Goal: Information Seeking & Learning: Learn about a topic

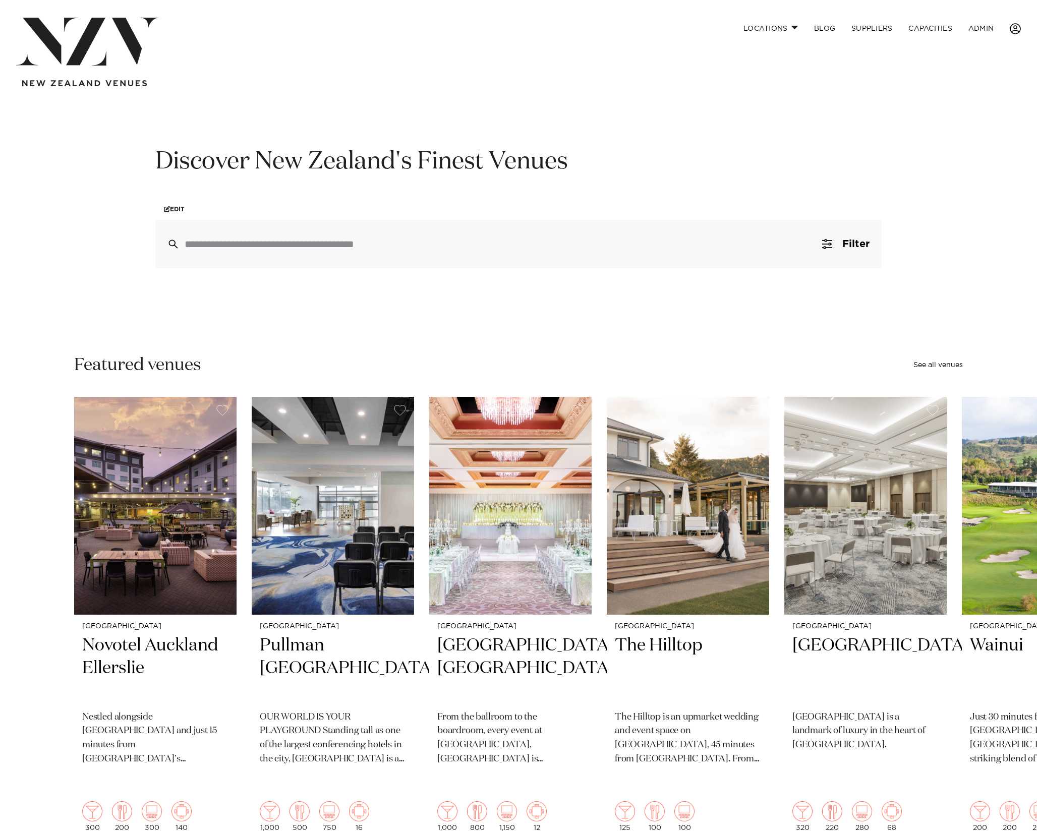
click at [1014, 29] on li at bounding box center [1011, 29] width 19 height 22
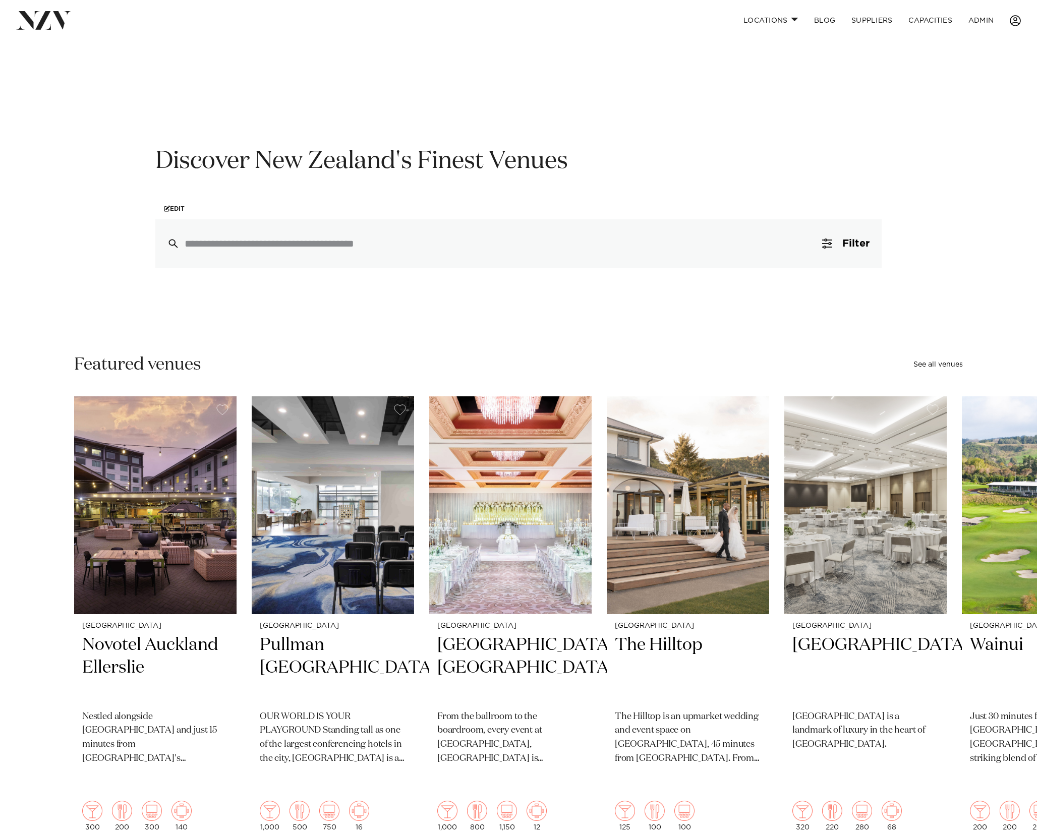
click at [1014, 17] on span at bounding box center [1015, 20] width 11 height 11
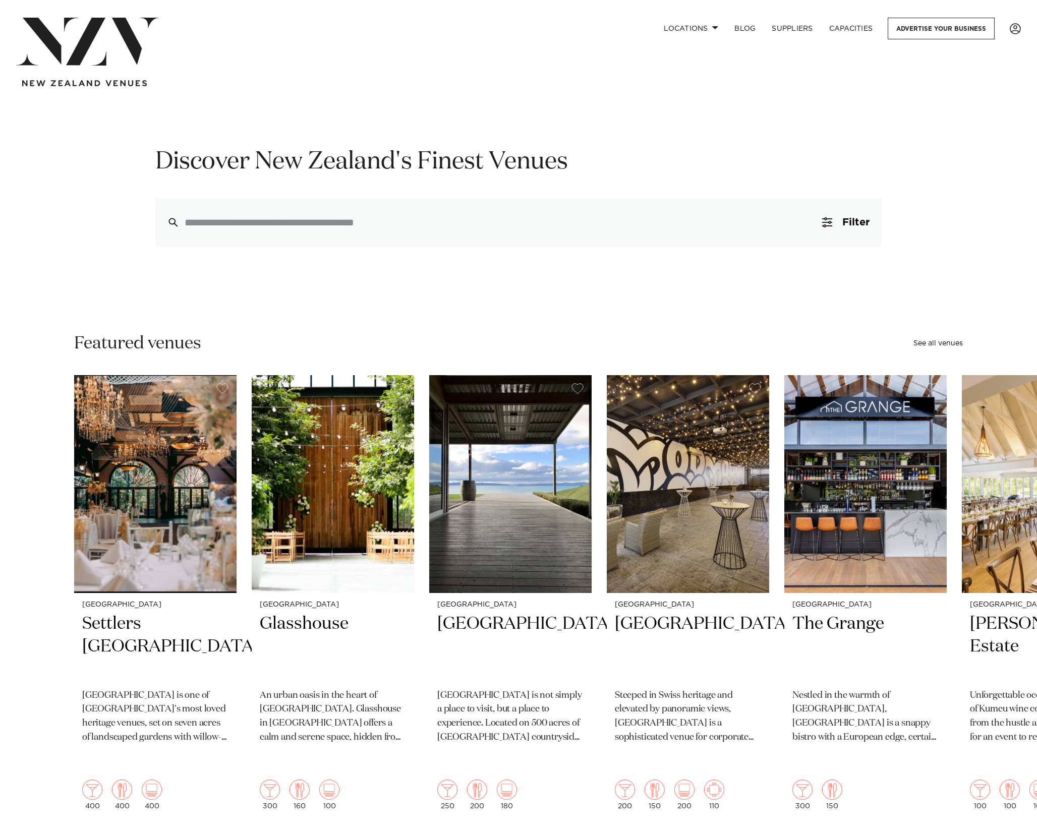
click at [91, 23] on img at bounding box center [87, 42] width 143 height 48
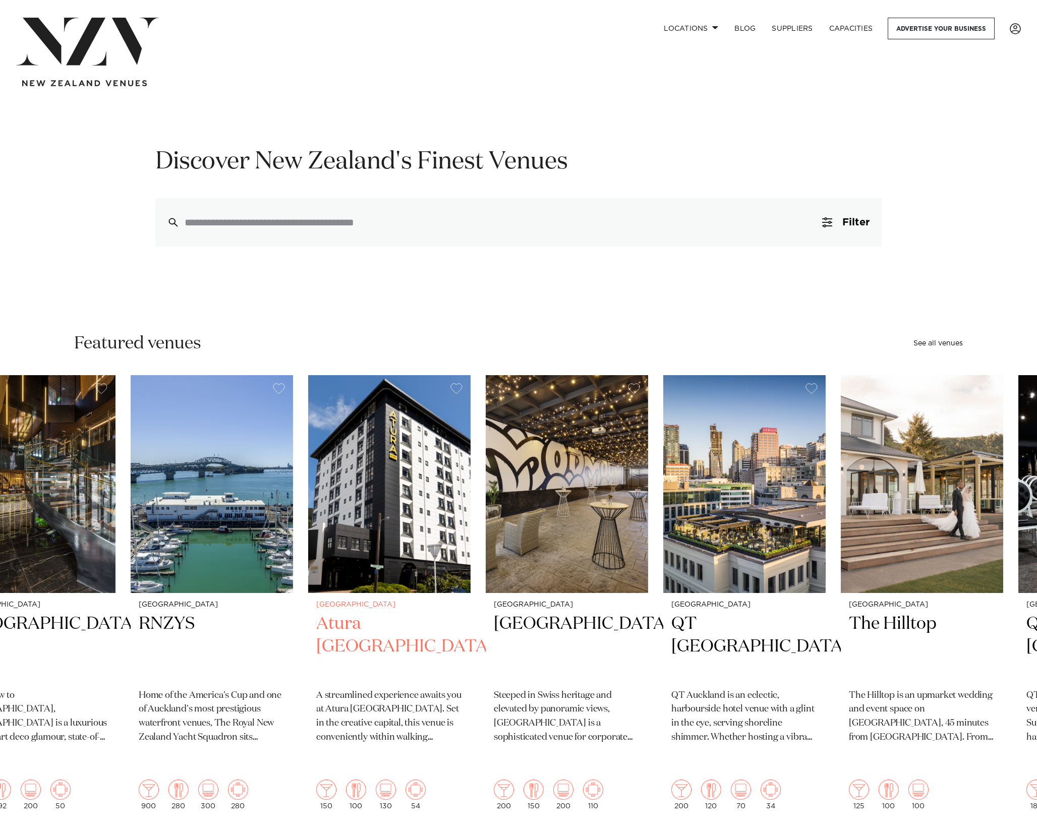
click at [344, 483] on img "4 / 48" at bounding box center [389, 484] width 162 height 218
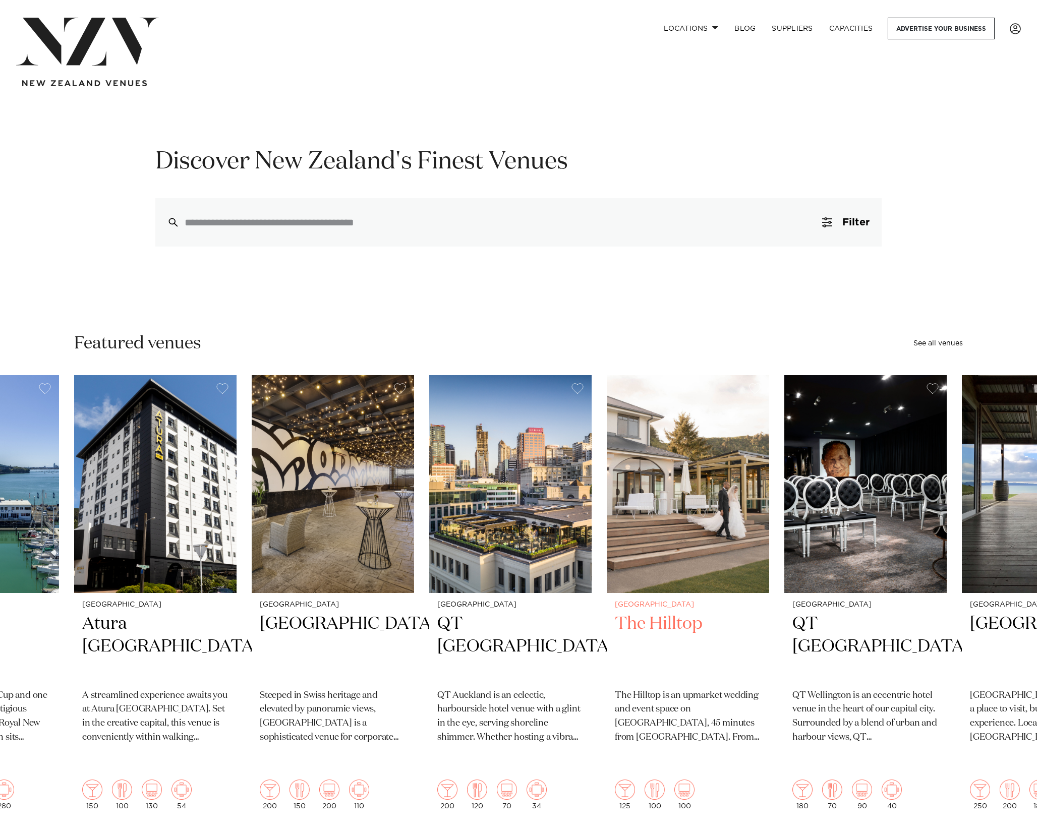
click at [607, 415] on img "7 / 48" at bounding box center [688, 484] width 162 height 218
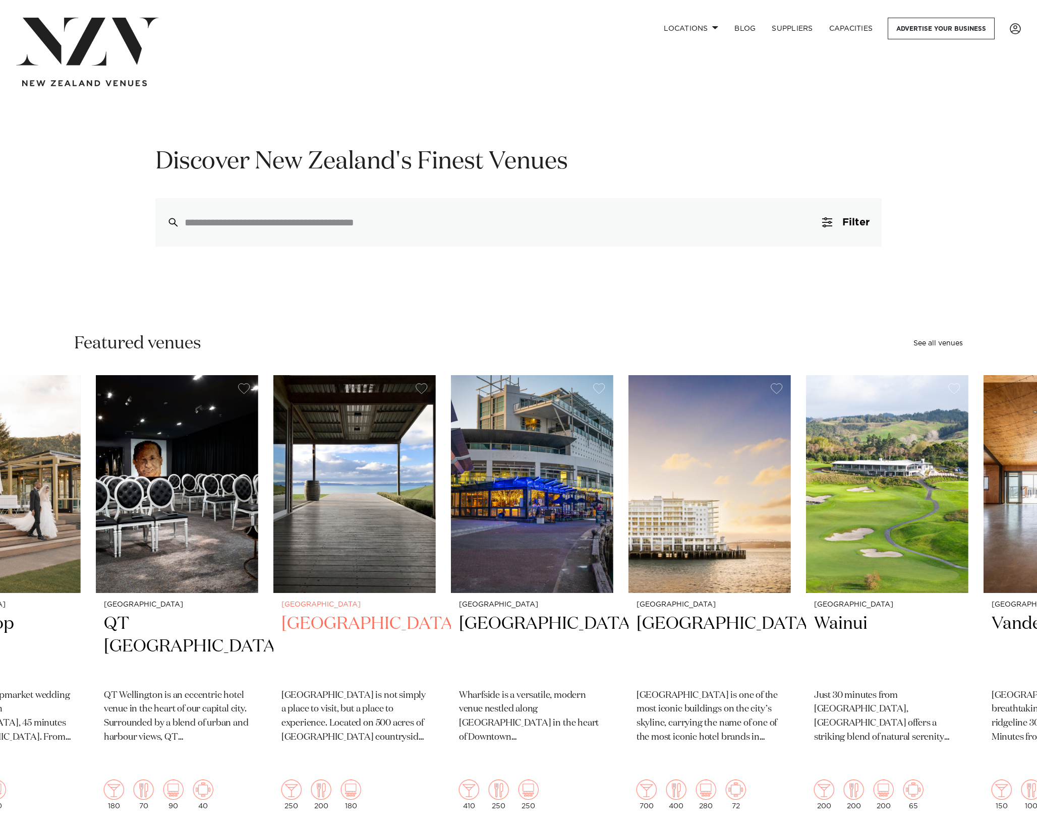
click at [339, 401] on img "9 / 48" at bounding box center [354, 484] width 162 height 218
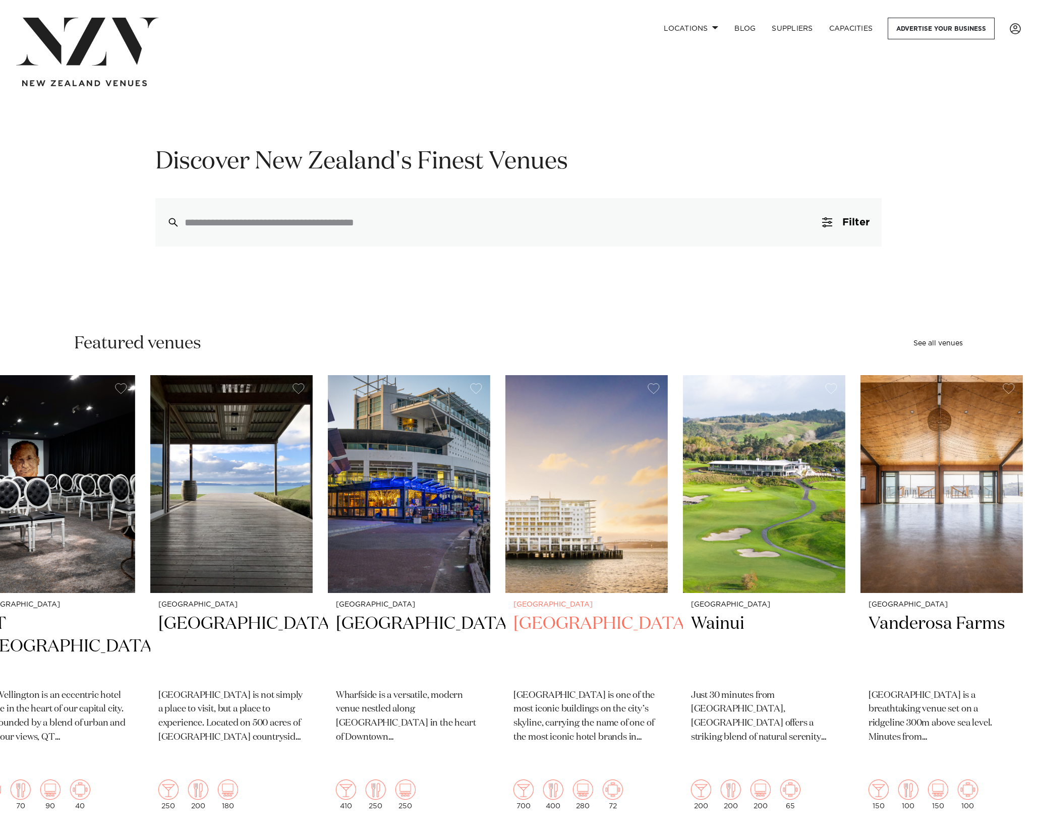
click at [0, 0] on slot "Auckland Cordis, Auckland From the ballroom to the boardroom, every event at Co…" at bounding box center [0, 0] width 0 height 0
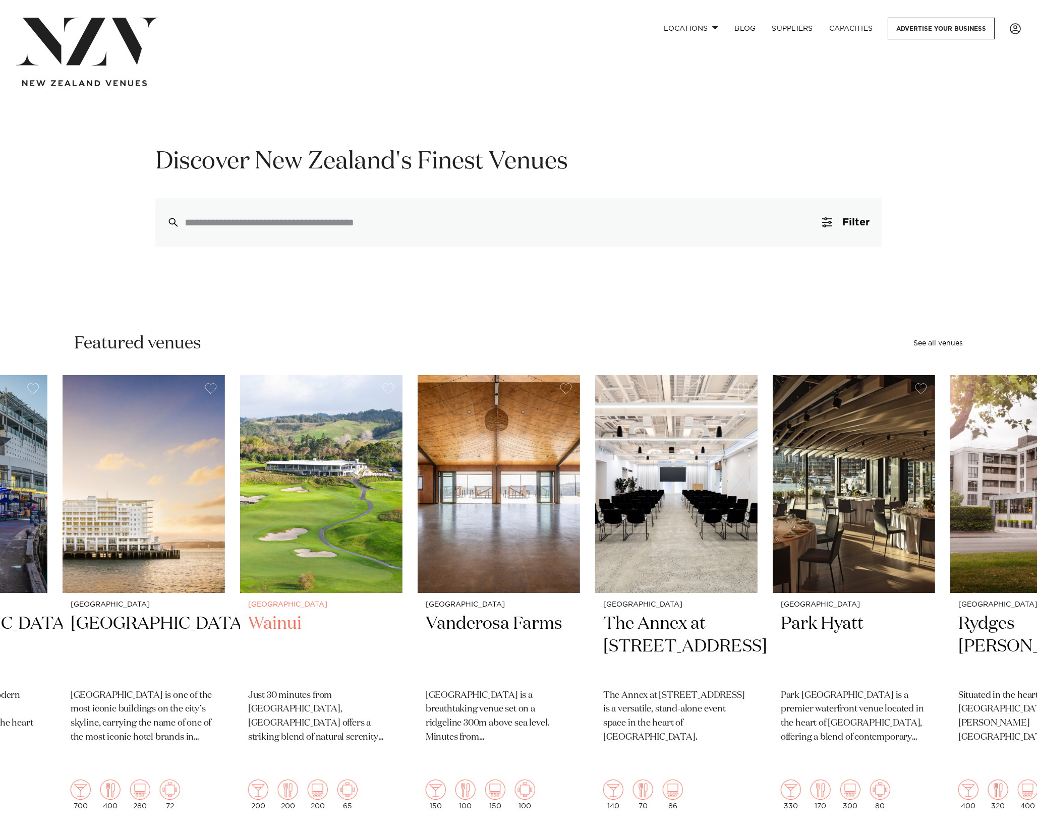
click at [325, 427] on img "12 / 48" at bounding box center [321, 484] width 162 height 218
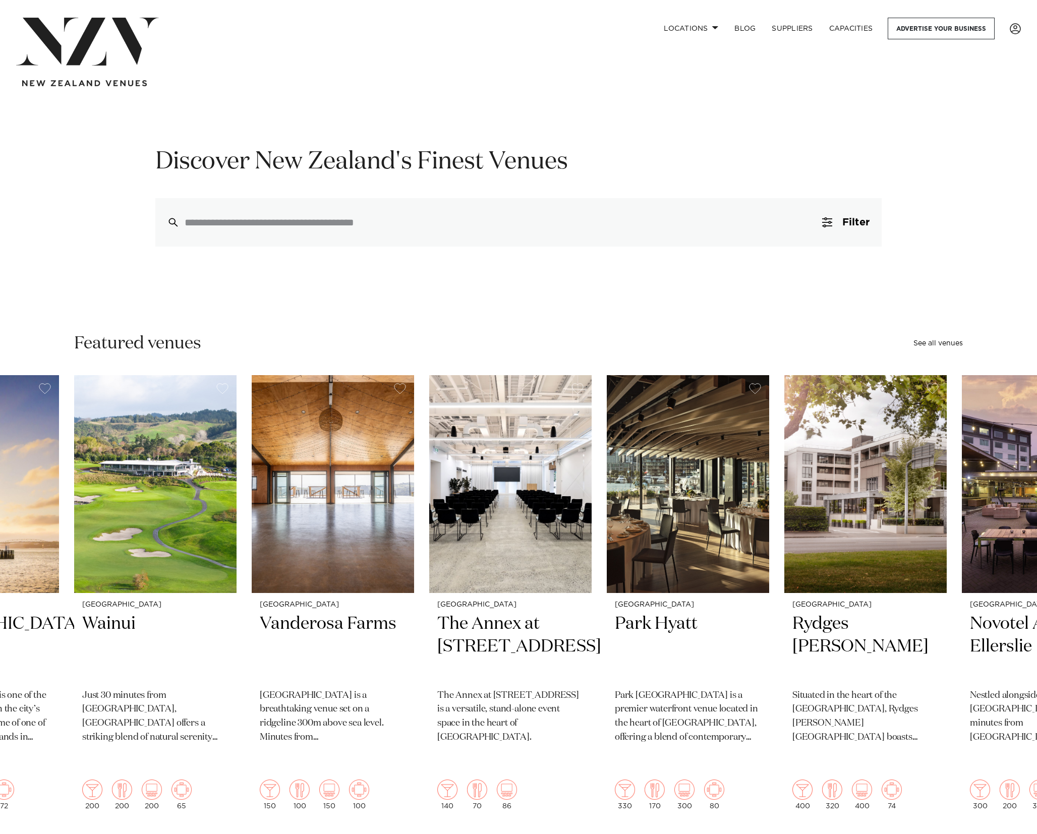
click at [281, 440] on swiper-container "Auckland Cordis, Auckland From the ballroom to the boardroom, every event at Co…" at bounding box center [518, 620] width 1037 height 491
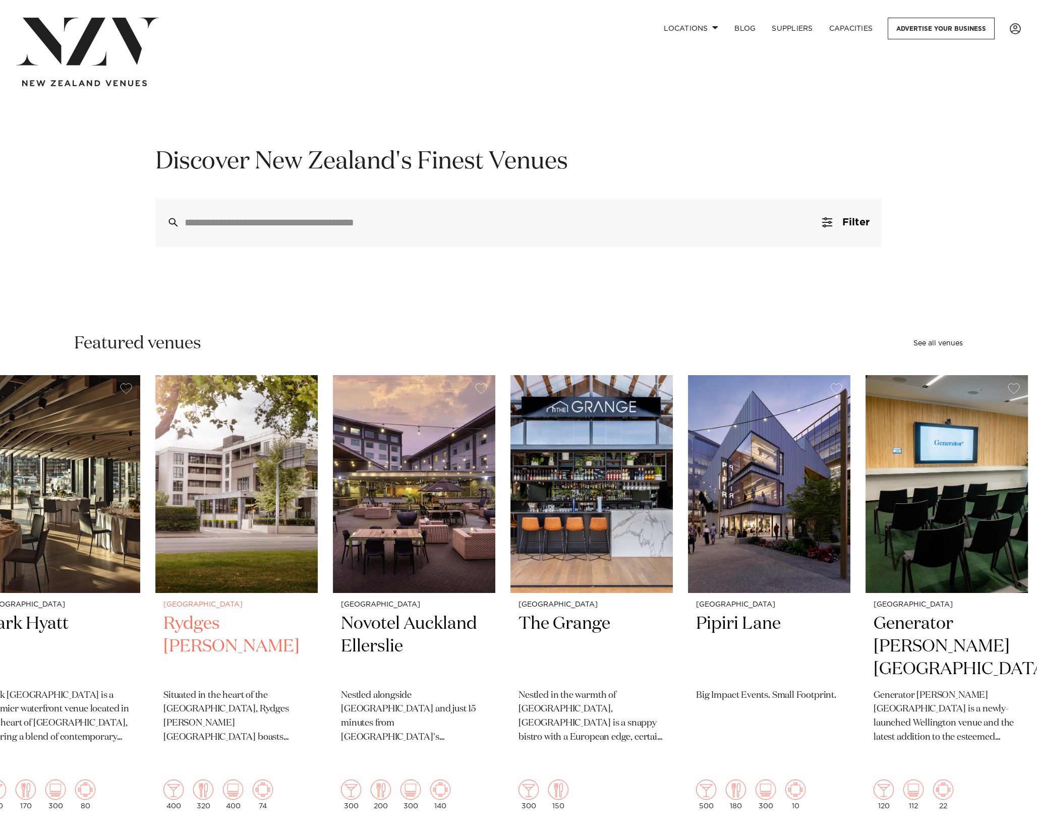
click at [280, 455] on img "16 / 48" at bounding box center [236, 484] width 162 height 218
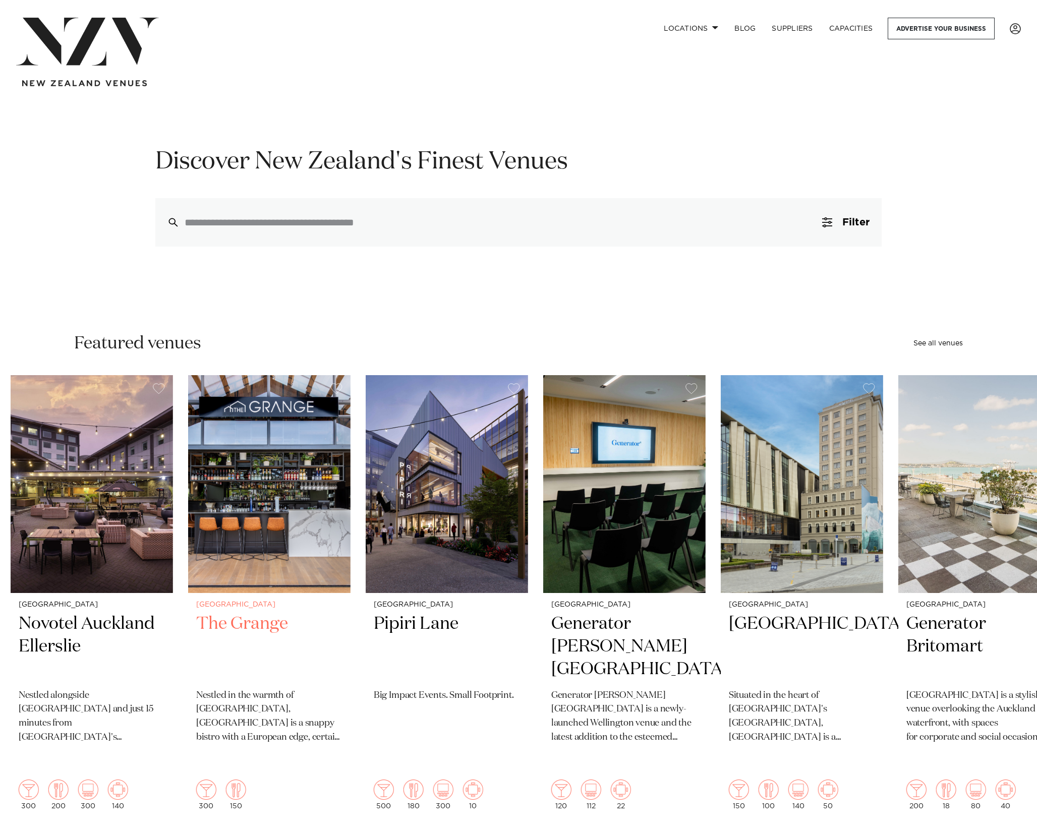
click at [271, 426] on img "18 / 48" at bounding box center [269, 484] width 162 height 218
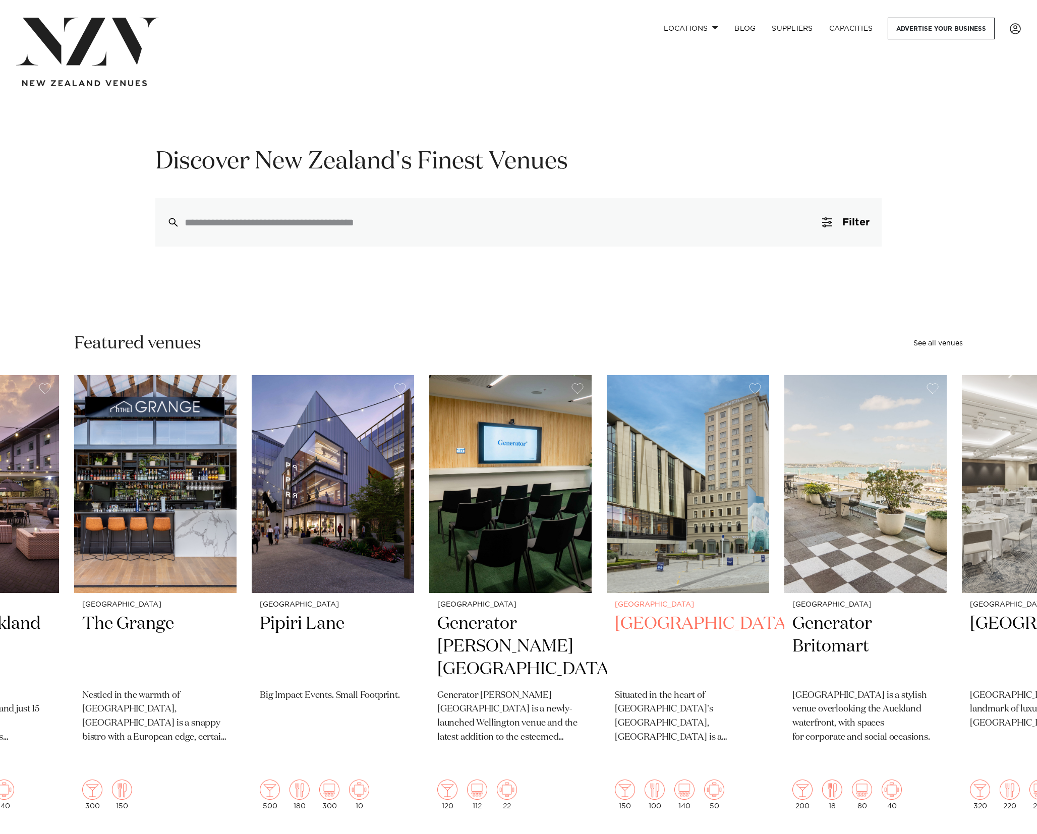
click at [224, 412] on swiper-container "Auckland Cordis, Auckland From the ballroom to the boardroom, every event at Co…" at bounding box center [518, 620] width 1037 height 491
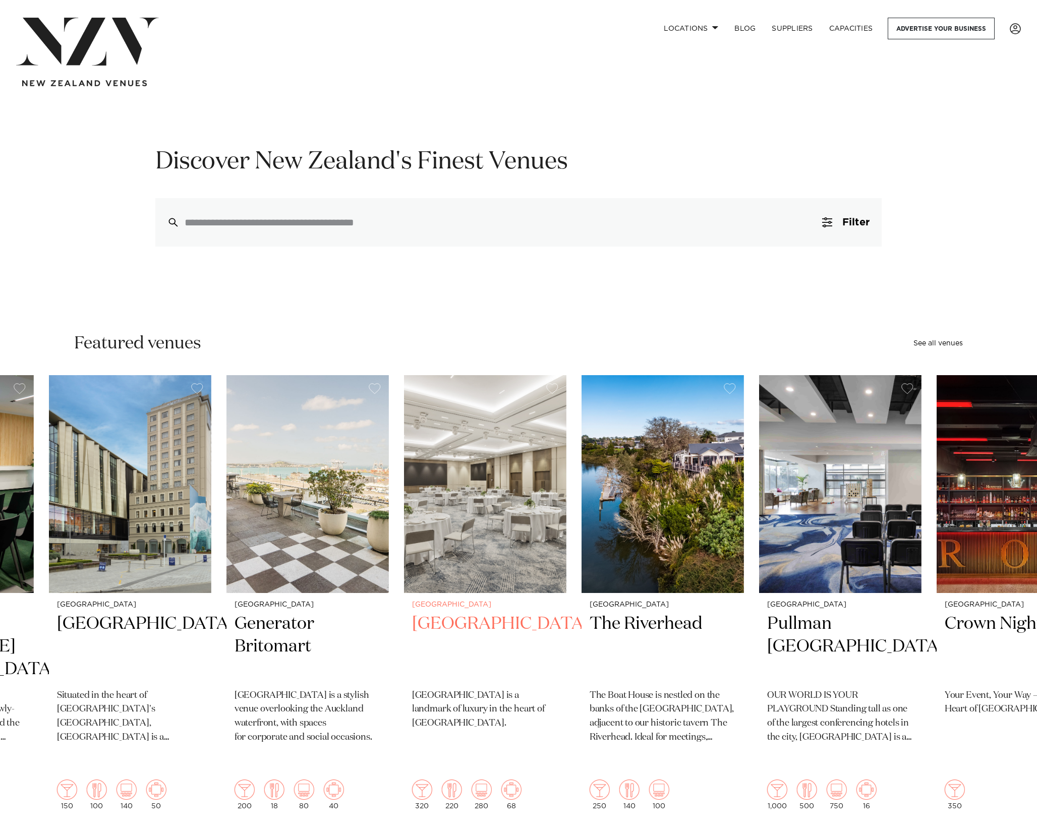
click at [404, 416] on img "23 / 48" at bounding box center [485, 484] width 162 height 218
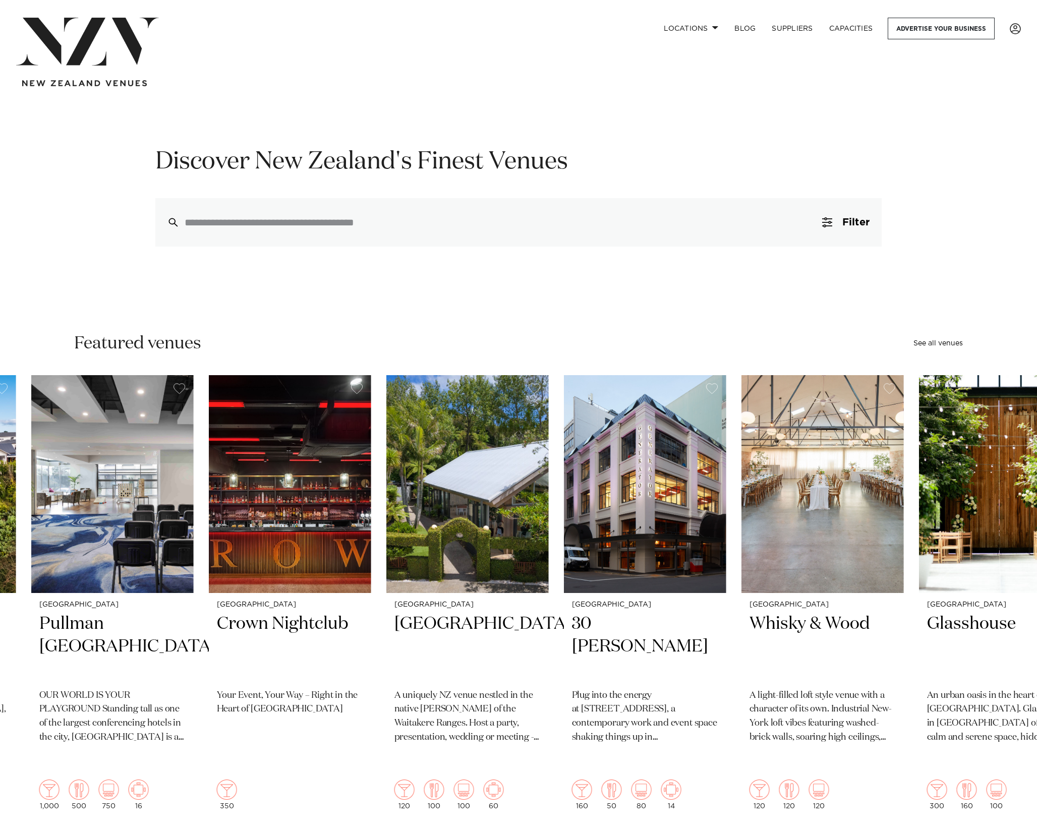
click at [0, 379] on swiper-container "Auckland Cordis, Auckland From the ballroom to the boardroom, every event at Co…" at bounding box center [518, 620] width 1037 height 491
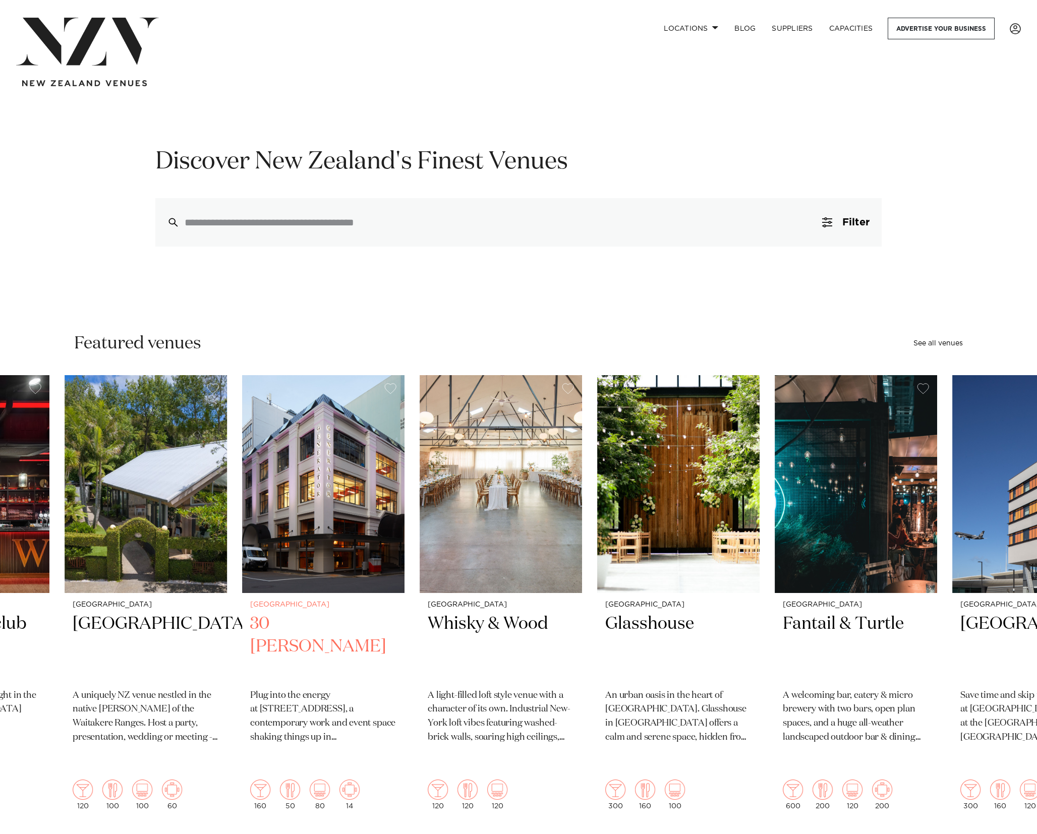
click at [242, 409] on img "28 / 48" at bounding box center [323, 484] width 162 height 218
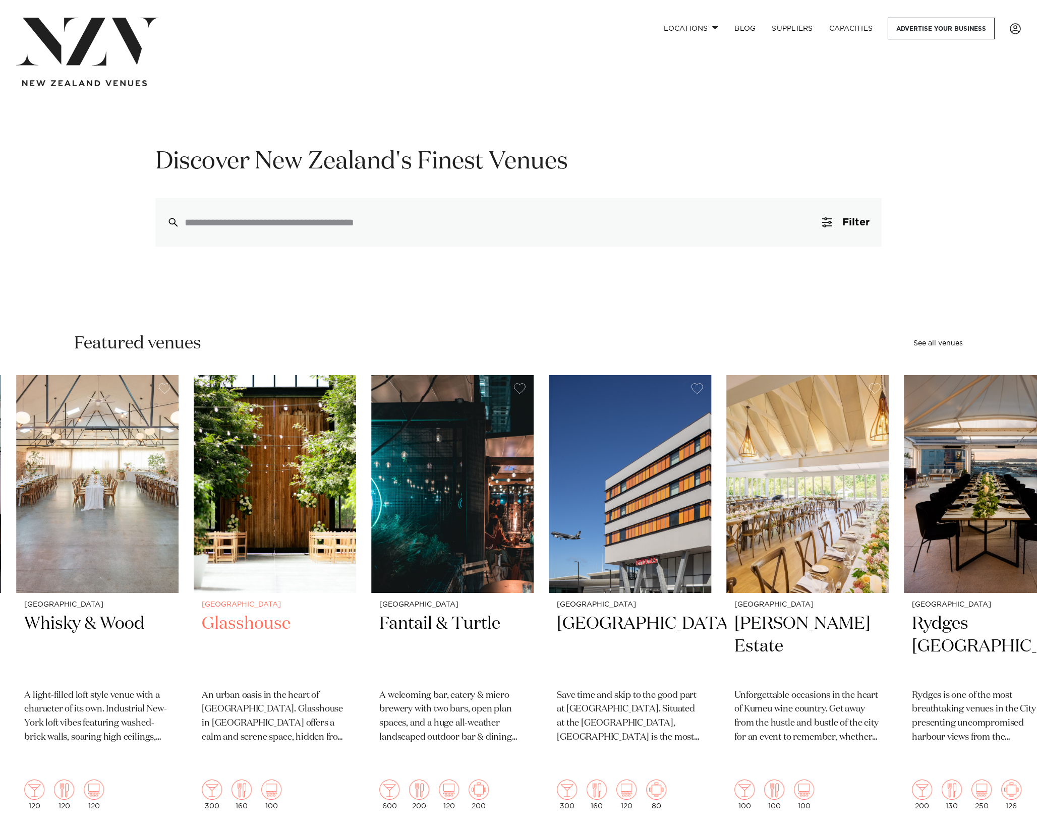
click at [0, 0] on slot "Auckland Cordis, Auckland From the ballroom to the boardroom, every event at Co…" at bounding box center [0, 0] width 0 height 0
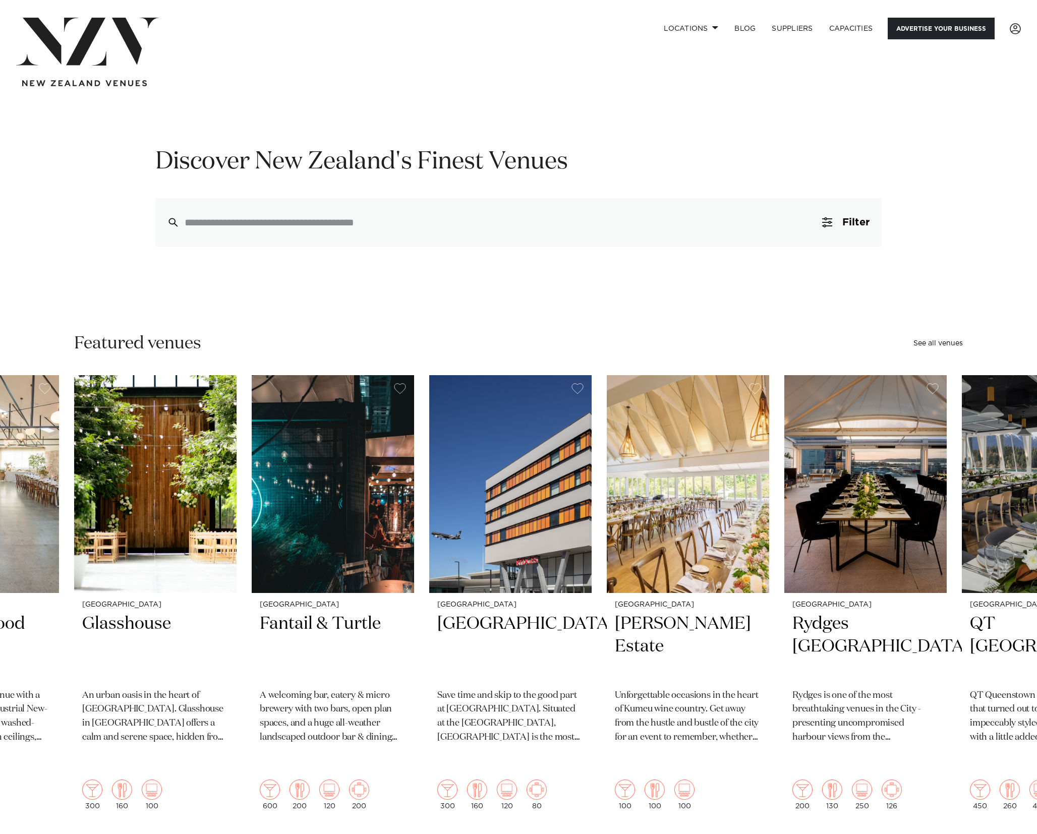
click at [927, 29] on link "Advertise your business" at bounding box center [941, 29] width 107 height 22
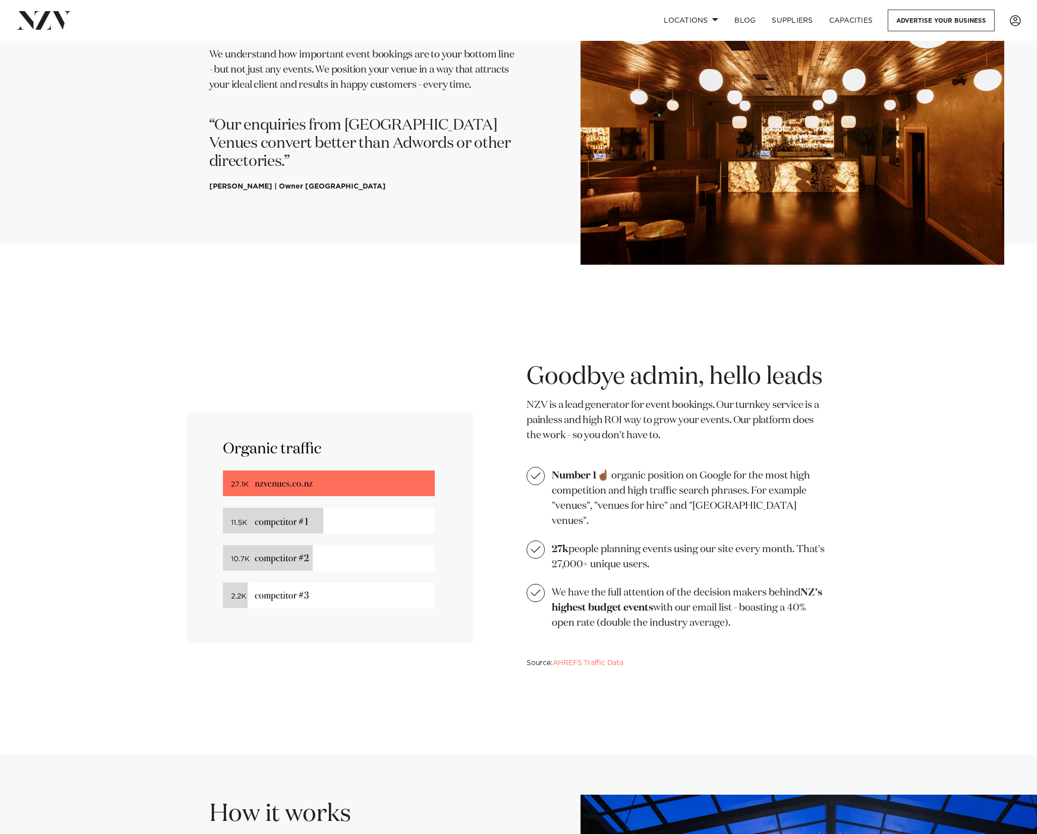
scroll to position [362, 0]
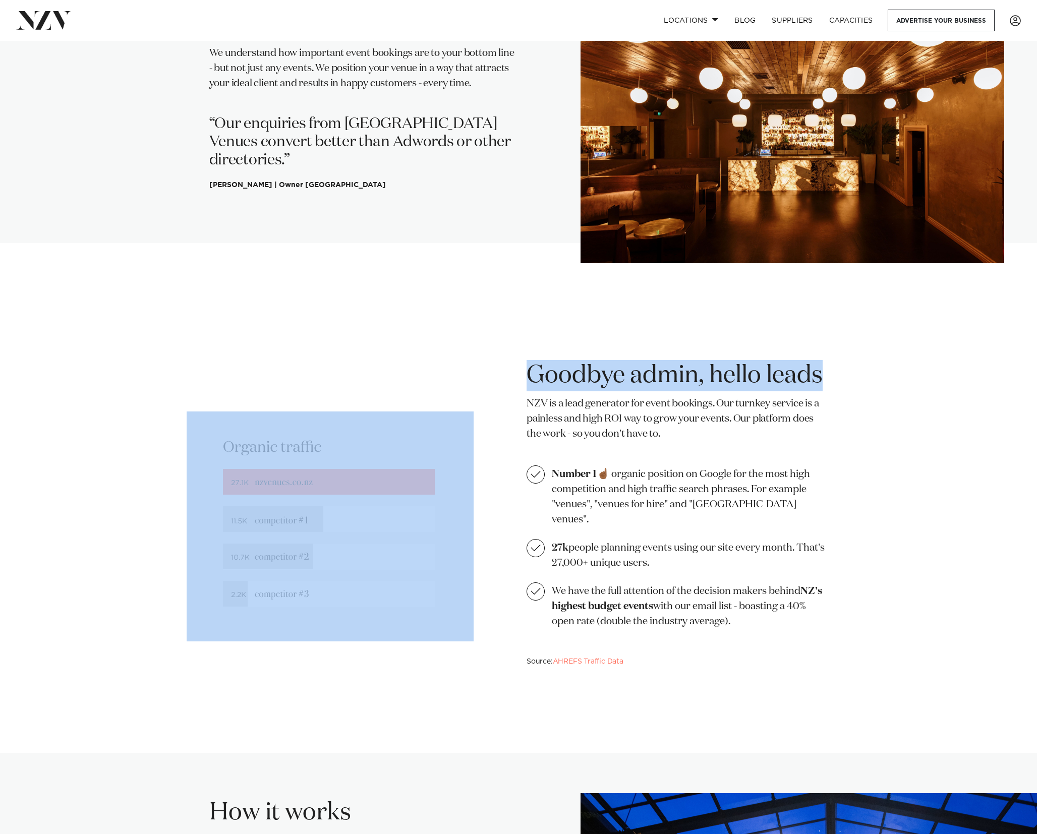
drag, startPoint x: 504, startPoint y: 376, endPoint x: 835, endPoint y: 372, distance: 331.0
click at [835, 372] on div "Goodbye admin, hello leads NZV is a lead generator for event bookings. Our turn…" at bounding box center [518, 526] width 743 height 332
click at [833, 372] on div "Goodbye admin, hello leads NZV is a lead generator for event bookings. Our turn…" at bounding box center [704, 526] width 371 height 332
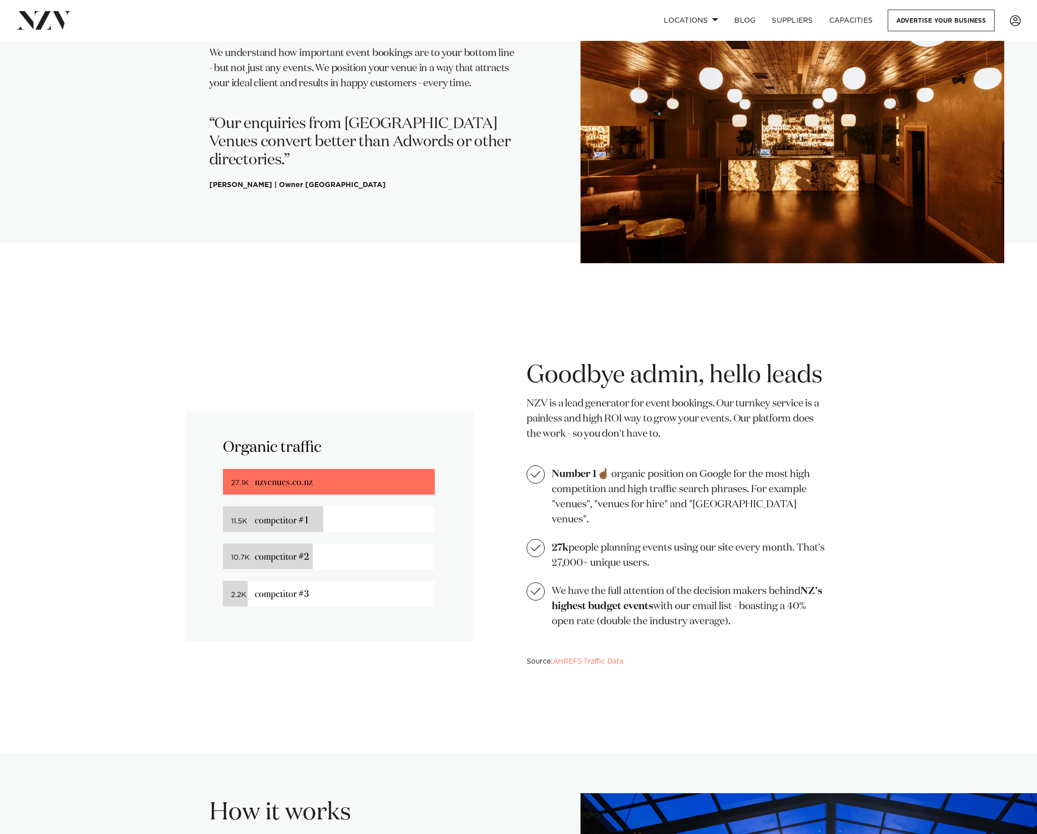
click at [151, 486] on div at bounding box center [332, 526] width 371 height 332
click at [594, 658] on link "AHREFS Traffic Data" at bounding box center [588, 661] width 71 height 7
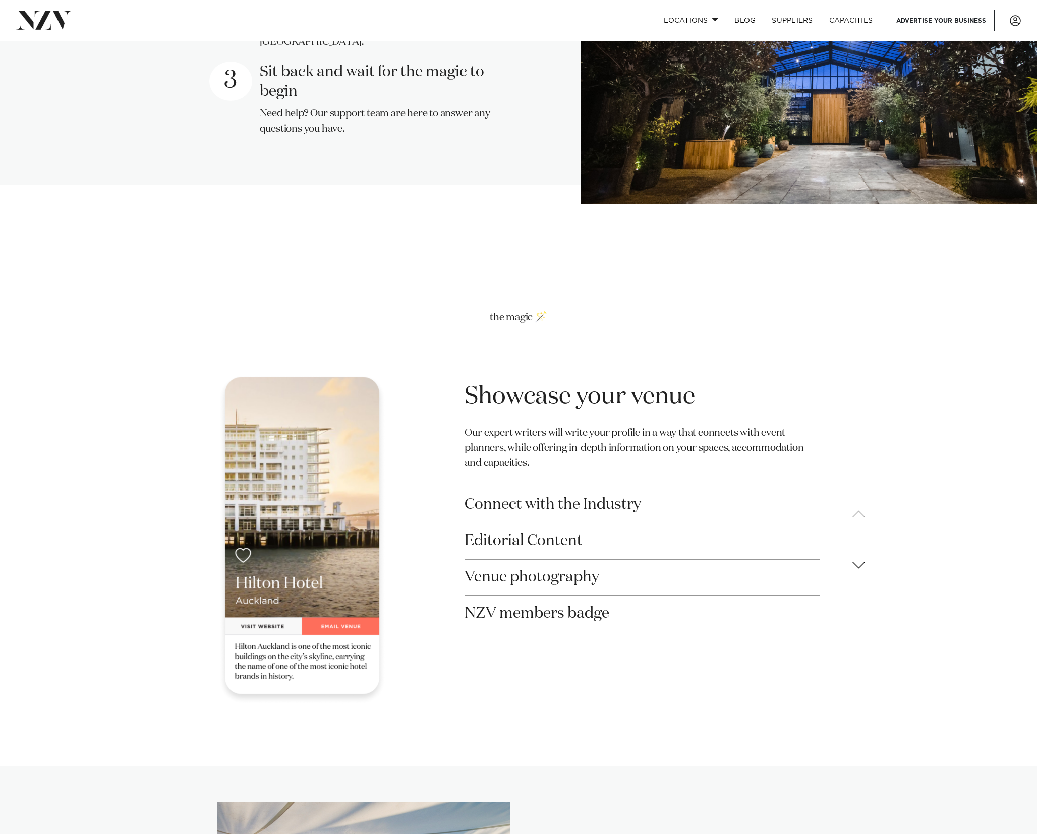
scroll to position [1598, 0]
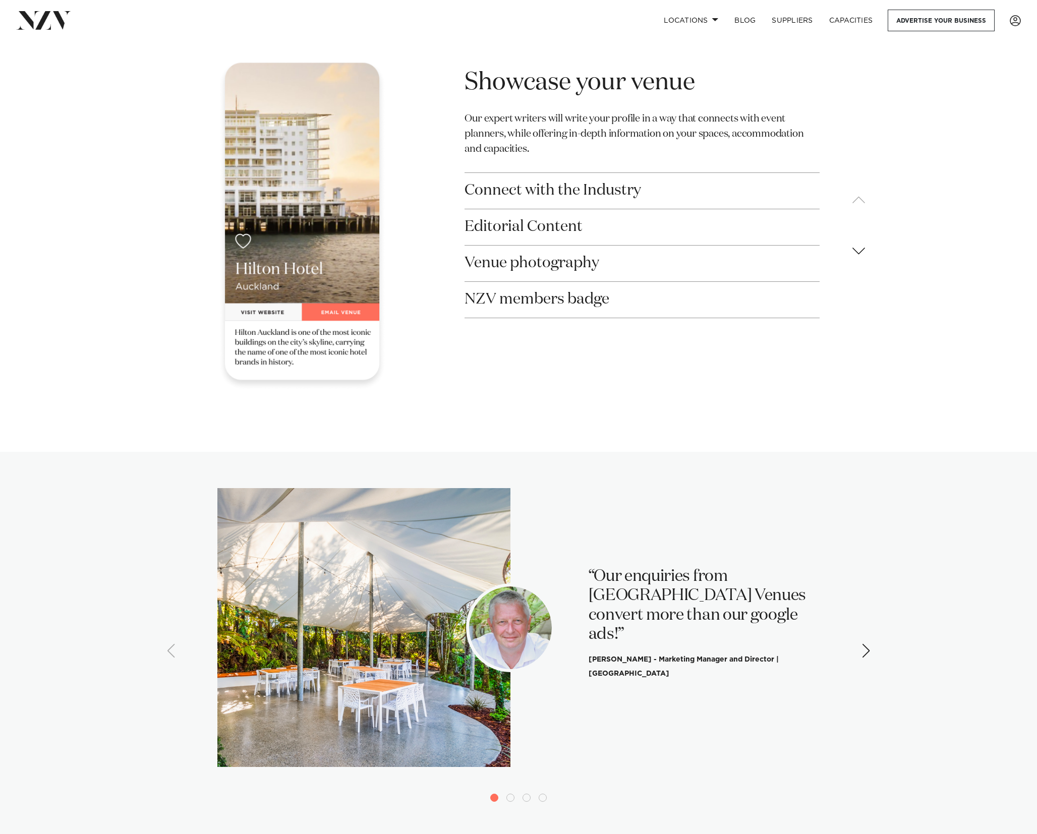
click at [151, 241] on div "Showcase your venue Our expert writers will write your profile in a way that co…" at bounding box center [518, 225] width 743 height 332
click at [864, 636] on div "Next slide" at bounding box center [866, 651] width 31 height 31
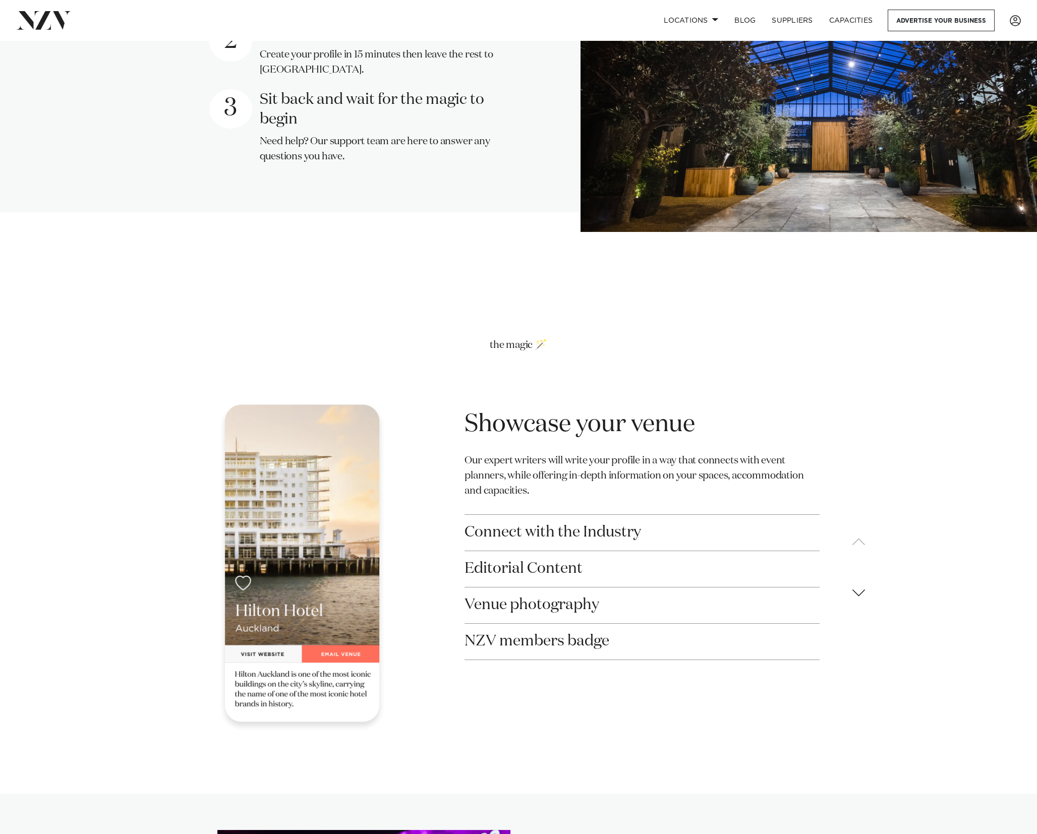
scroll to position [1274, 0]
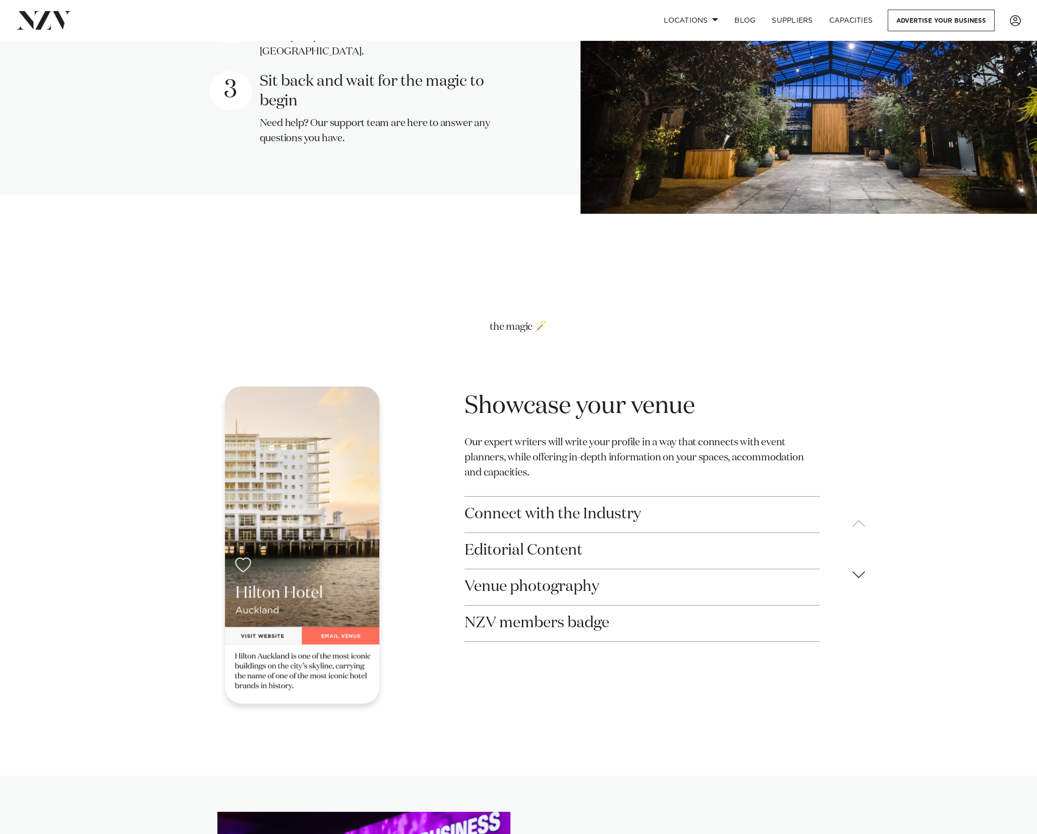
click at [516, 497] on button "Connect with the Industry" at bounding box center [642, 515] width 355 height 36
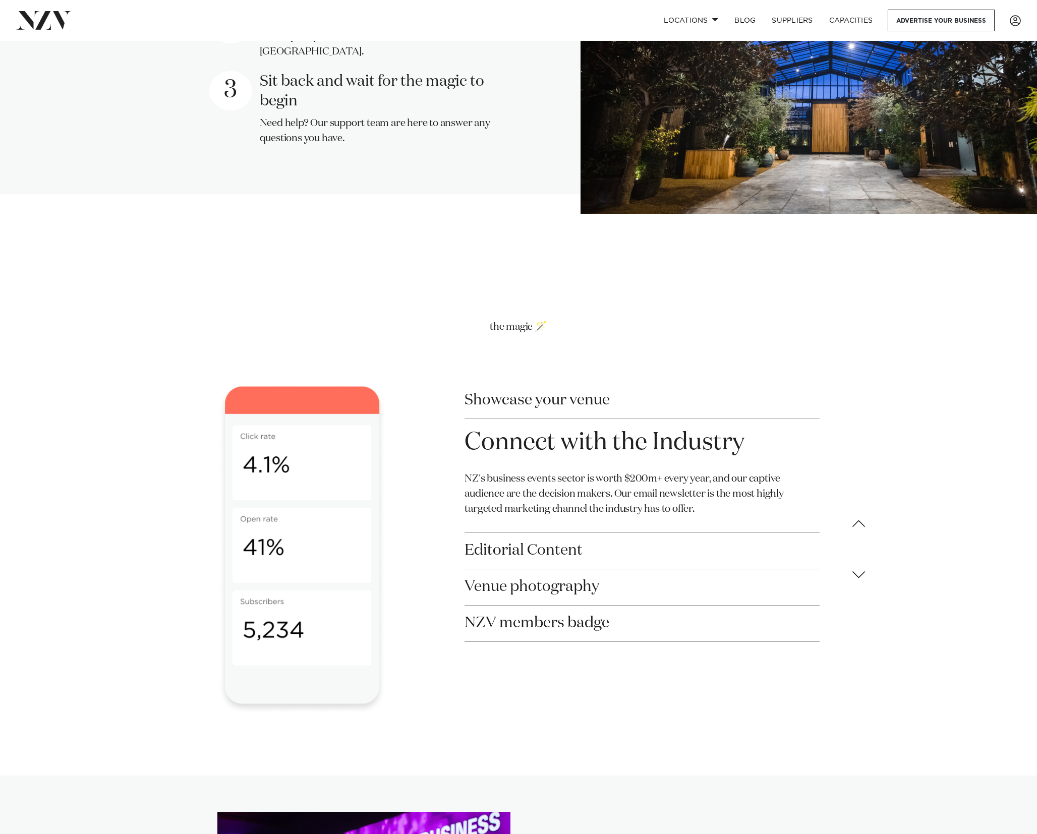
click at [530, 419] on button "Connect with the Industry" at bounding box center [642, 442] width 355 height 47
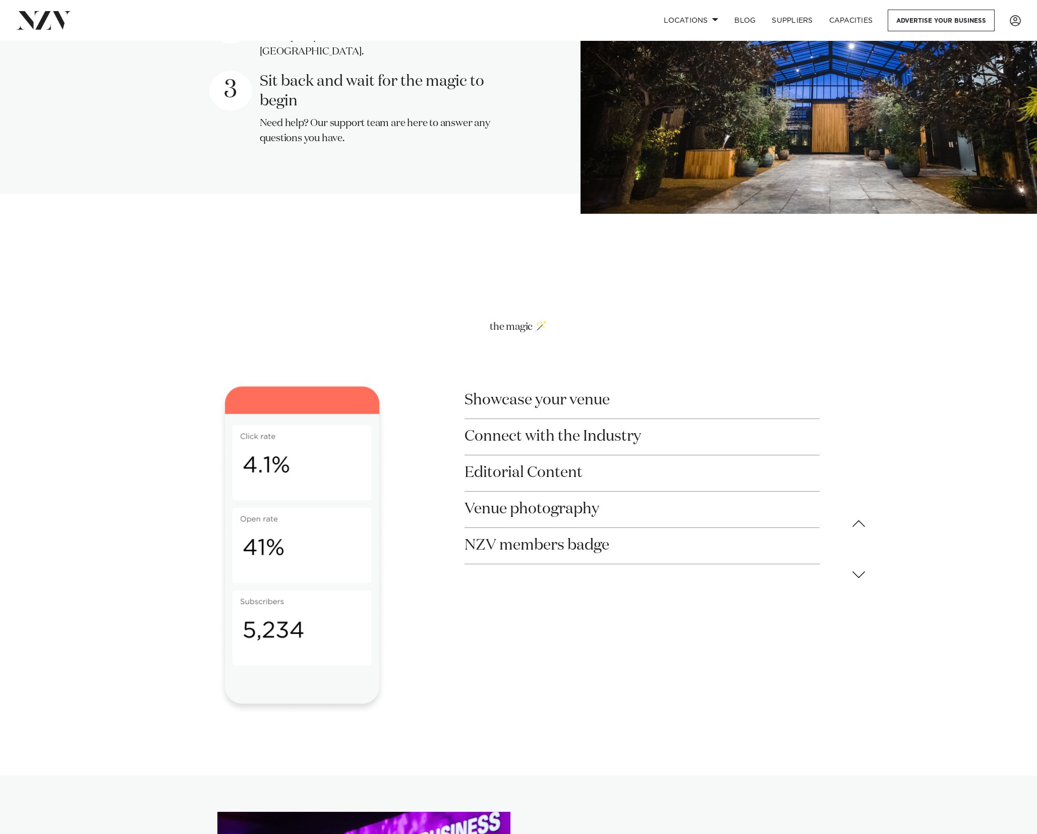
click at [514, 383] on button "Showcase your venue" at bounding box center [642, 401] width 355 height 36
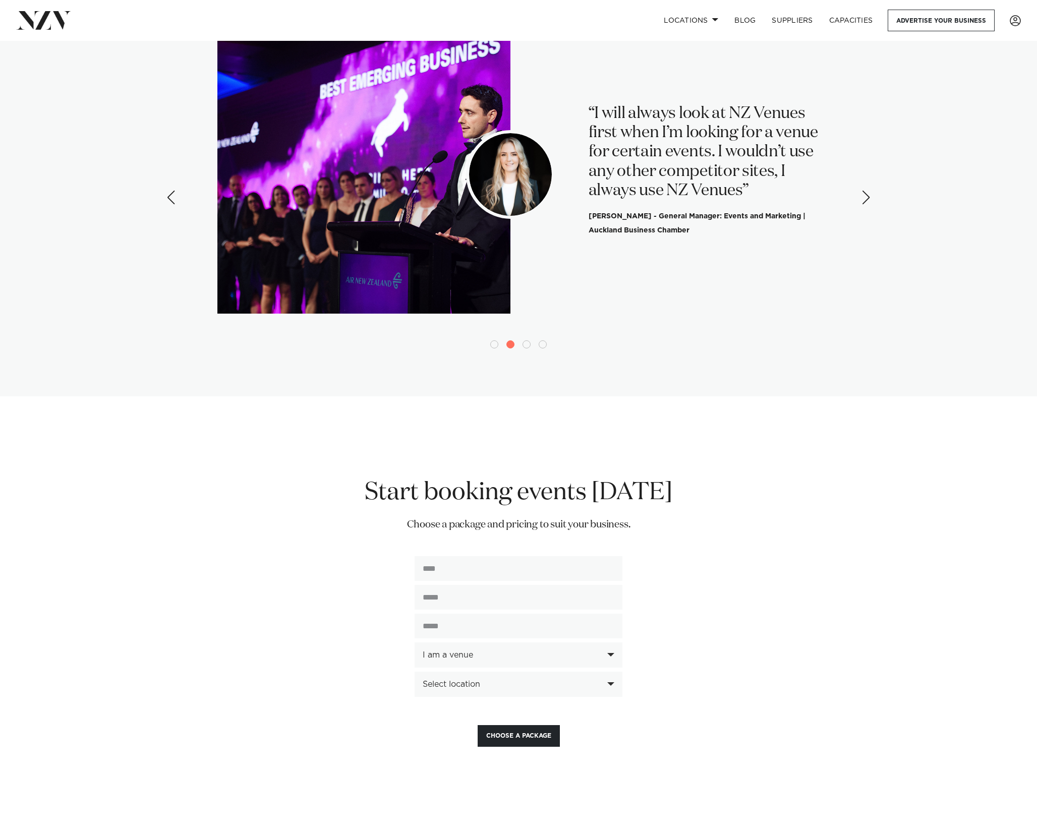
scroll to position [2126, 0]
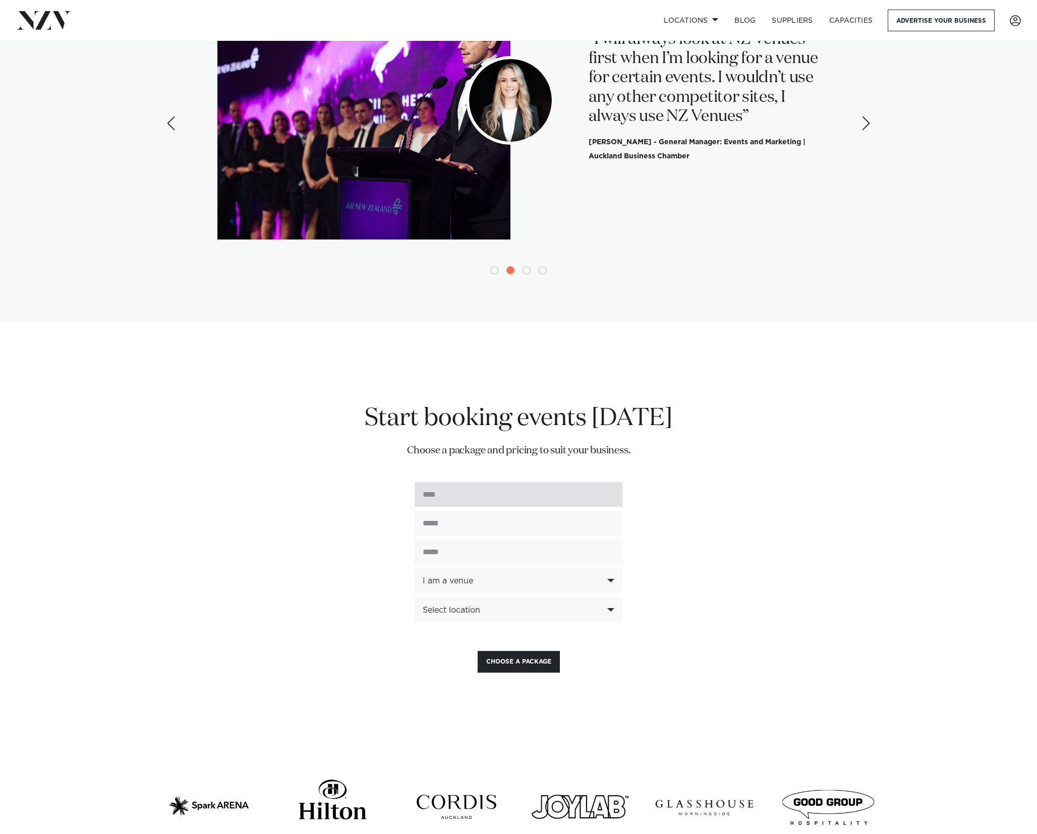
click at [487, 482] on input "text" at bounding box center [519, 494] width 208 height 25
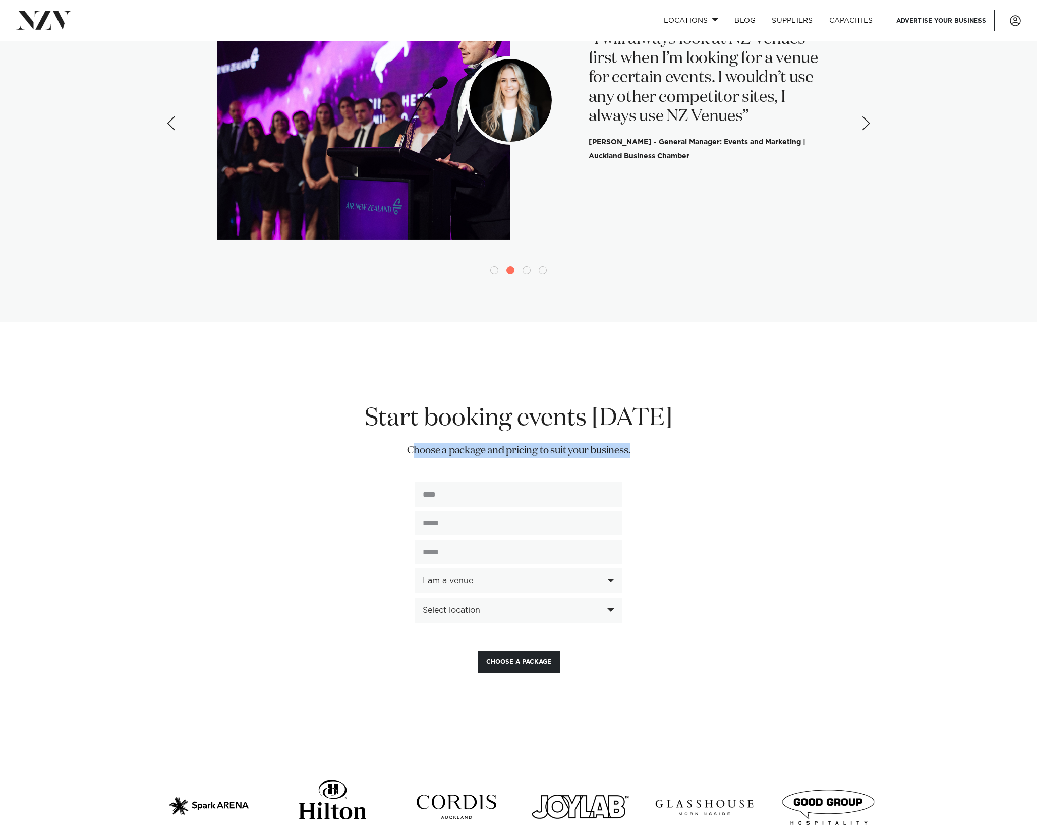
drag, startPoint x: 464, startPoint y: 422, endPoint x: 610, endPoint y: 430, distance: 147.1
click at [610, 430] on div "**********" at bounding box center [518, 537] width 743 height 269
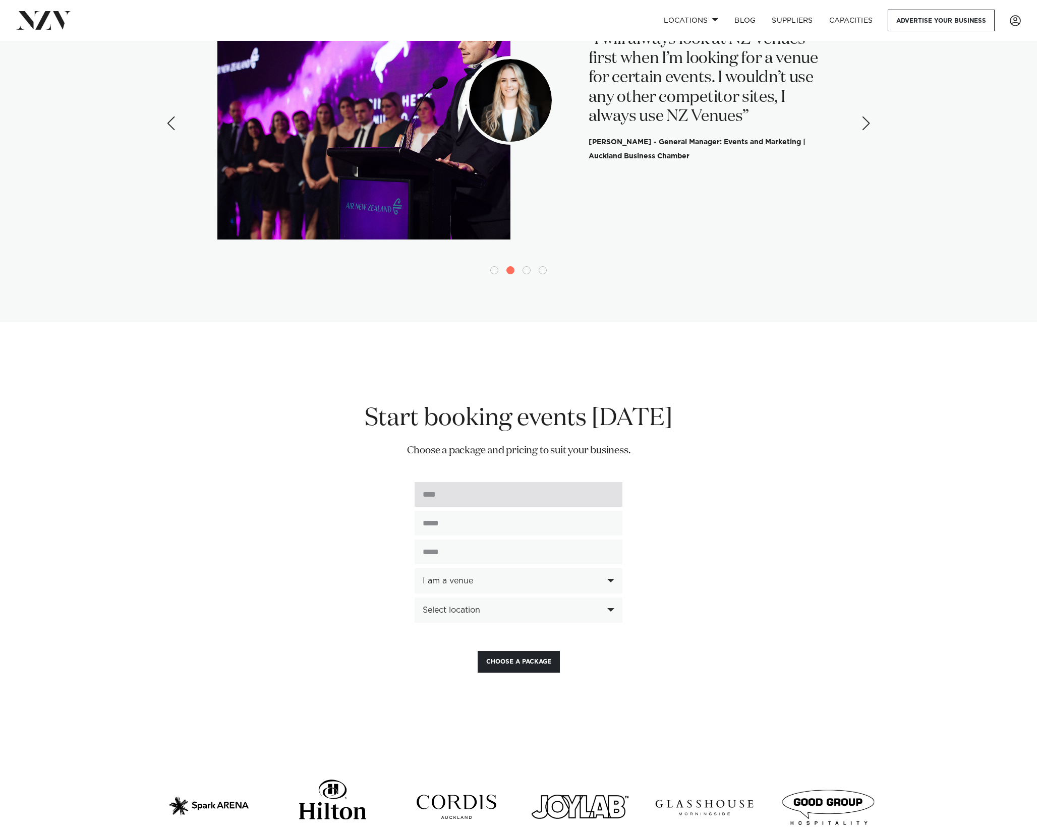
drag, startPoint x: 610, startPoint y: 430, endPoint x: 487, endPoint y: 453, distance: 125.2
click at [581, 432] on div "**********" at bounding box center [518, 537] width 743 height 269
click at [477, 482] on input "text" at bounding box center [519, 494] width 208 height 25
type input "**********"
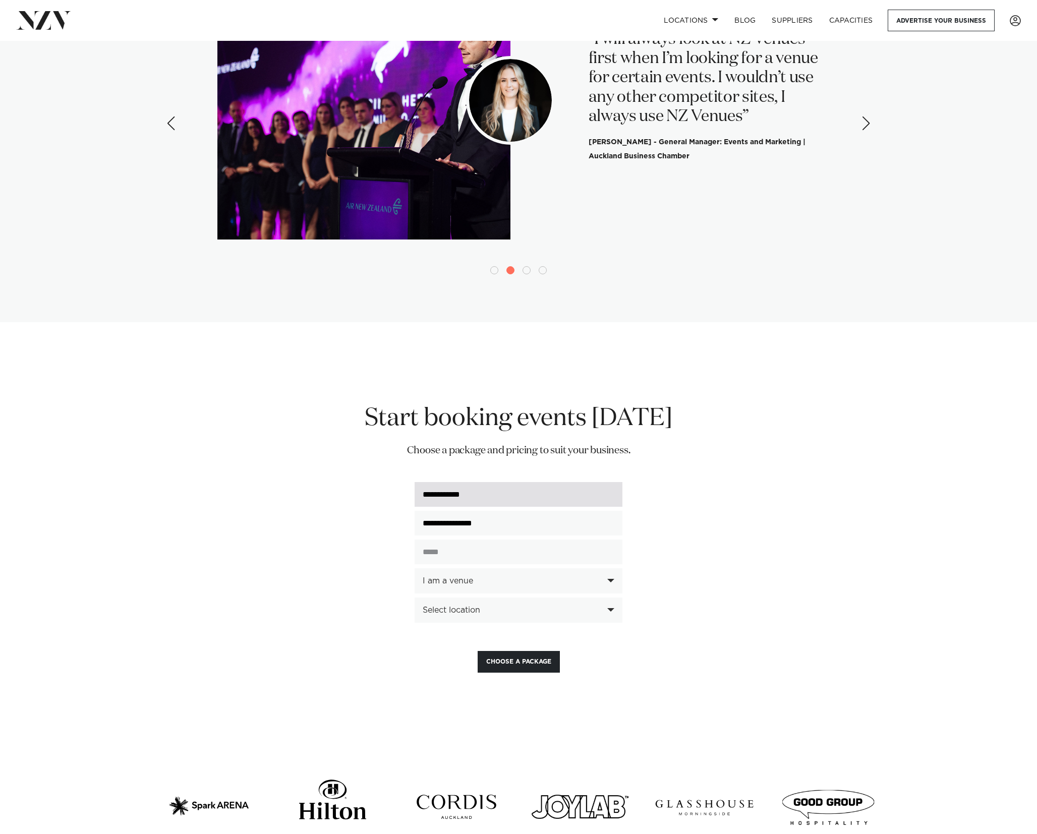
type input "**********"
drag, startPoint x: 470, startPoint y: 463, endPoint x: 358, endPoint y: 452, distance: 112.6
click at [358, 452] on div "**********" at bounding box center [518, 537] width 743 height 269
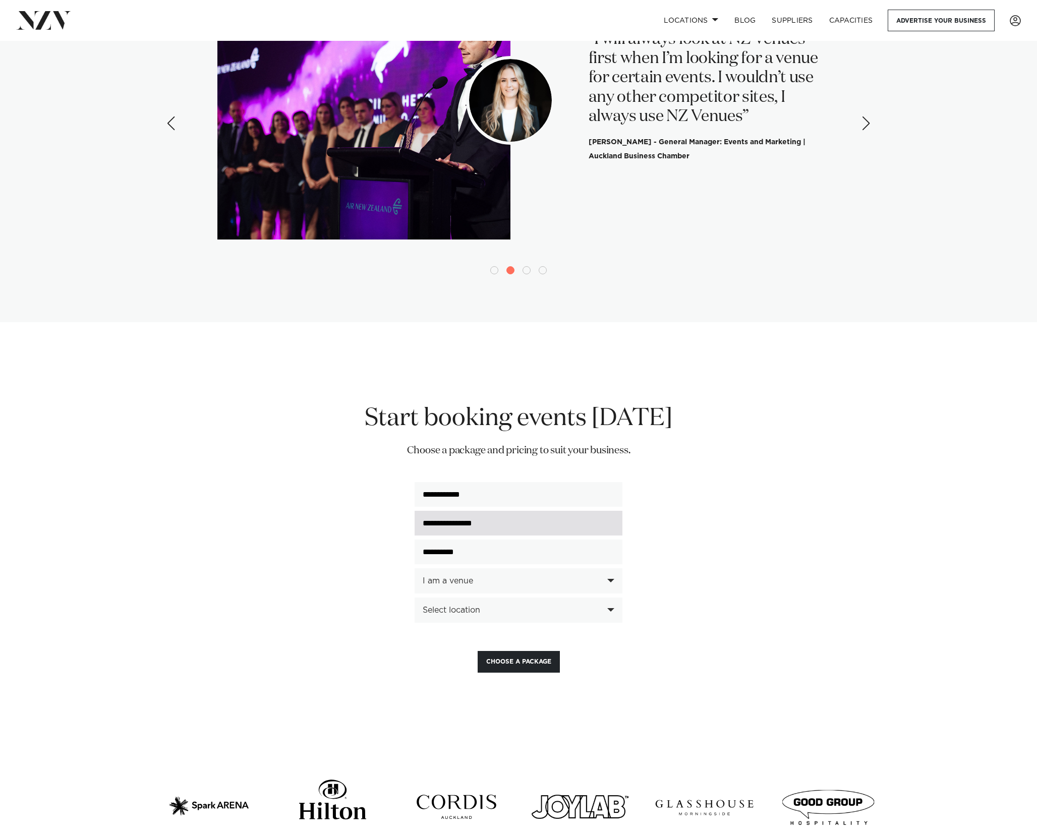
drag, startPoint x: 414, startPoint y: 498, endPoint x: 432, endPoint y: 519, distance: 27.9
click at [415, 511] on input "**********" at bounding box center [519, 523] width 208 height 25
click at [452, 540] on input "**********" at bounding box center [519, 552] width 208 height 25
click at [374, 557] on div "**********" at bounding box center [518, 537] width 743 height 269
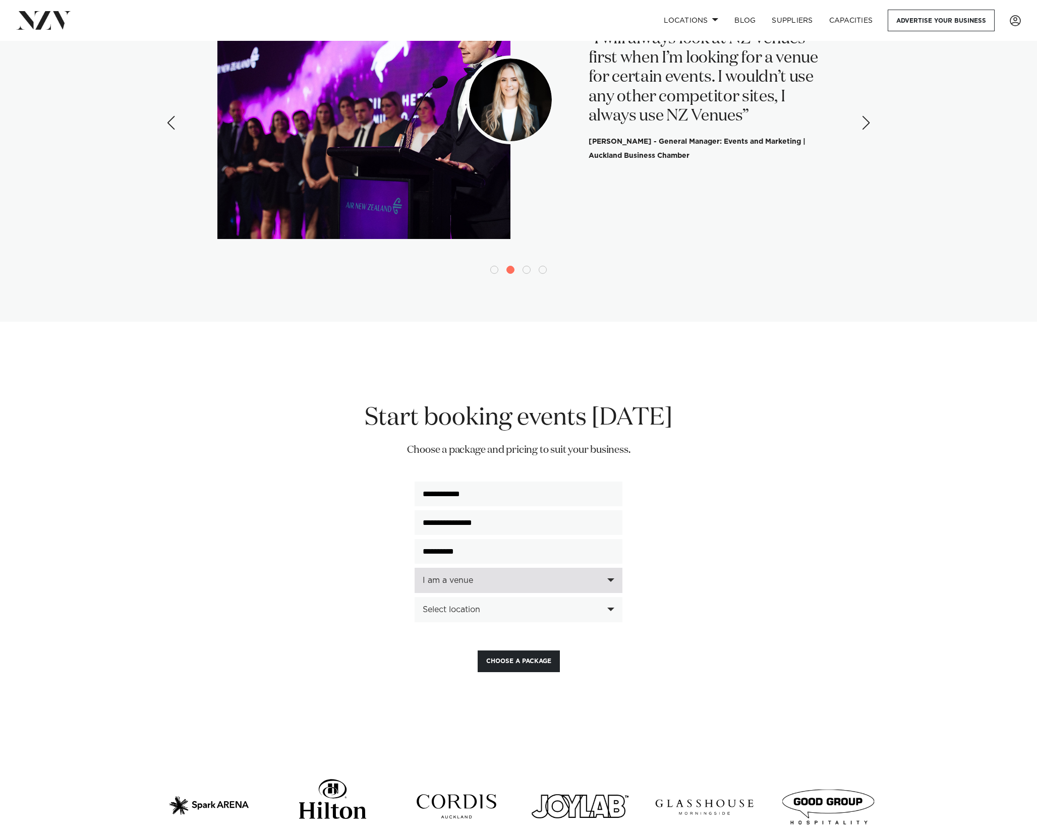
click at [481, 568] on div "I am a venue" at bounding box center [519, 580] width 208 height 25
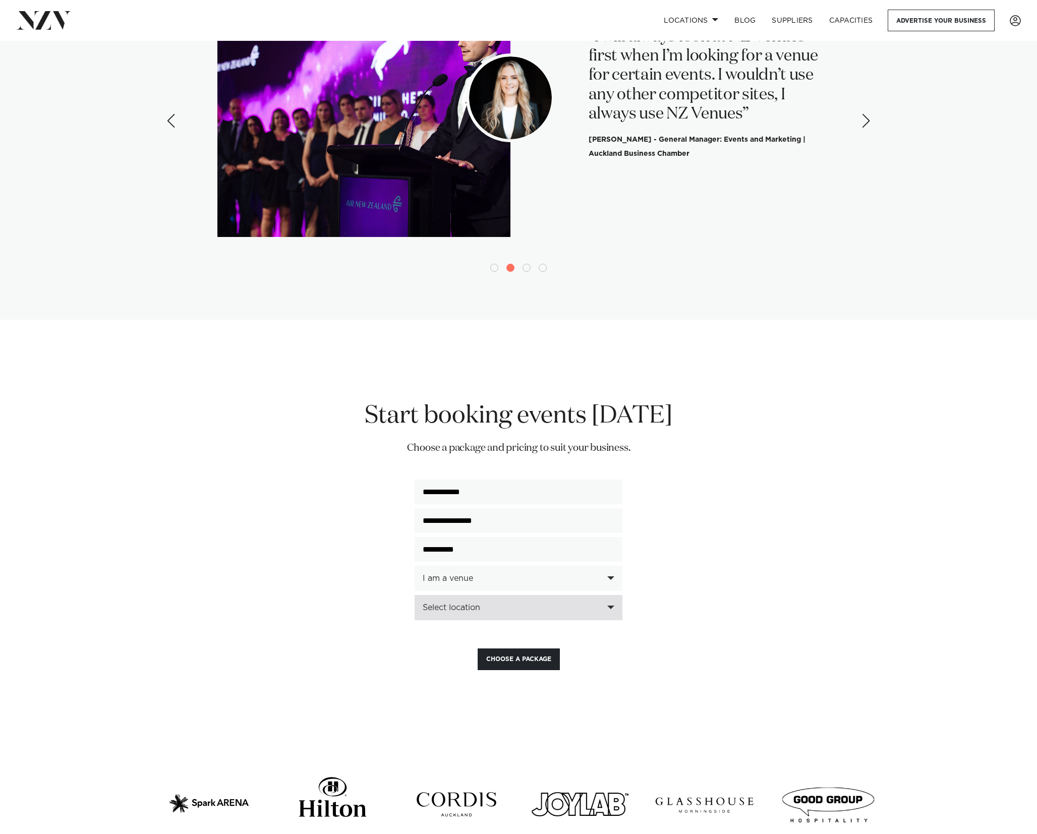
drag, startPoint x: 255, startPoint y: 568, endPoint x: 443, endPoint y: 579, distance: 188.5
click at [259, 568] on div "**********" at bounding box center [518, 535] width 743 height 269
click at [442, 603] on div "Select location" at bounding box center [513, 607] width 181 height 9
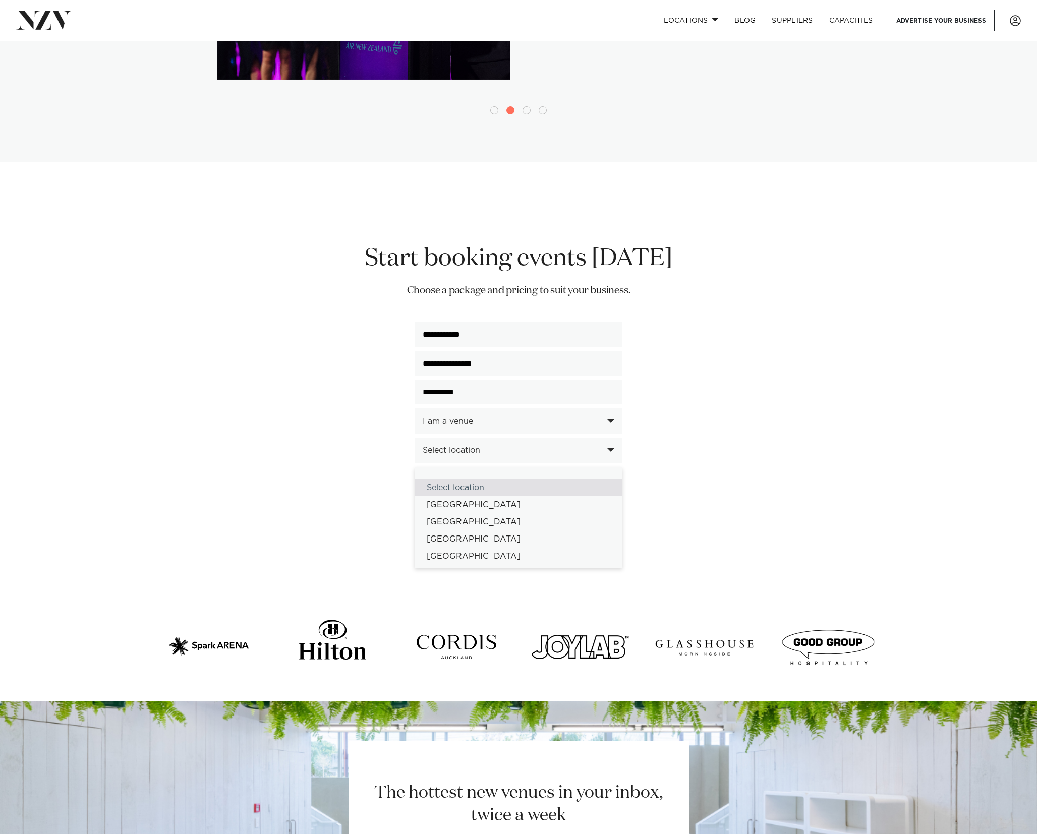
scroll to position [2297, 0]
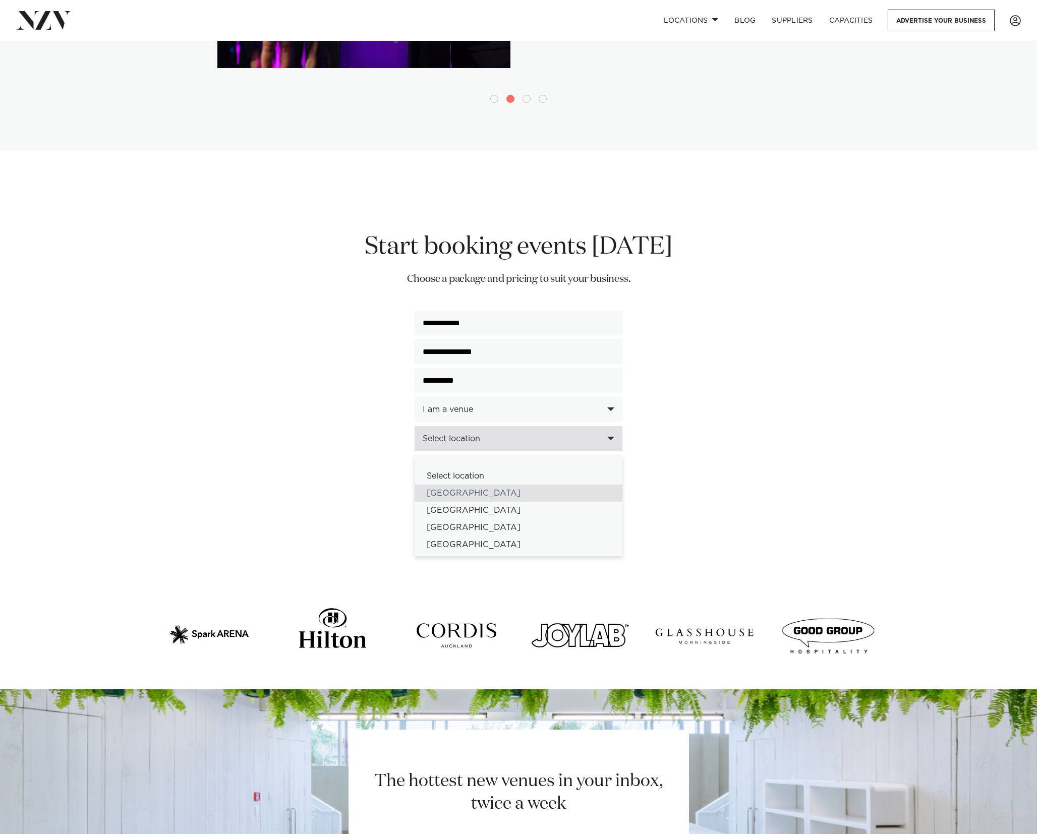
click at [440, 485] on div "[GEOGRAPHIC_DATA]" at bounding box center [519, 493] width 208 height 17
select select "*"
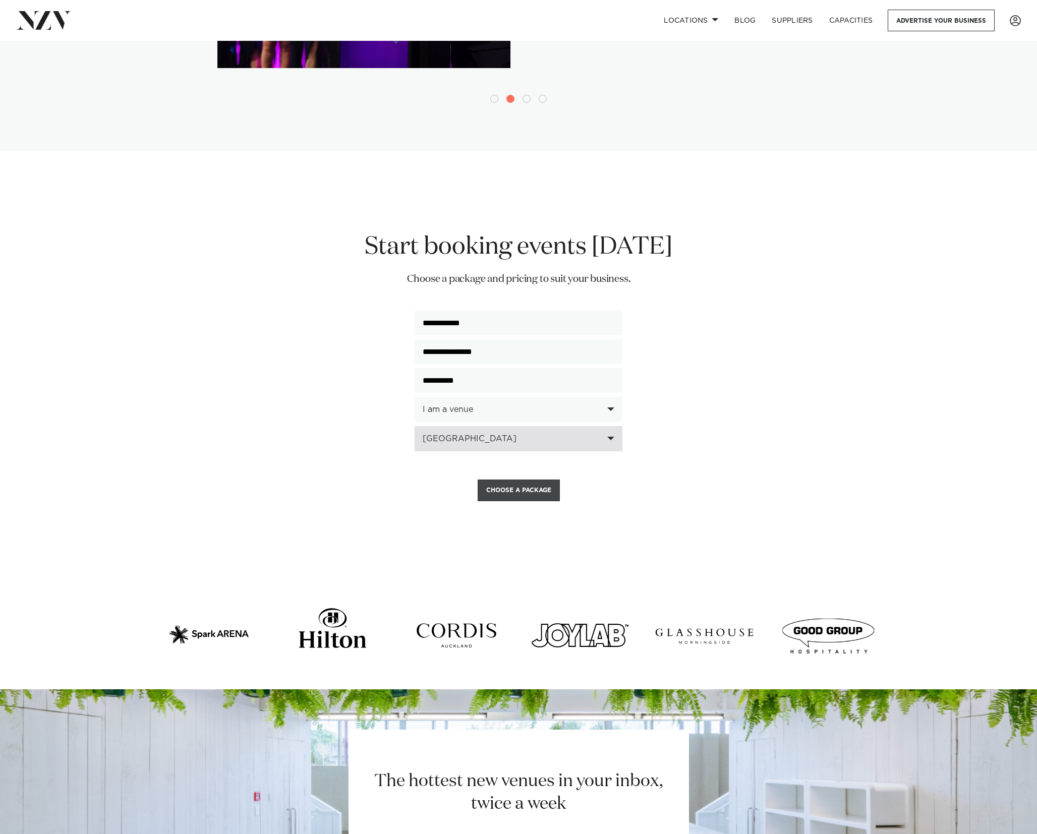
click at [520, 480] on button "Choose a Package" at bounding box center [519, 491] width 82 height 22
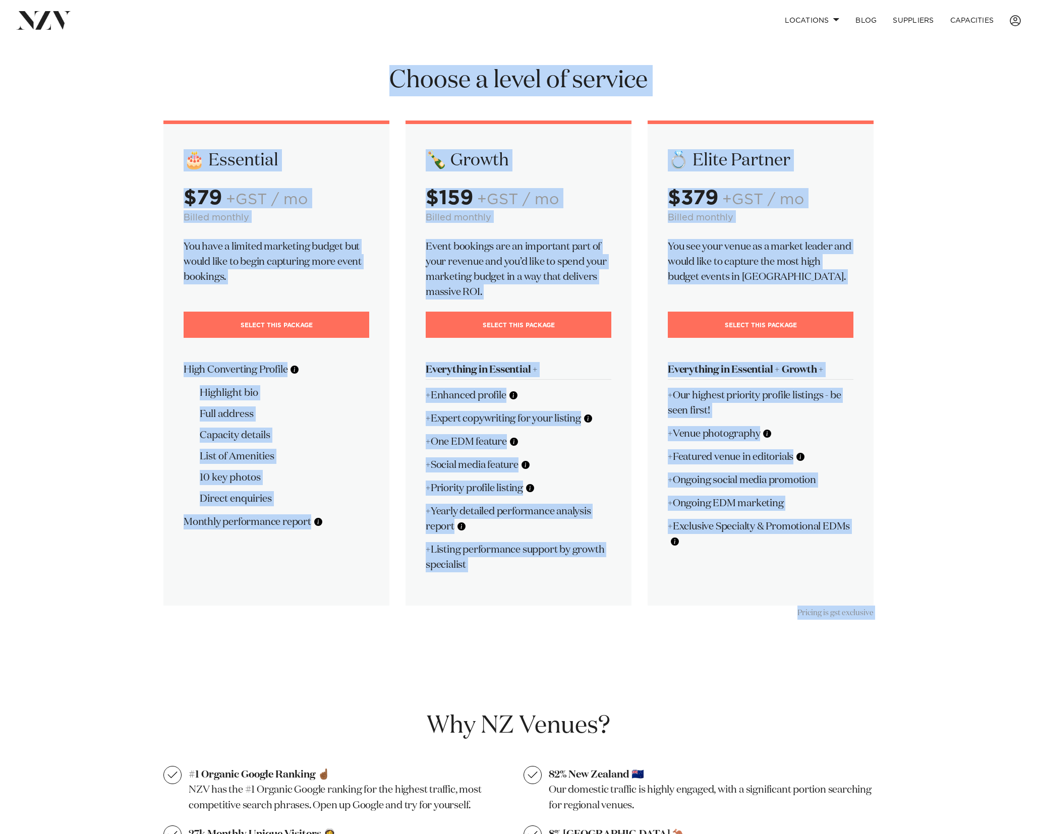
drag, startPoint x: 194, startPoint y: 92, endPoint x: 638, endPoint y: 649, distance: 712.6
click at [647, 655] on div "Choose a level of service 🎂 Essential $79 +GST / mo Billed monthly You have a l…" at bounding box center [518, 687] width 1037 height 1244
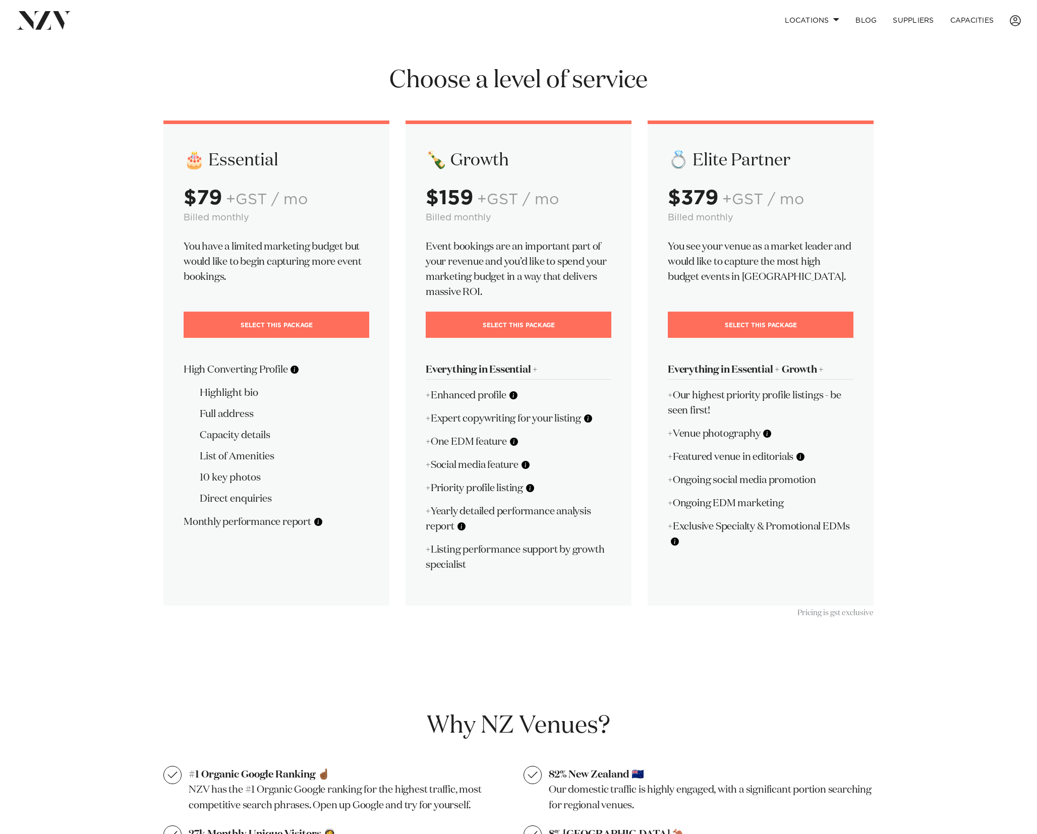
click at [636, 640] on div "Why NZ Venues? #1 Organic Google Ranking ☝🏾 NZV has the #1 Organic Google ranki…" at bounding box center [518, 824] width 726 height 408
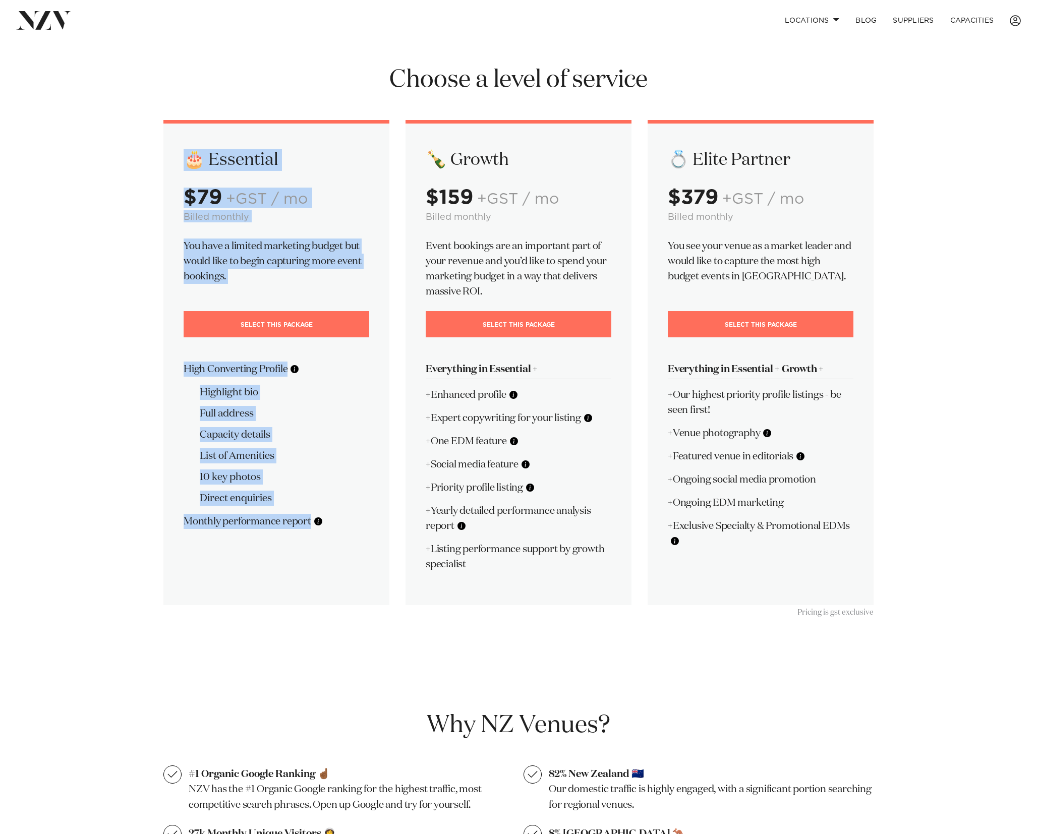
drag, startPoint x: 213, startPoint y: 209, endPoint x: 332, endPoint y: 540, distance: 351.7
click at [322, 540] on div "🎂 Essential $79 +GST / mo Billed monthly You have a limited marketing budget bu…" at bounding box center [276, 362] width 226 height 485
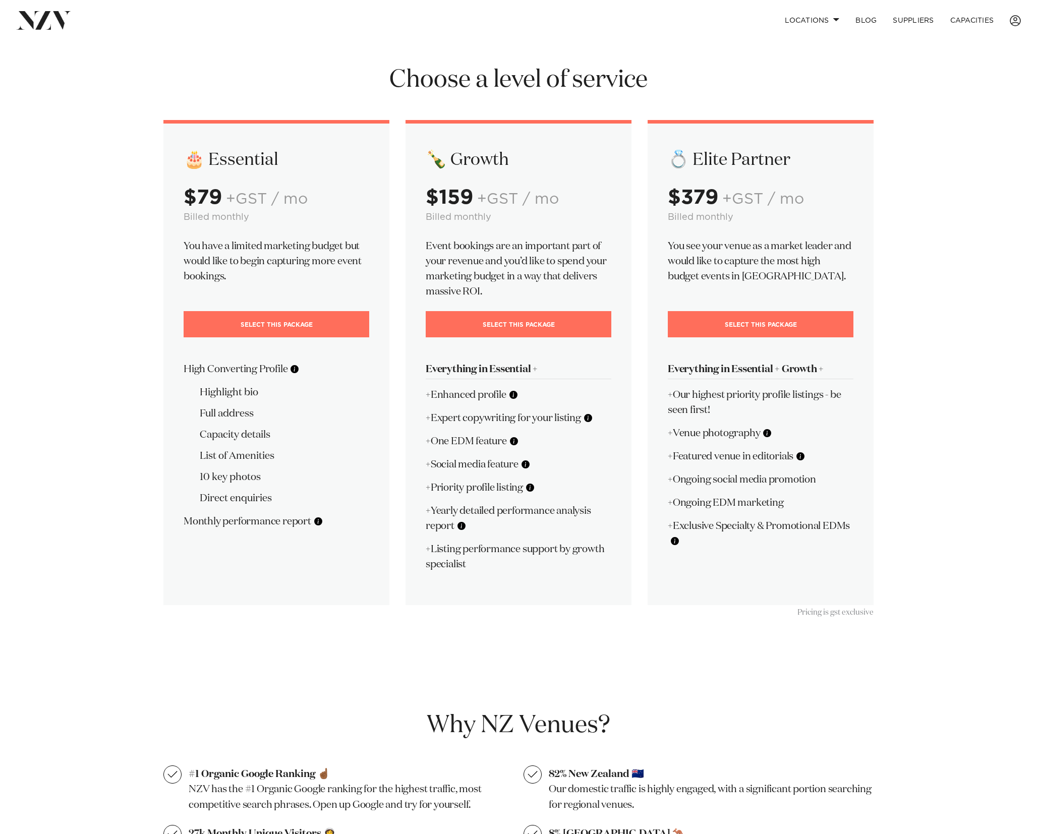
click at [354, 540] on div "🎂 Essential $79 +GST / mo Billed monthly You have a limited marketing budget bu…" at bounding box center [276, 362] width 226 height 485
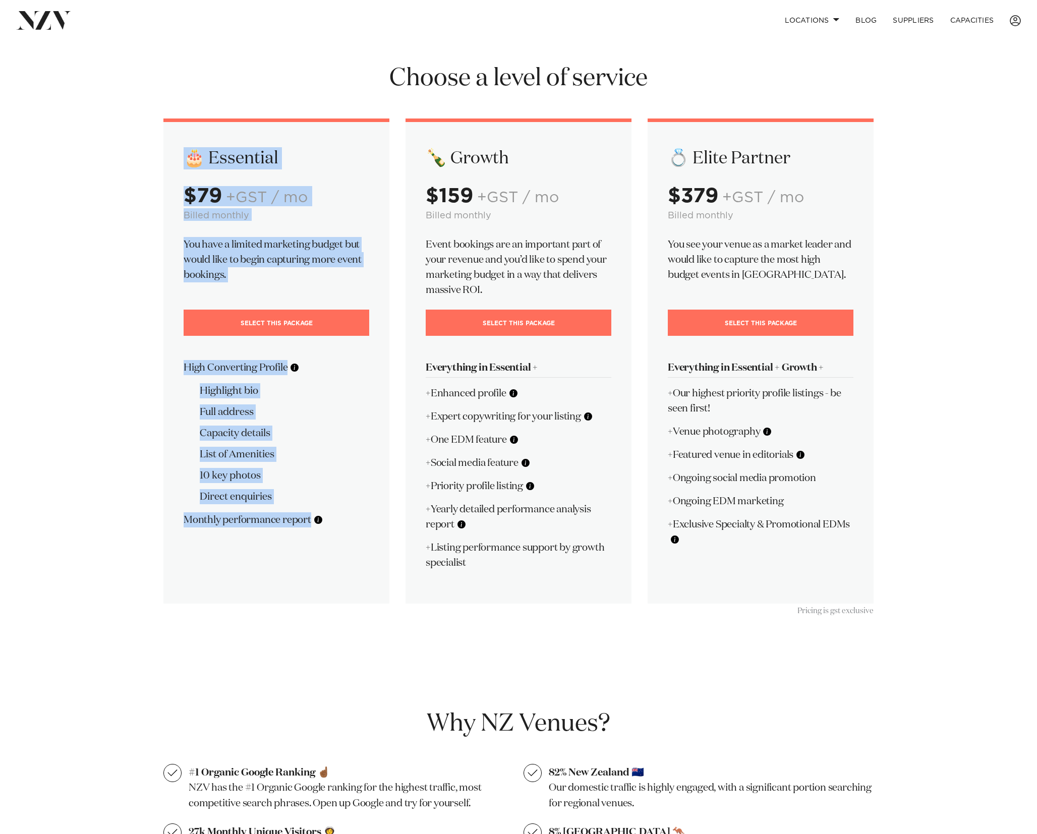
drag, startPoint x: 354, startPoint y: 538, endPoint x: 189, endPoint y: 157, distance: 415.7
click at [189, 157] on div "🎂 Essential $79 +GST / mo Billed monthly You have a limited marketing budget bu…" at bounding box center [276, 361] width 226 height 485
click at [185, 156] on h2 "🎂 Essential" at bounding box center [277, 158] width 186 height 22
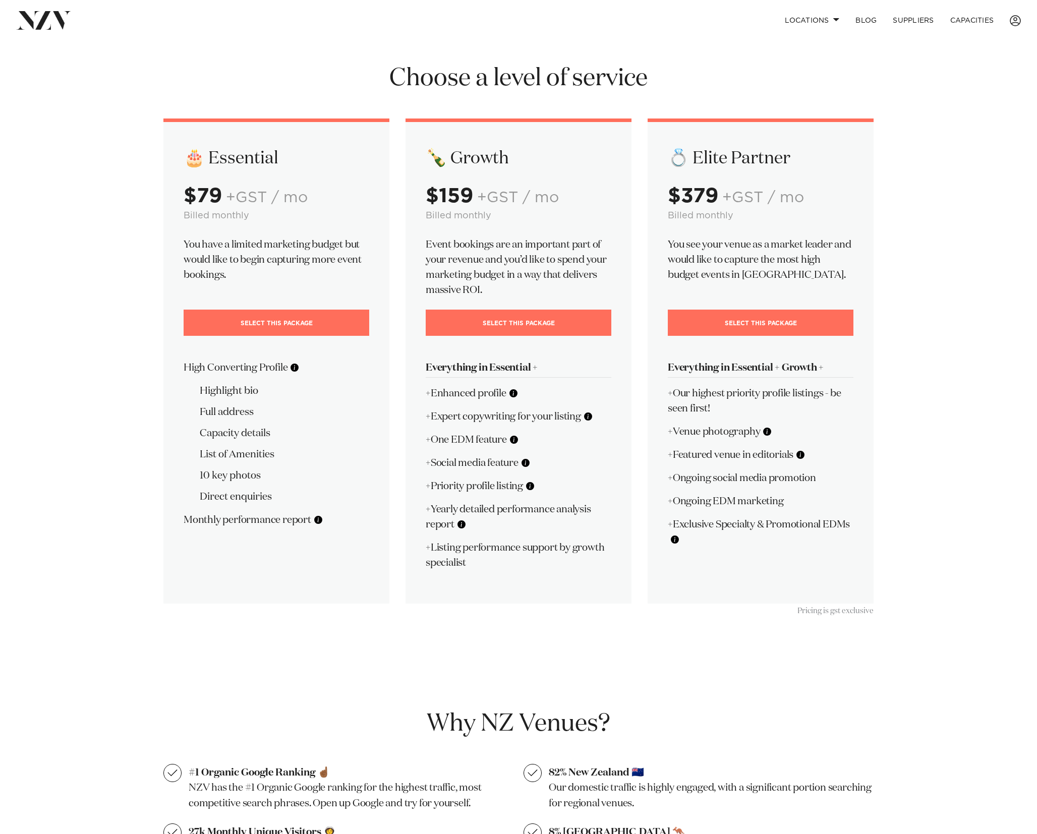
drag, startPoint x: 284, startPoint y: 505, endPoint x: 161, endPoint y: 365, distance: 186.2
click at [161, 365] on div "🎂 Essential $79 +GST / mo Billed monthly You have a limited marketing budget bu…" at bounding box center [276, 361] width 242 height 485
click at [222, 373] on p "High Converting Profile" at bounding box center [277, 367] width 186 height 15
drag, startPoint x: 123, startPoint y: 106, endPoint x: 138, endPoint y: 127, distance: 25.5
click at [123, 106] on div "Choose a level of service 🎂 Essential $79 +GST / mo Billed monthly You have a l…" at bounding box center [518, 685] width 1037 height 1244
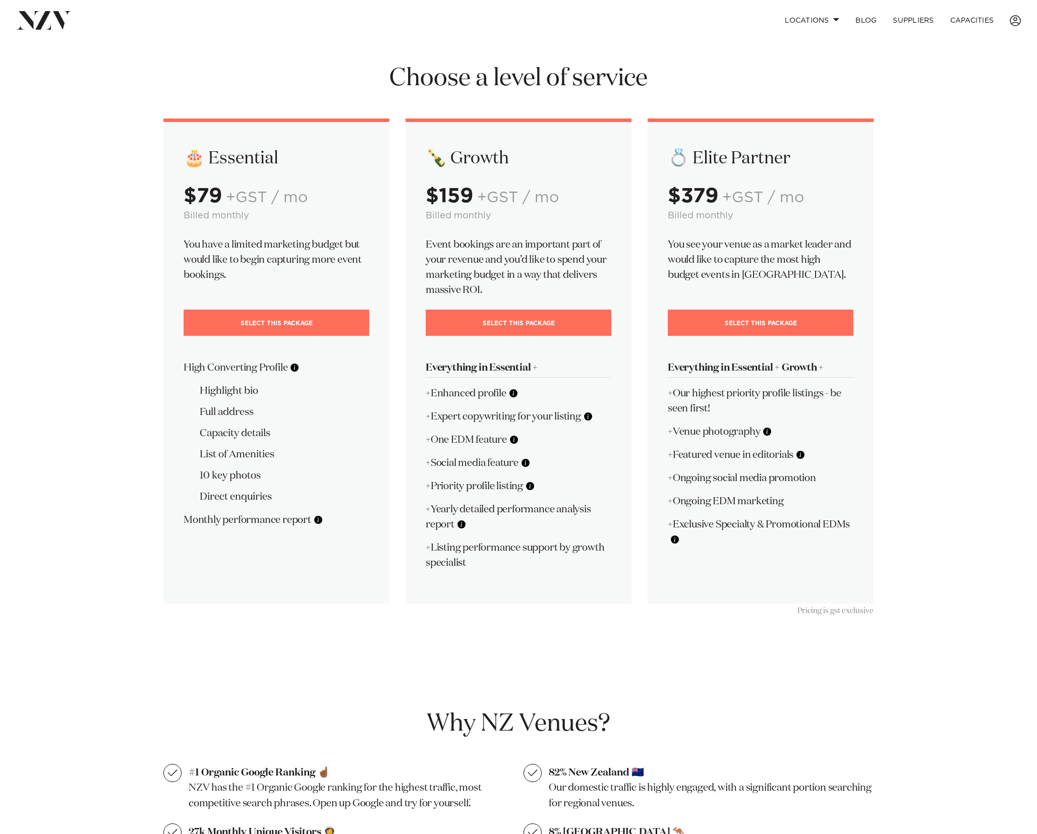
scroll to position [3, 0]
drag, startPoint x: 182, startPoint y: 359, endPoint x: 307, endPoint y: 517, distance: 201.5
click at [307, 517] on div "🎂 Essential $79 +GST / mo Billed monthly You have a limited marketing budget bu…" at bounding box center [276, 360] width 226 height 485
click at [292, 523] on p "Monthly performance report" at bounding box center [277, 519] width 186 height 15
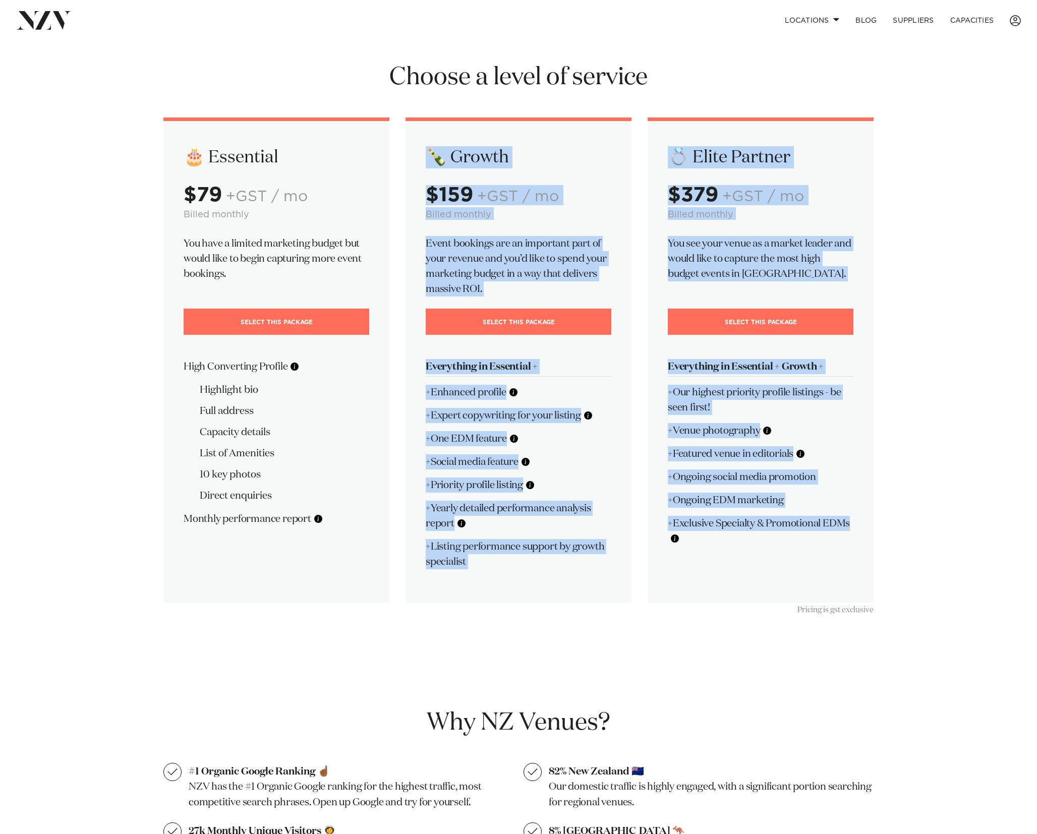
drag, startPoint x: 422, startPoint y: 133, endPoint x: 847, endPoint y: 596, distance: 628.1
click at [847, 596] on div "🎂 Essential $79 +GST / mo Billed monthly You have a limited marketing budget bu…" at bounding box center [518, 360] width 726 height 485
click at [437, 376] on hr at bounding box center [519, 376] width 186 height 1
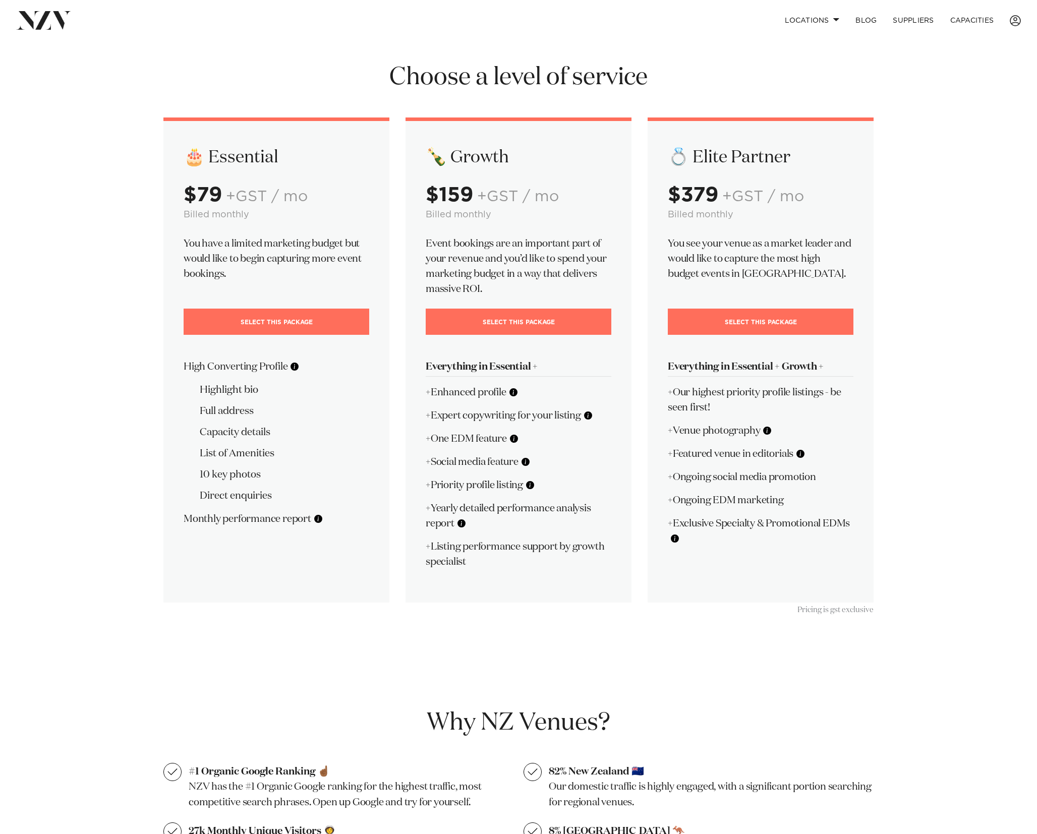
click at [490, 422] on p "+Expert copywriting for your listing" at bounding box center [519, 415] width 186 height 15
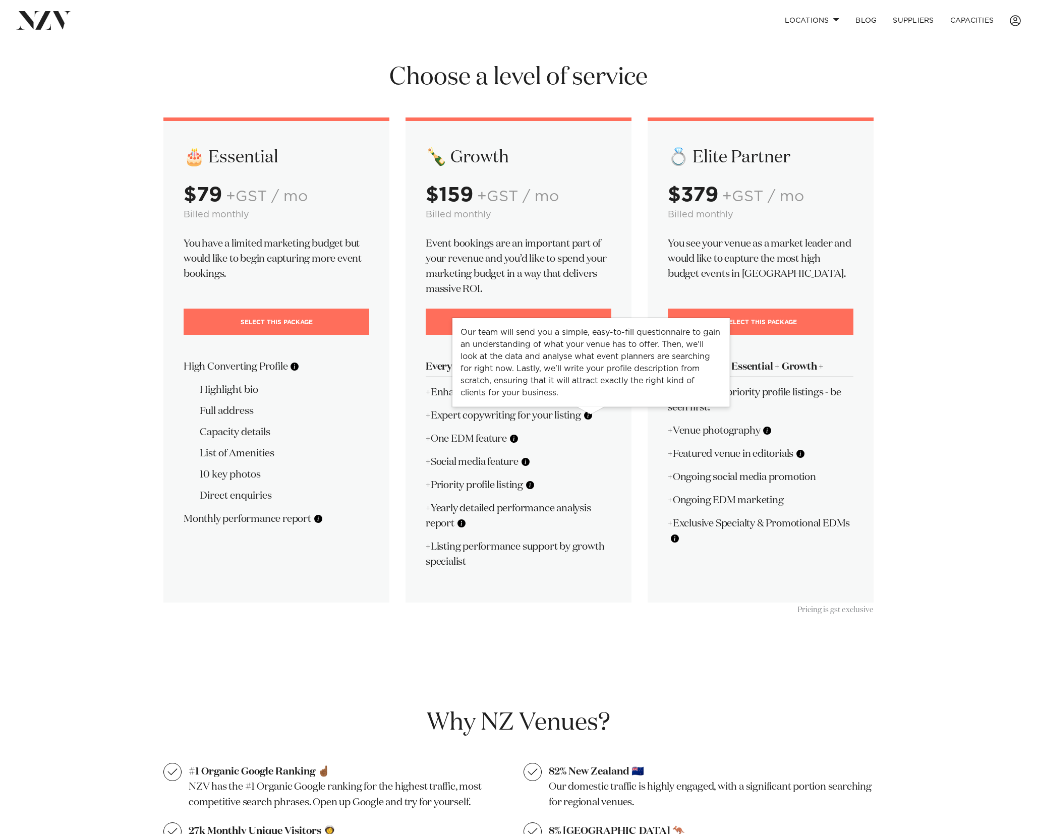
click at [589, 417] on button at bounding box center [588, 416] width 10 height 10
click at [523, 418] on p "+Expert copywriting for your listing" at bounding box center [519, 415] width 186 height 15
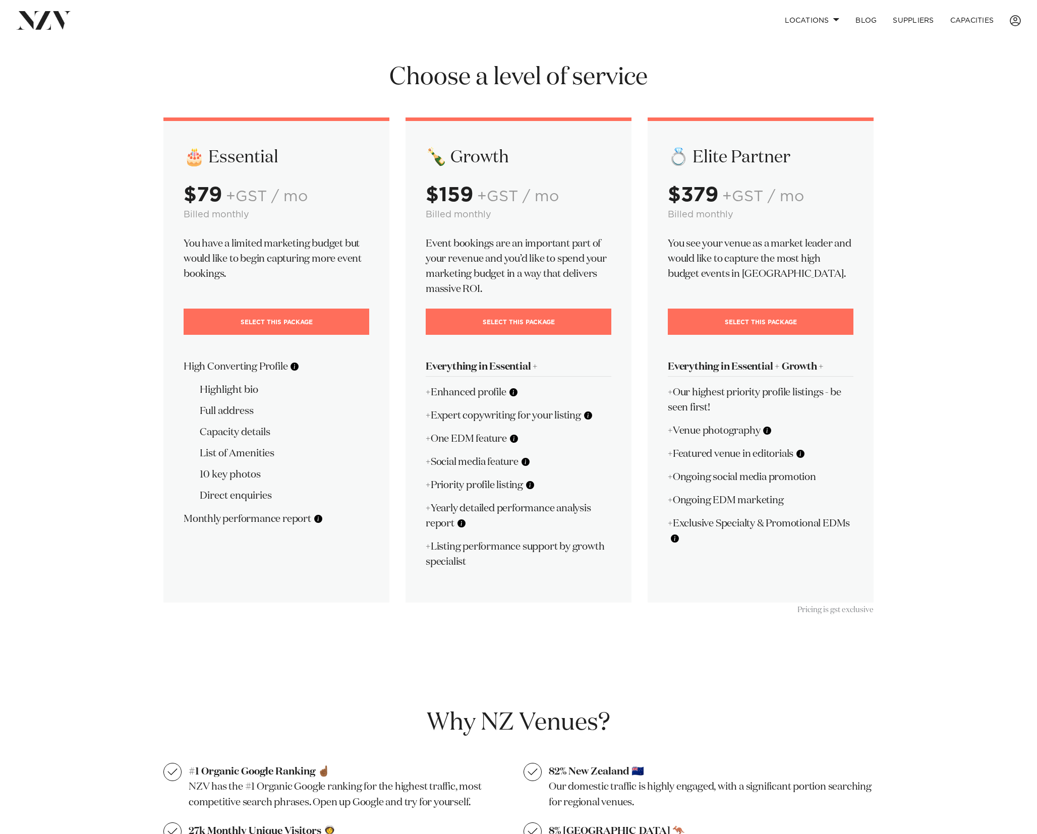
drag, startPoint x: 460, startPoint y: 352, endPoint x: 482, endPoint y: 474, distance: 124.5
click at [481, 474] on div "🍾 Growth $159 +GST / mo Billed monthly Event bookings are an important part of …" at bounding box center [519, 360] width 226 height 485
drag, startPoint x: 473, startPoint y: 479, endPoint x: 465, endPoint y: 446, distance: 33.7
click at [471, 470] on div "🍾 Growth $159 +GST / mo Billed monthly Event bookings are an important part of …" at bounding box center [519, 360] width 226 height 485
click at [455, 438] on p "+One EDM feature" at bounding box center [519, 438] width 186 height 15
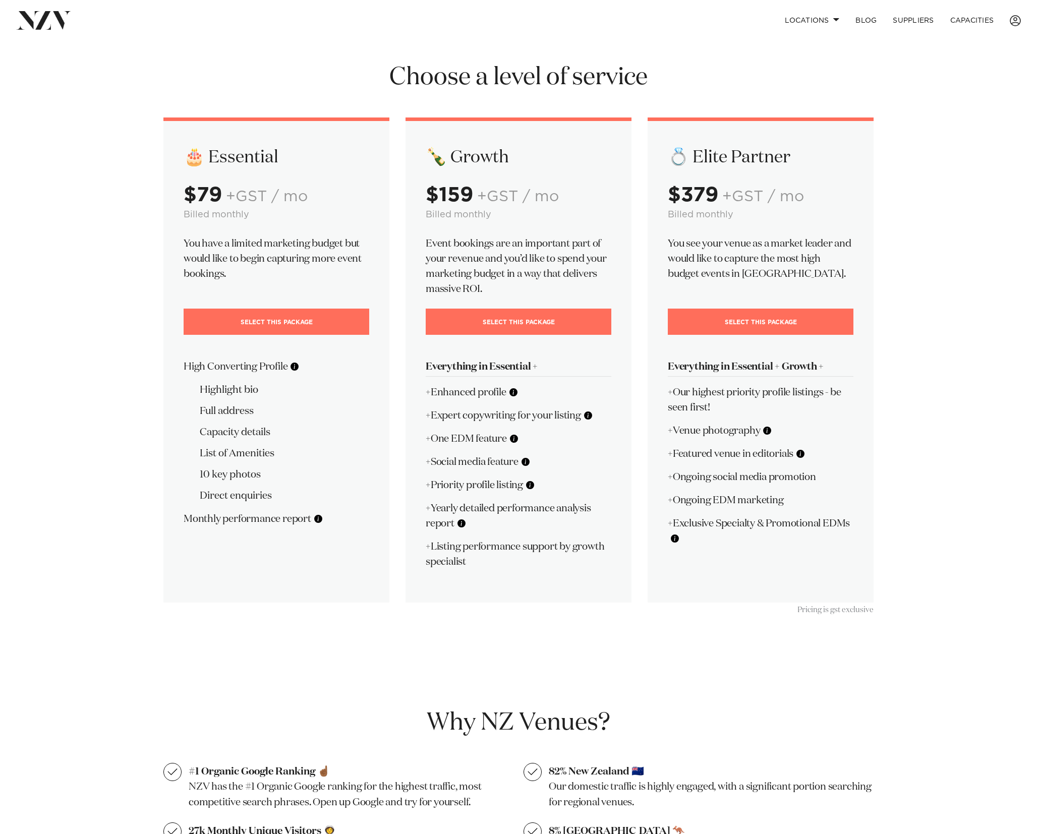
click at [455, 438] on p "+One EDM feature" at bounding box center [519, 438] width 186 height 15
click at [484, 438] on p "+One EDM feature" at bounding box center [519, 438] width 186 height 15
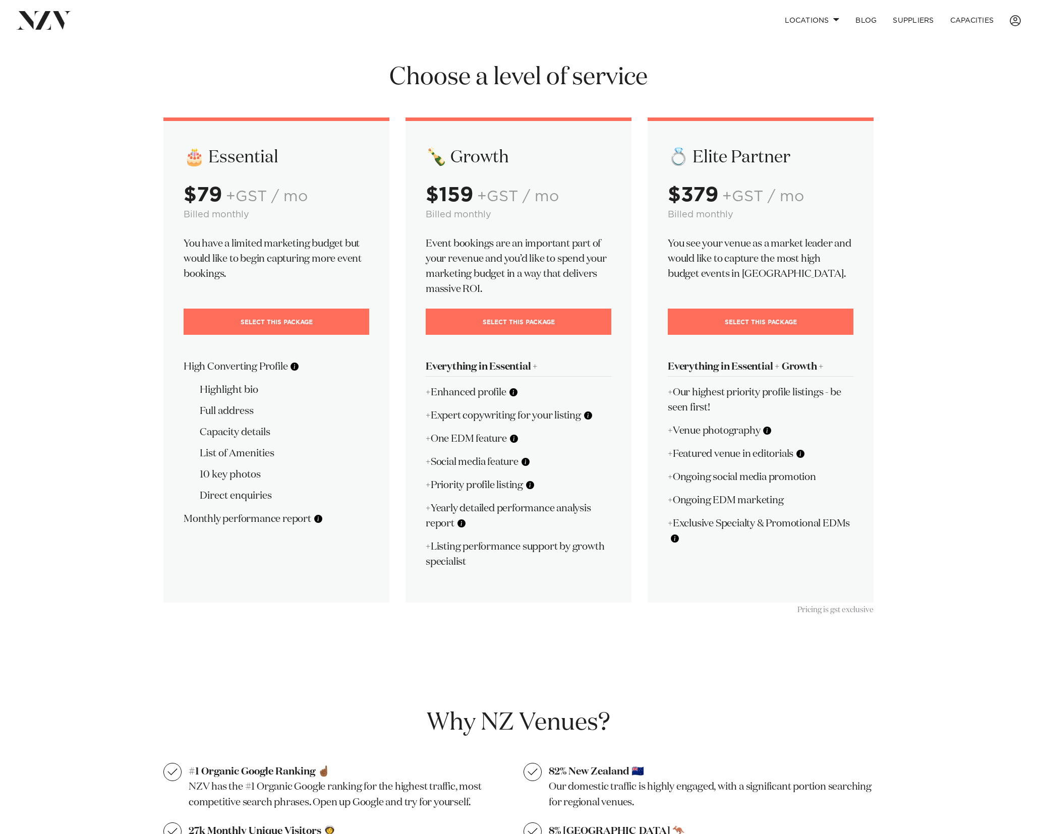
click at [512, 441] on button at bounding box center [514, 439] width 10 height 10
click at [490, 439] on p "+One EDM feature" at bounding box center [519, 438] width 186 height 15
click at [441, 440] on p "+One EDM feature" at bounding box center [519, 438] width 186 height 15
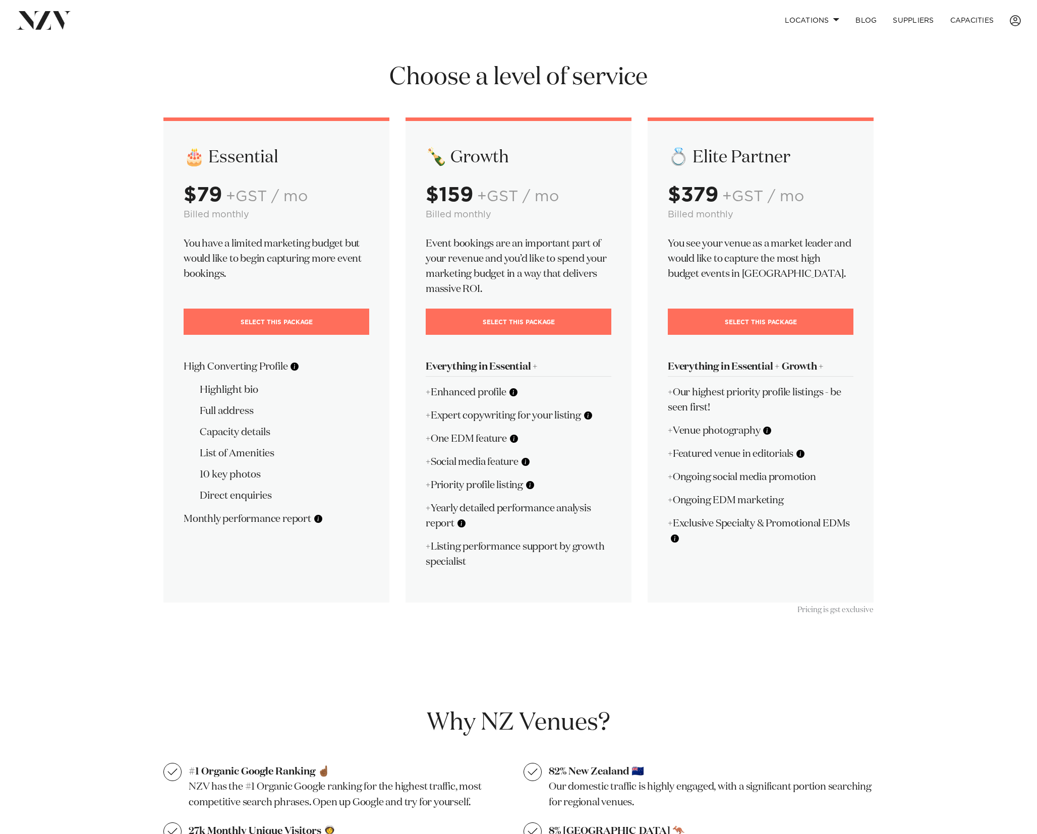
click at [462, 437] on p "+One EDM feature" at bounding box center [519, 438] width 186 height 15
click at [492, 438] on p "+One EDM feature" at bounding box center [519, 438] width 186 height 15
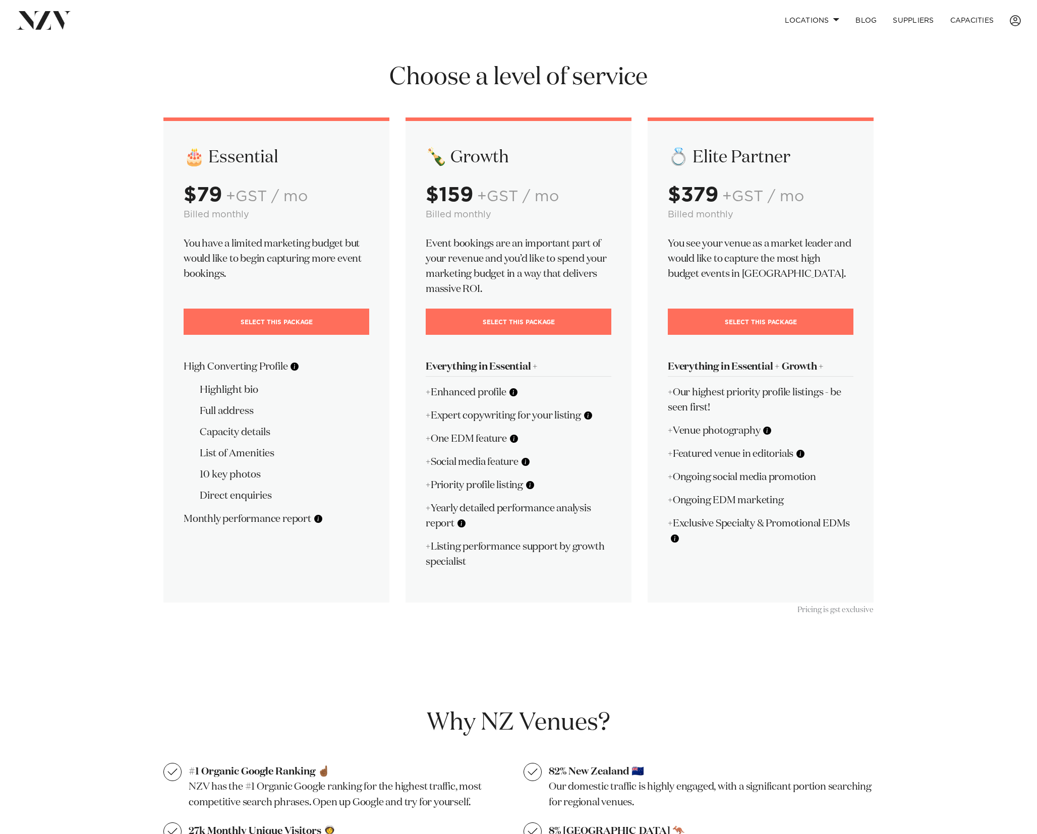
click at [492, 438] on p "+One EDM feature" at bounding box center [519, 438] width 186 height 15
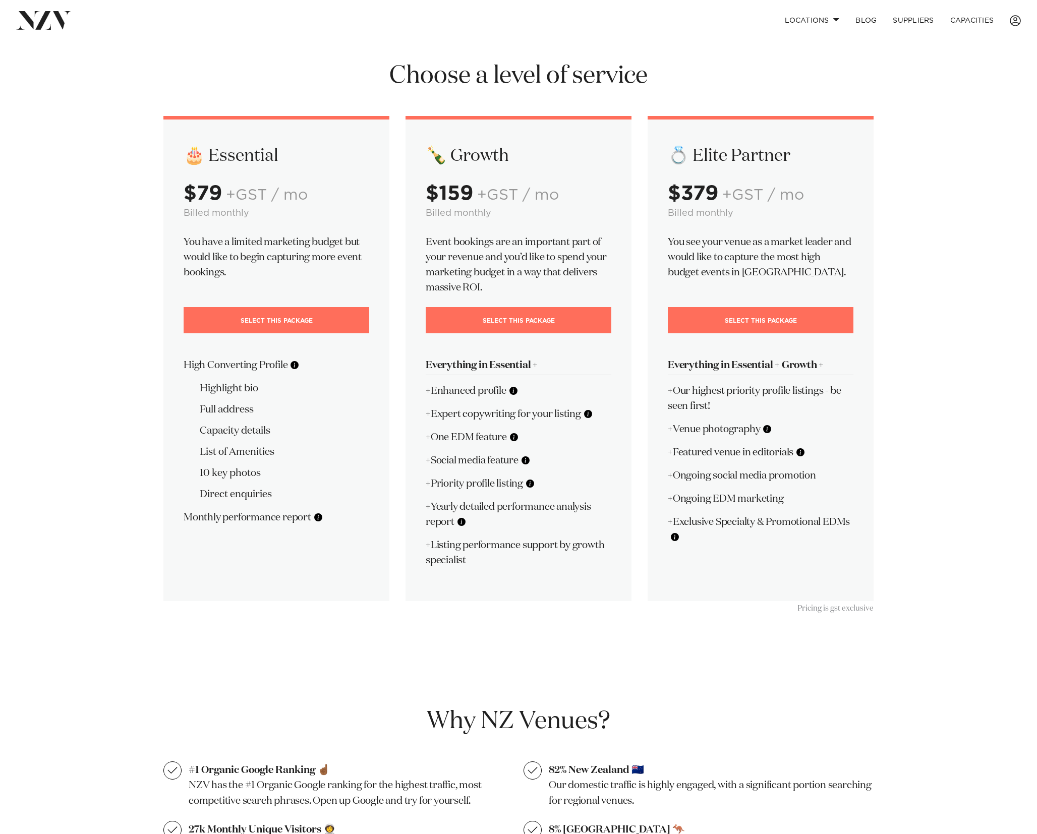
click at [481, 433] on p "+One EDM feature" at bounding box center [519, 437] width 186 height 15
drag, startPoint x: 509, startPoint y: 441, endPoint x: 429, endPoint y: 431, distance: 80.8
click at [429, 431] on p "+One EDM feature" at bounding box center [519, 437] width 186 height 15
click at [446, 437] on p "+One EDM feature" at bounding box center [519, 437] width 186 height 15
drag, startPoint x: 519, startPoint y: 463, endPoint x: 403, endPoint y: 466, distance: 116.6
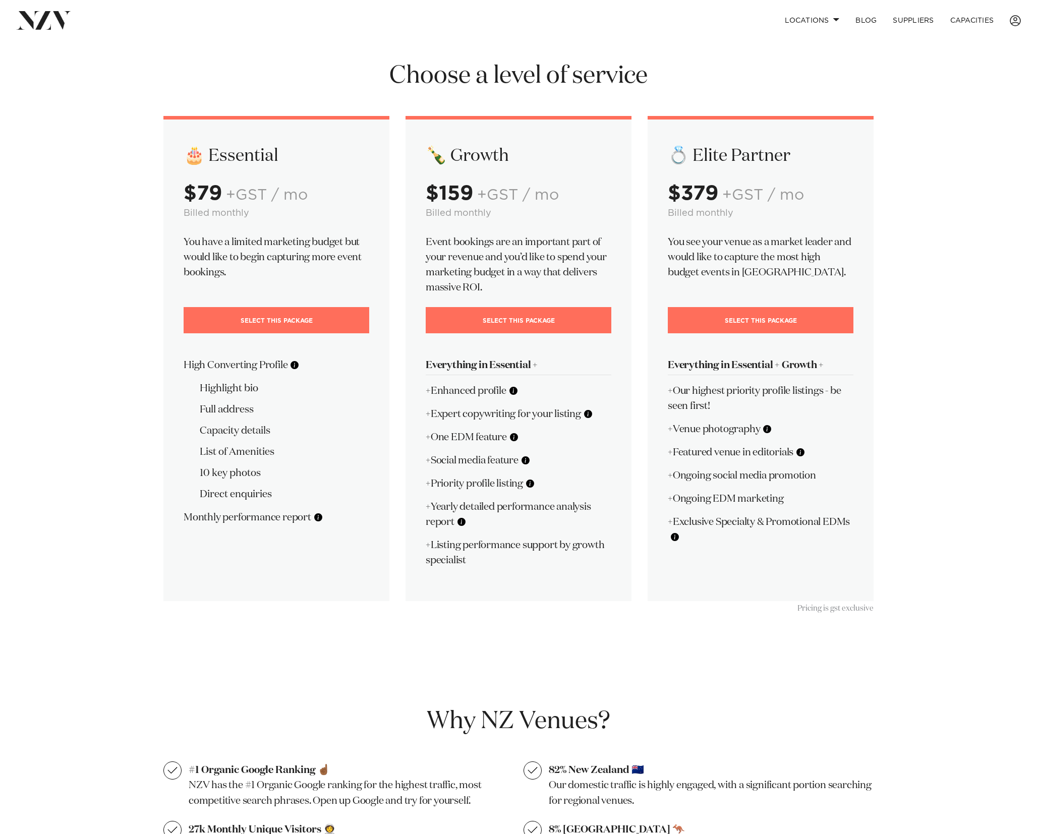
click at [386, 464] on div "🎂 Essential $79 +GST / mo Billed monthly You have a limited marketing budget bu…" at bounding box center [518, 358] width 726 height 485
click at [472, 464] on p "+Social media feature" at bounding box center [519, 460] width 186 height 15
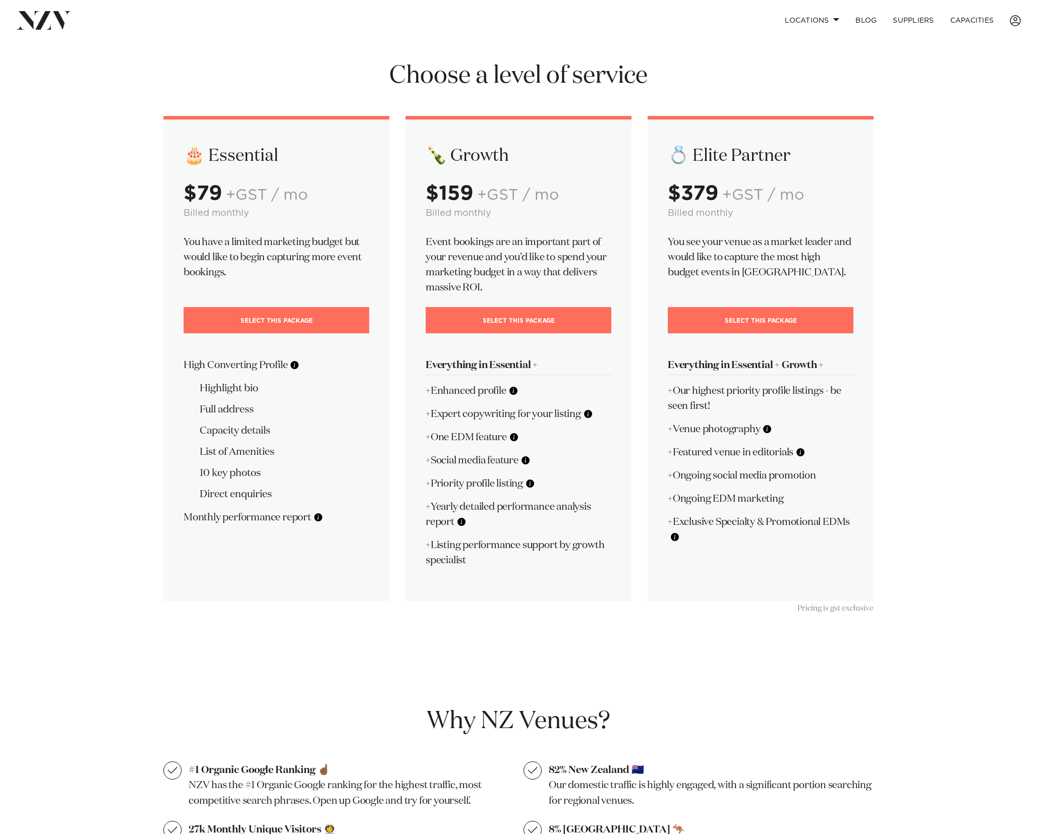
click at [526, 461] on button at bounding box center [526, 461] width 10 height 10
click at [480, 464] on p "+Social media feature" at bounding box center [519, 460] width 186 height 15
click at [456, 464] on p "+Social media feature" at bounding box center [519, 460] width 186 height 15
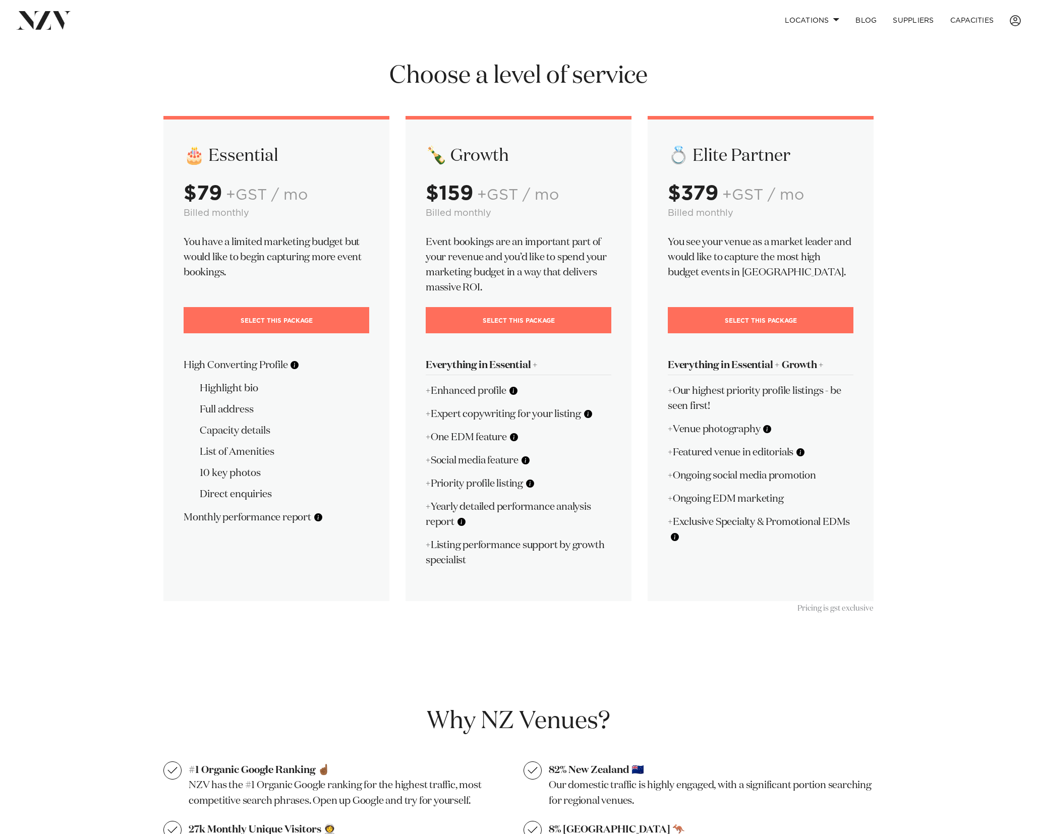
click at [456, 464] on p "+Social media feature" at bounding box center [519, 460] width 186 height 15
click at [498, 464] on p "+Social media feature" at bounding box center [519, 460] width 186 height 15
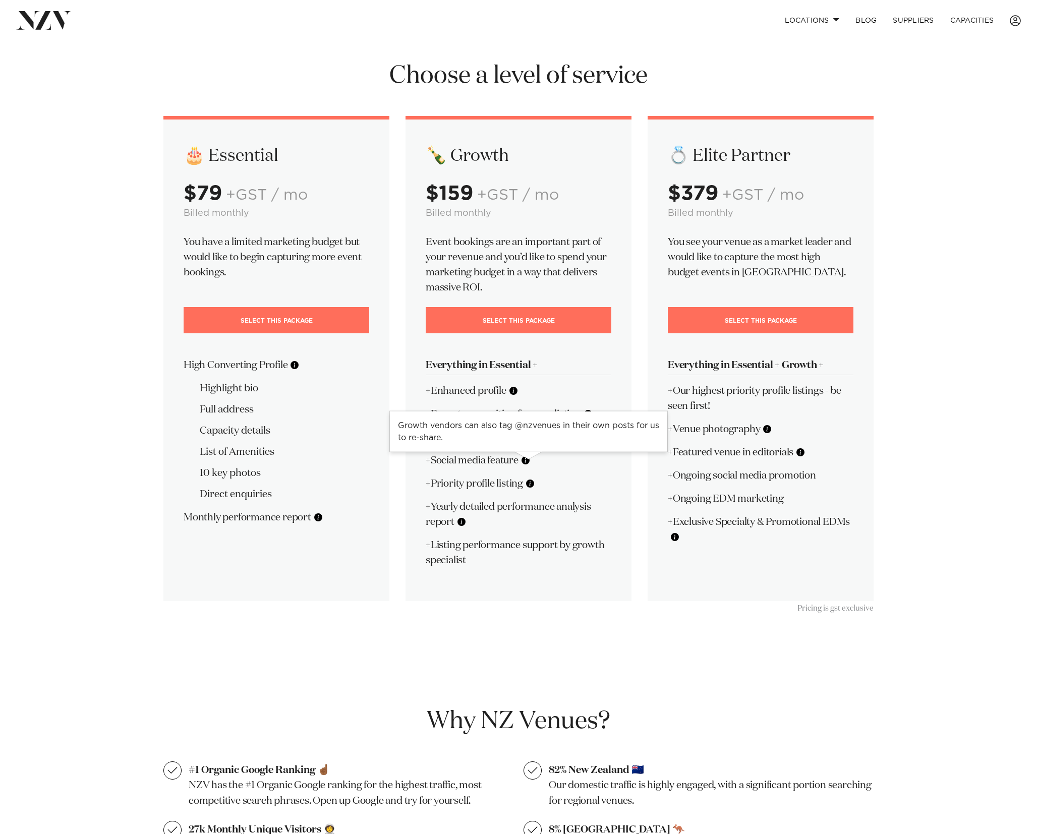
click at [530, 463] on button at bounding box center [526, 461] width 10 height 10
click at [489, 462] on p "+Social media feature" at bounding box center [519, 460] width 186 height 15
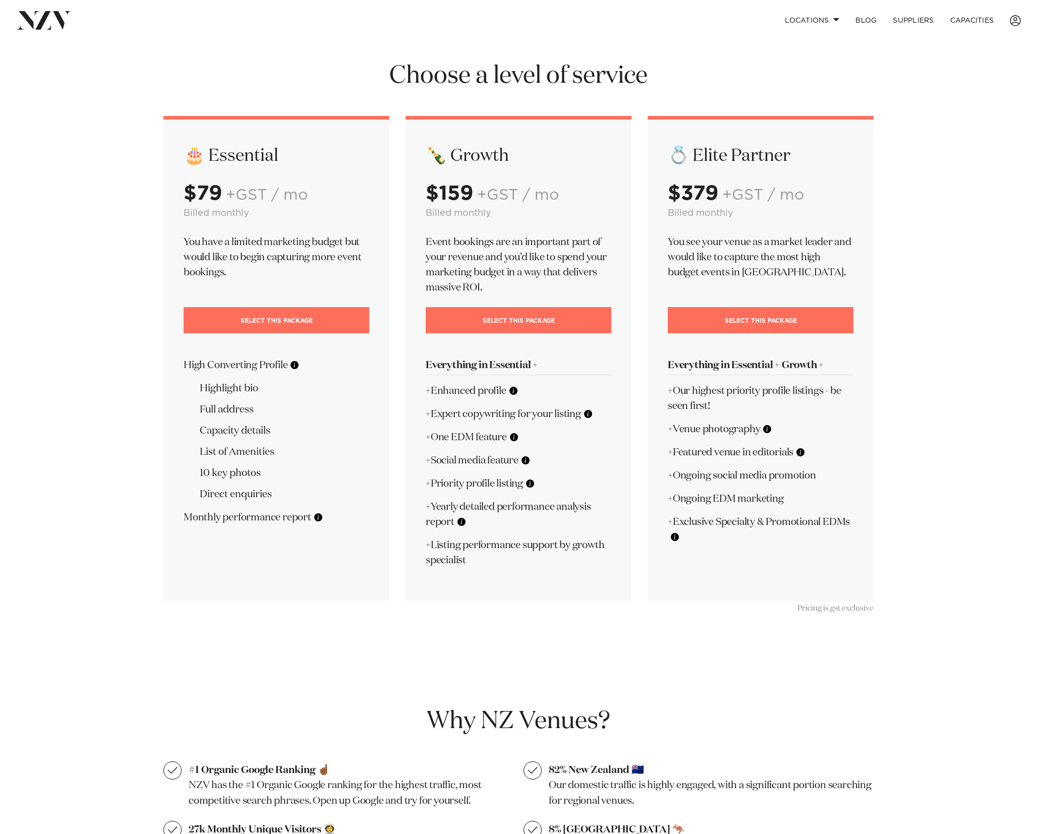
click at [472, 464] on p "+Social media feature" at bounding box center [519, 460] width 186 height 15
click at [481, 488] on p "+Priority profile listing" at bounding box center [519, 483] width 186 height 15
click at [519, 487] on p "+Priority profile listing" at bounding box center [519, 483] width 186 height 15
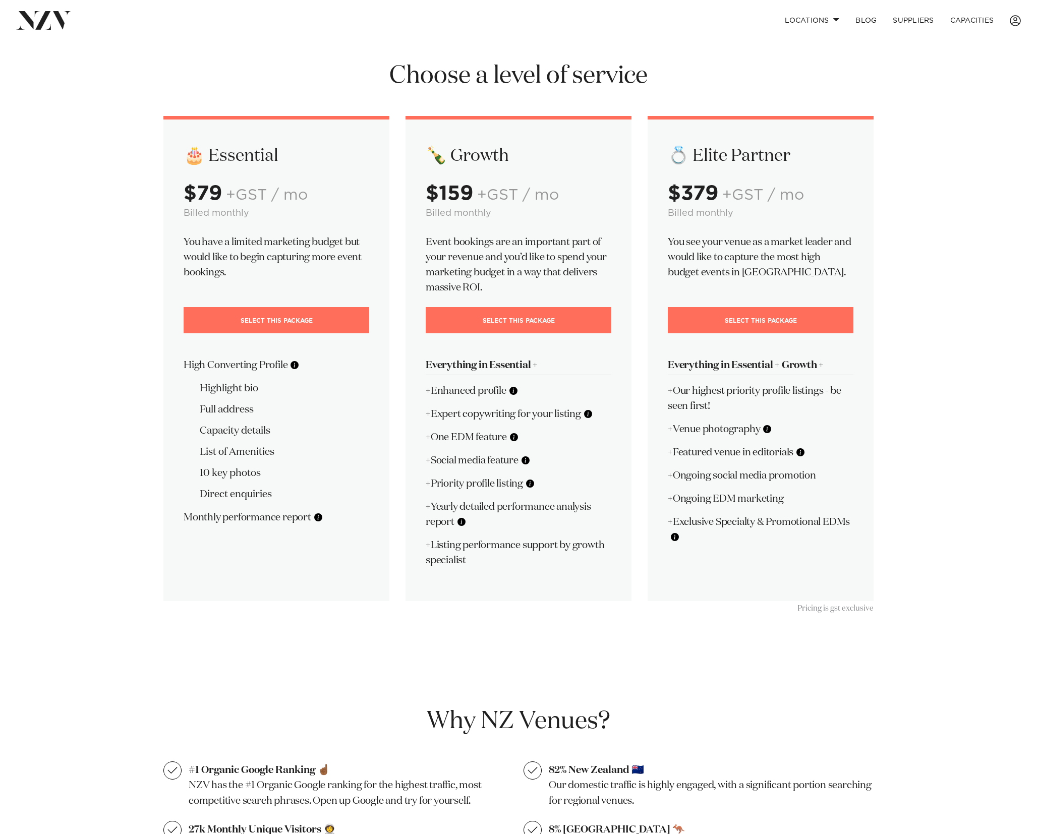
click at [505, 485] on p "+Priority profile listing" at bounding box center [519, 483] width 186 height 15
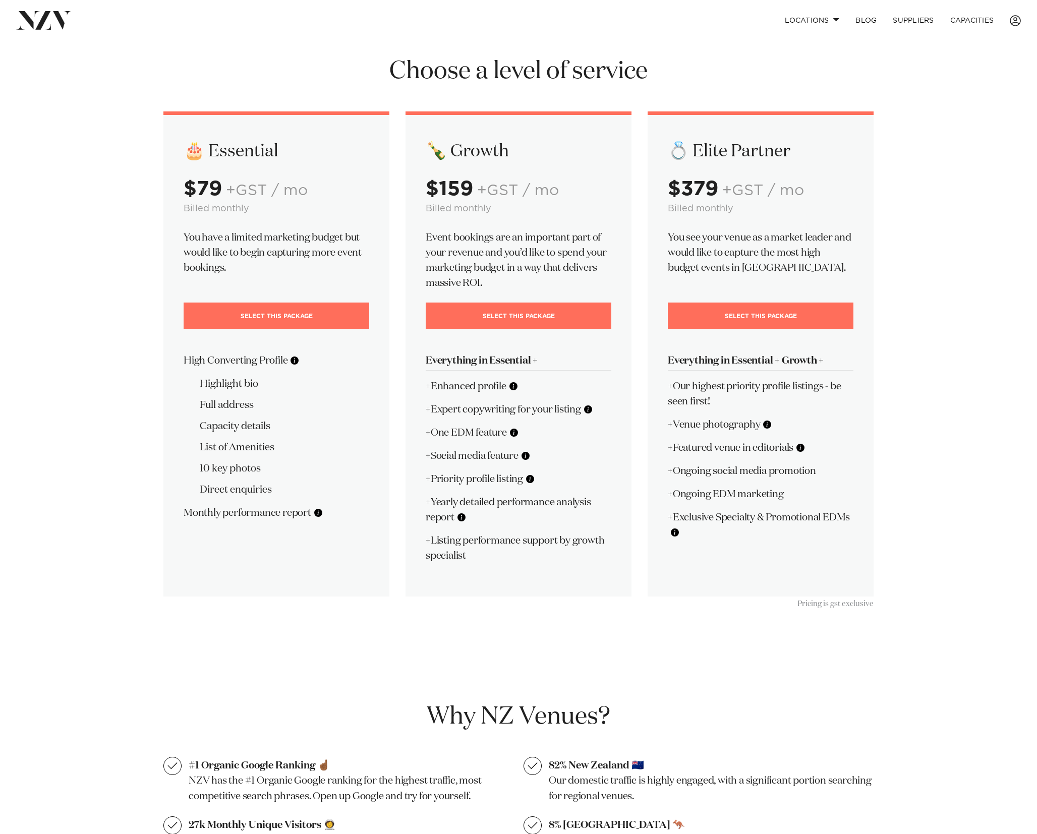
click at [505, 485] on p "+Priority profile listing" at bounding box center [519, 479] width 186 height 15
click at [505, 485] on div "🍾 Growth $159 +GST / mo Billed monthly Event bookings are an important part of …" at bounding box center [519, 353] width 226 height 485
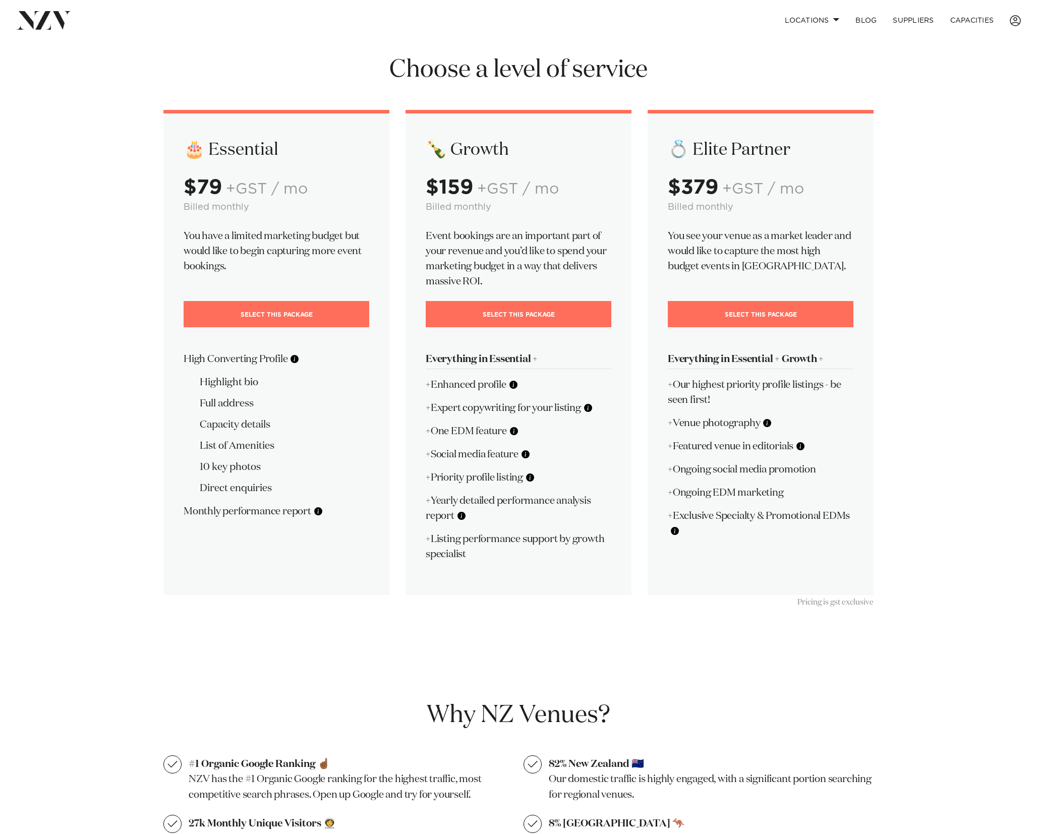
click at [472, 507] on p "+Yearly detailed performance analysis report" at bounding box center [519, 508] width 186 height 30
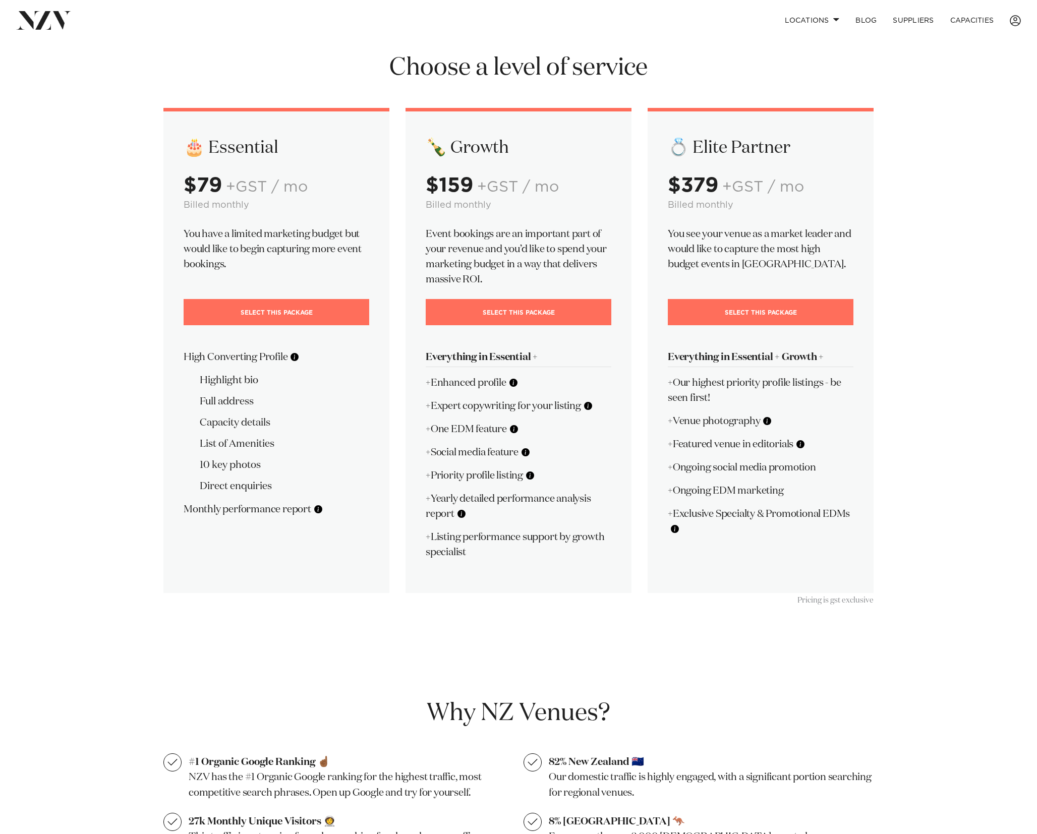
click at [472, 507] on p "+Yearly detailed performance analysis report" at bounding box center [519, 506] width 186 height 30
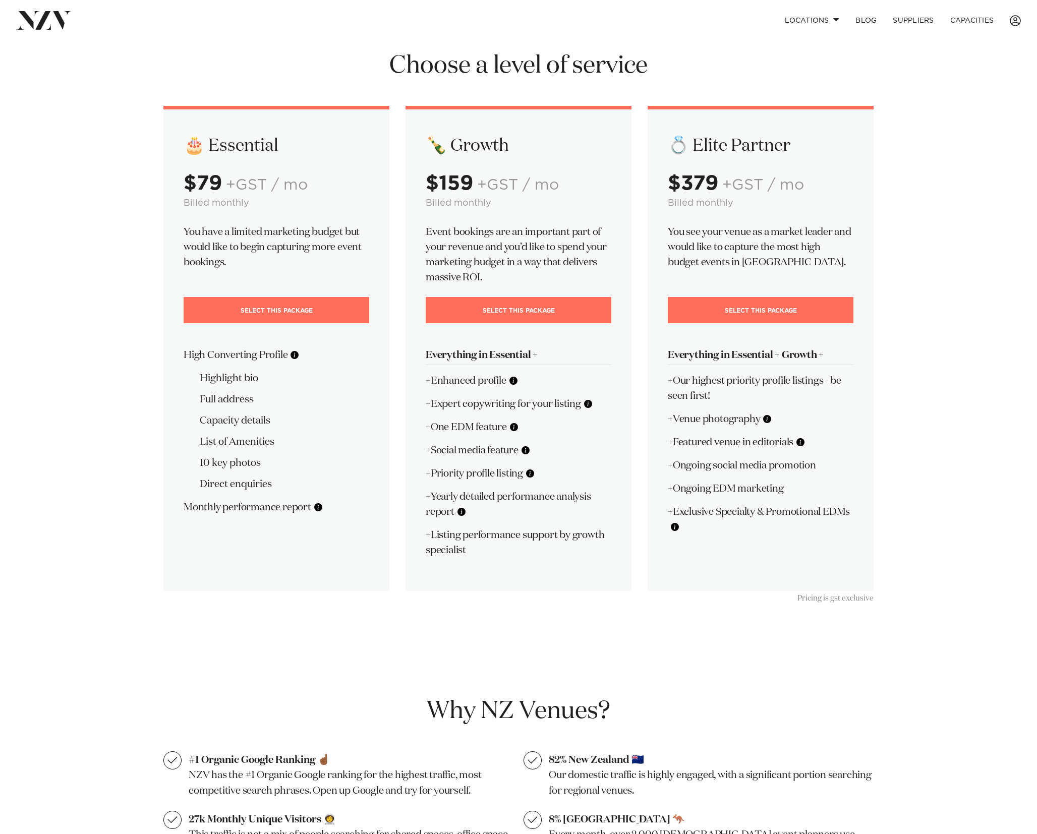
click at [472, 507] on p "+Yearly detailed performance analysis report" at bounding box center [519, 504] width 186 height 30
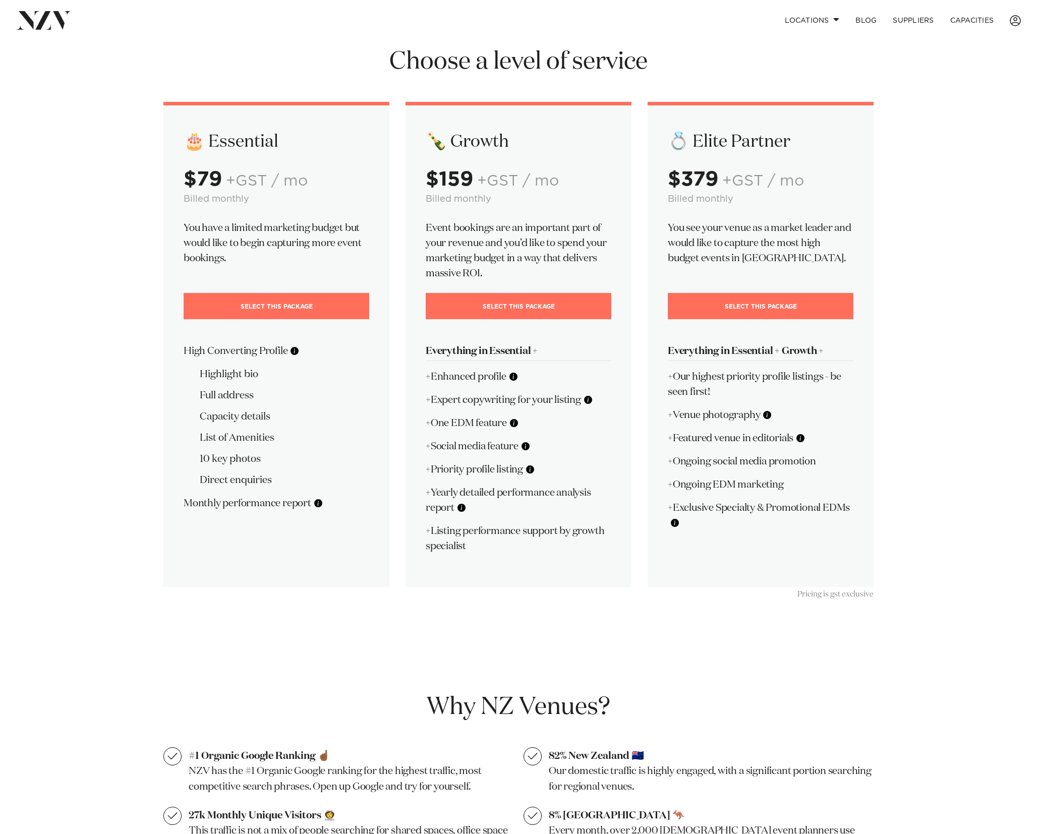
click at [499, 533] on p "+Listing performance support by growth specialist" at bounding box center [519, 539] width 186 height 30
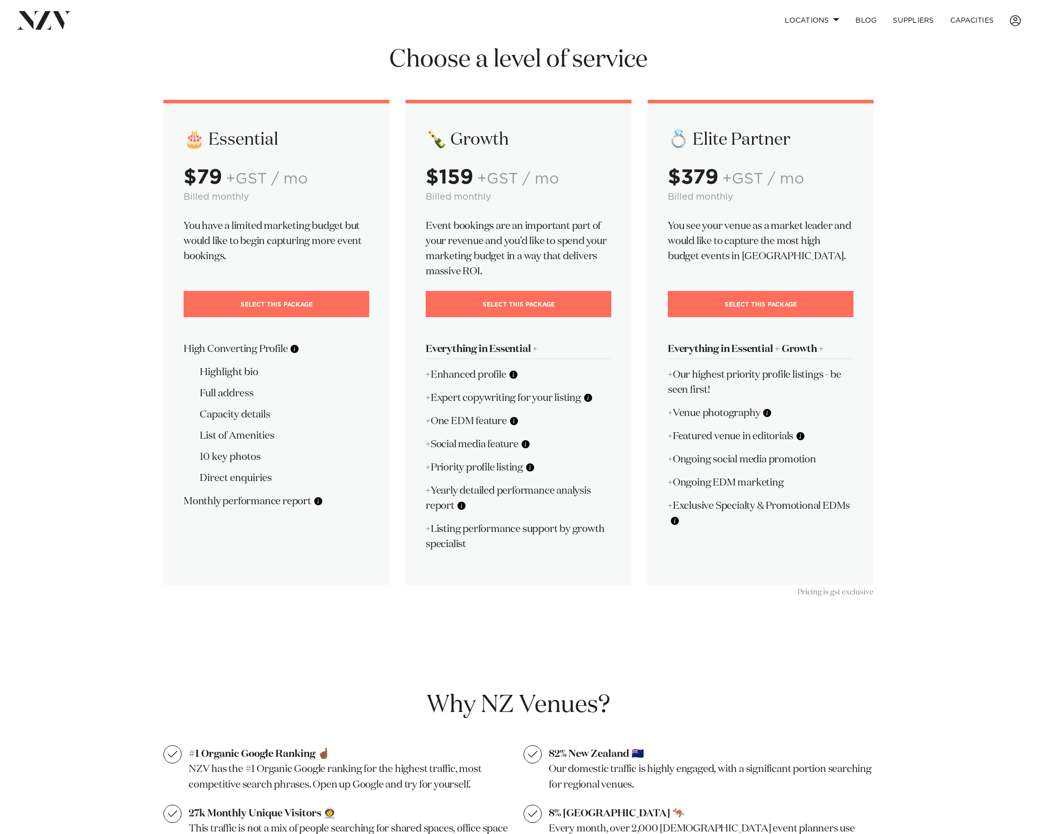
click at [499, 533] on p "+Listing performance support by growth specialist" at bounding box center [519, 537] width 186 height 30
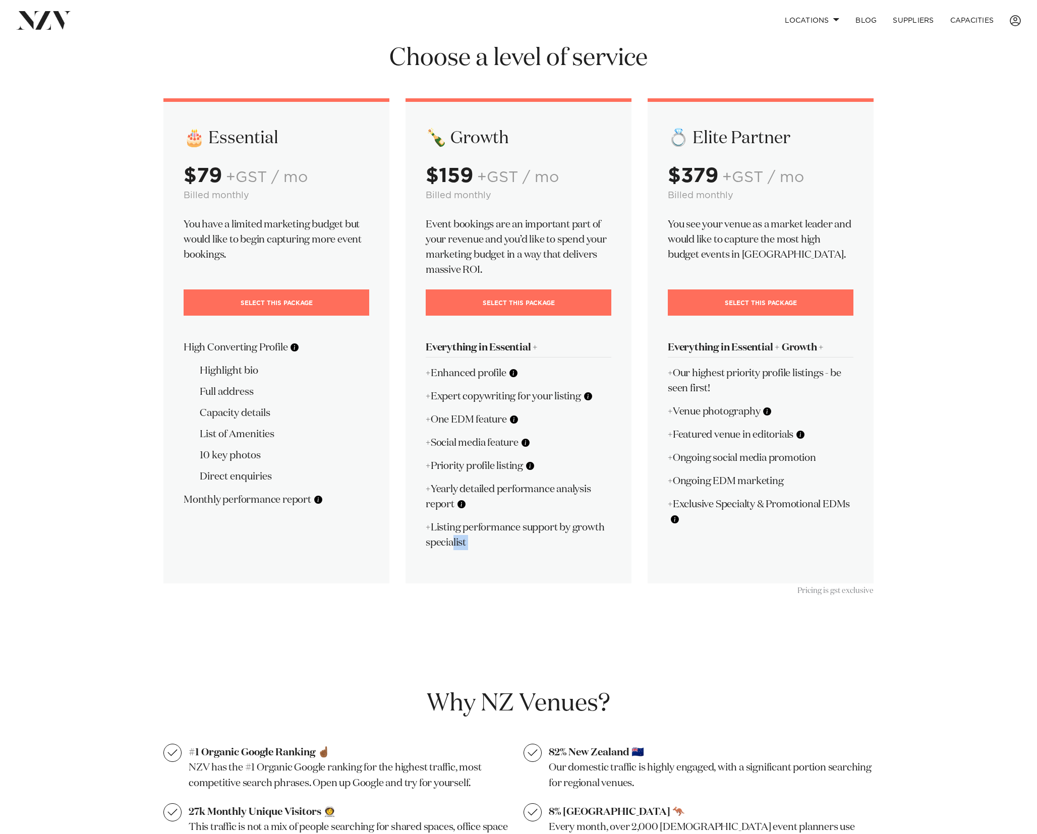
click at [499, 533] on p "+Listing performance support by growth specialist" at bounding box center [519, 535] width 186 height 30
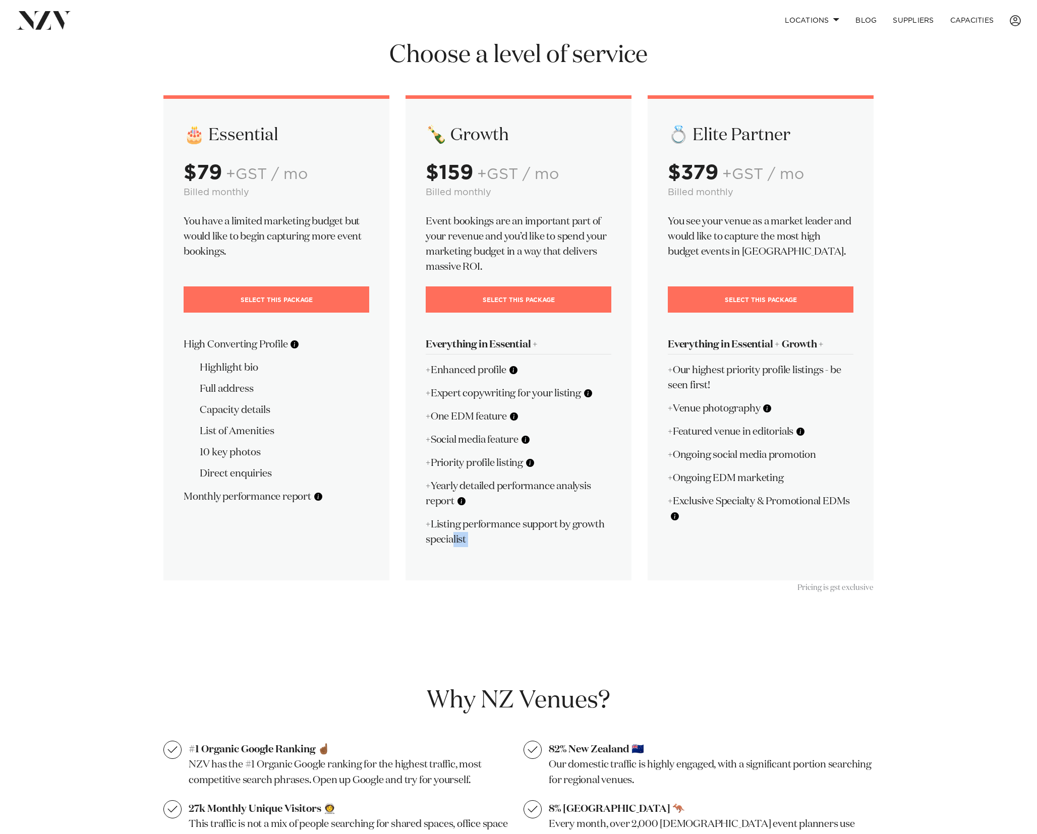
click at [461, 532] on p "+Listing performance support by growth specialist" at bounding box center [519, 532] width 186 height 30
click at [448, 525] on p "+Listing performance support by growth specialist" at bounding box center [519, 532] width 186 height 30
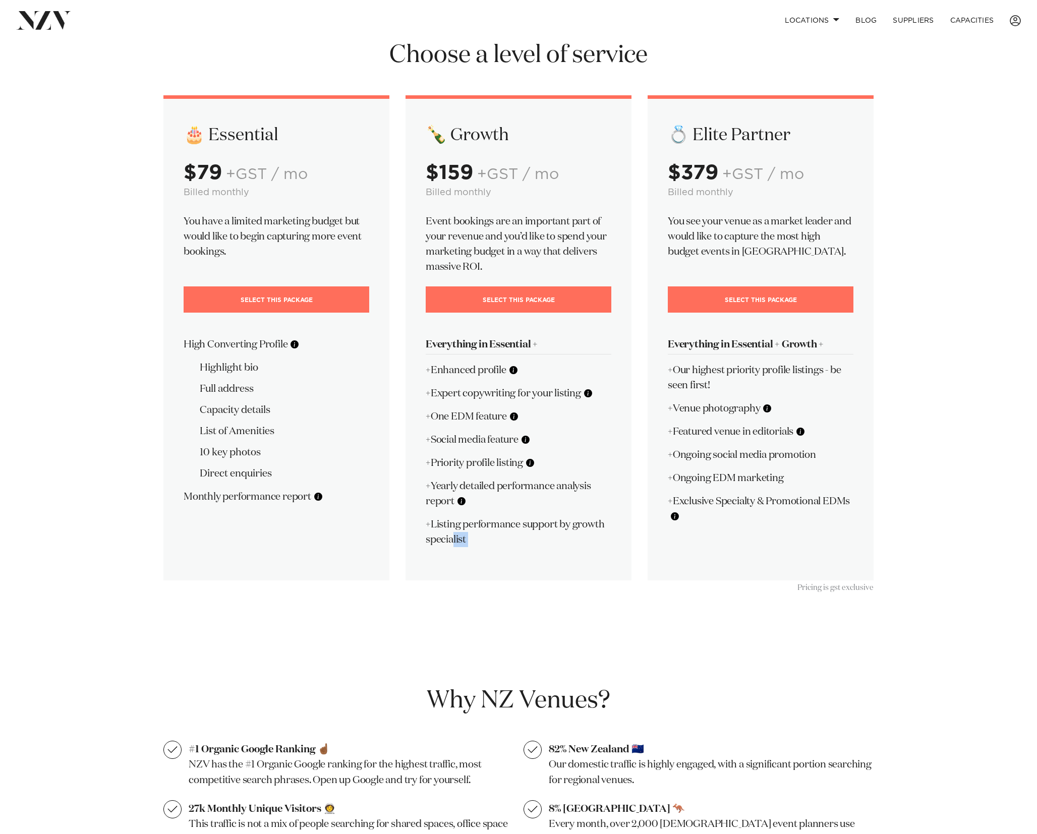
click at [448, 525] on p "+Listing performance support by growth specialist" at bounding box center [519, 532] width 186 height 30
click at [464, 531] on p "+Listing performance support by growth specialist" at bounding box center [519, 532] width 186 height 30
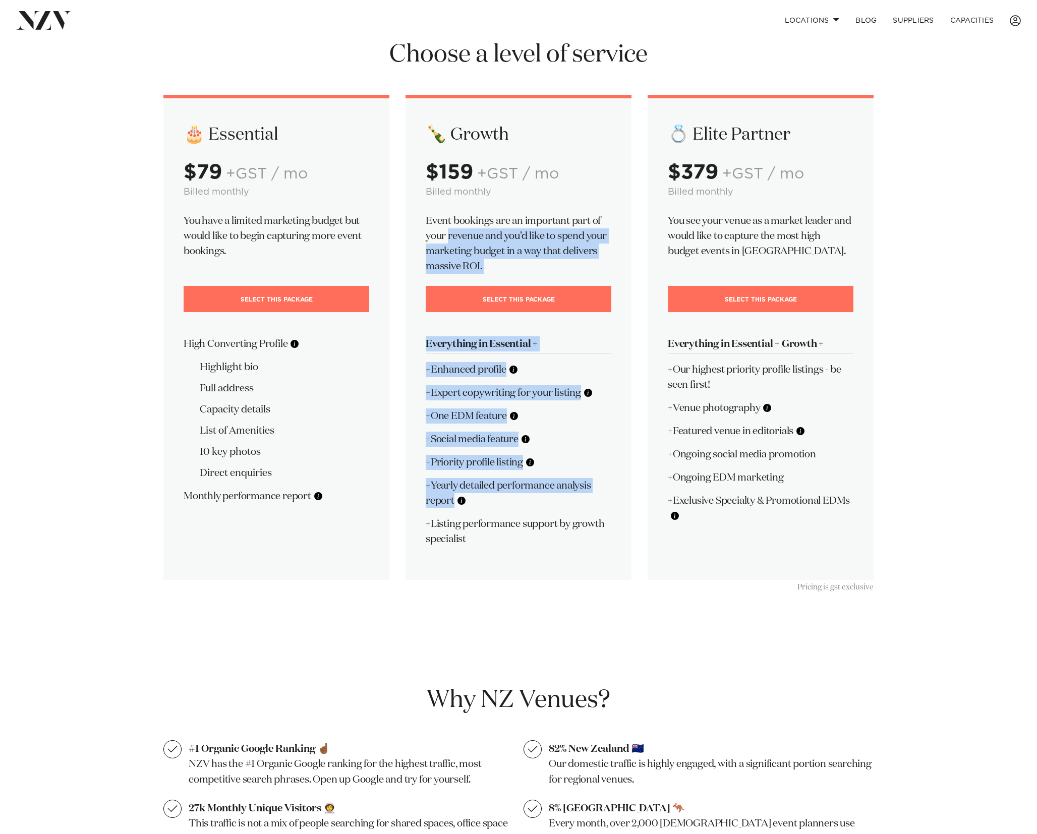
drag, startPoint x: 450, startPoint y: 217, endPoint x: 551, endPoint y: 513, distance: 313.0
click at [551, 513] on div "🍾 Growth $159 +GST / mo Billed monthly Event bookings are an important part of …" at bounding box center [519, 337] width 226 height 485
click at [545, 476] on div "🍾 Growth $159 +GST / mo Billed monthly Event bookings are an important part of …" at bounding box center [519, 337] width 226 height 485
drag, startPoint x: 709, startPoint y: 221, endPoint x: 747, endPoint y: 471, distance: 252.6
click at [747, 471] on div "💍 Elite Partner $379 +GST / mo Billed monthly You see your venue as a market le…" at bounding box center [761, 337] width 226 height 485
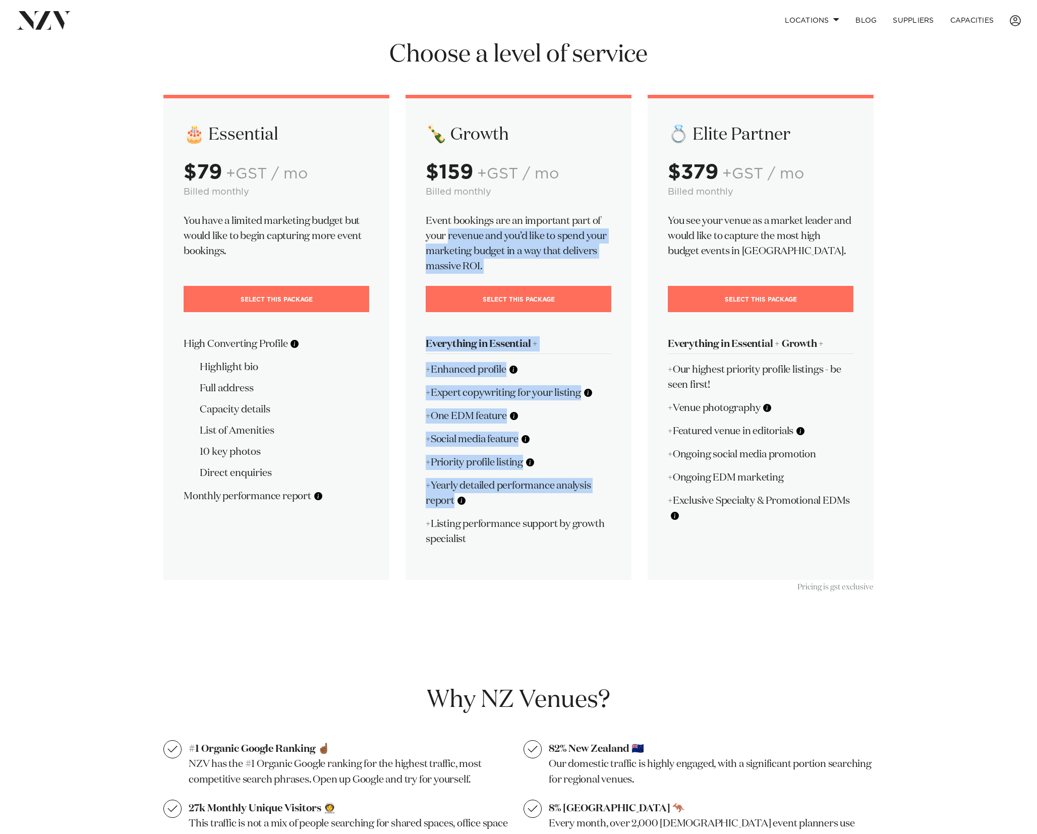
click at [747, 471] on p "+Ongoing EDM marketing" at bounding box center [761, 477] width 186 height 15
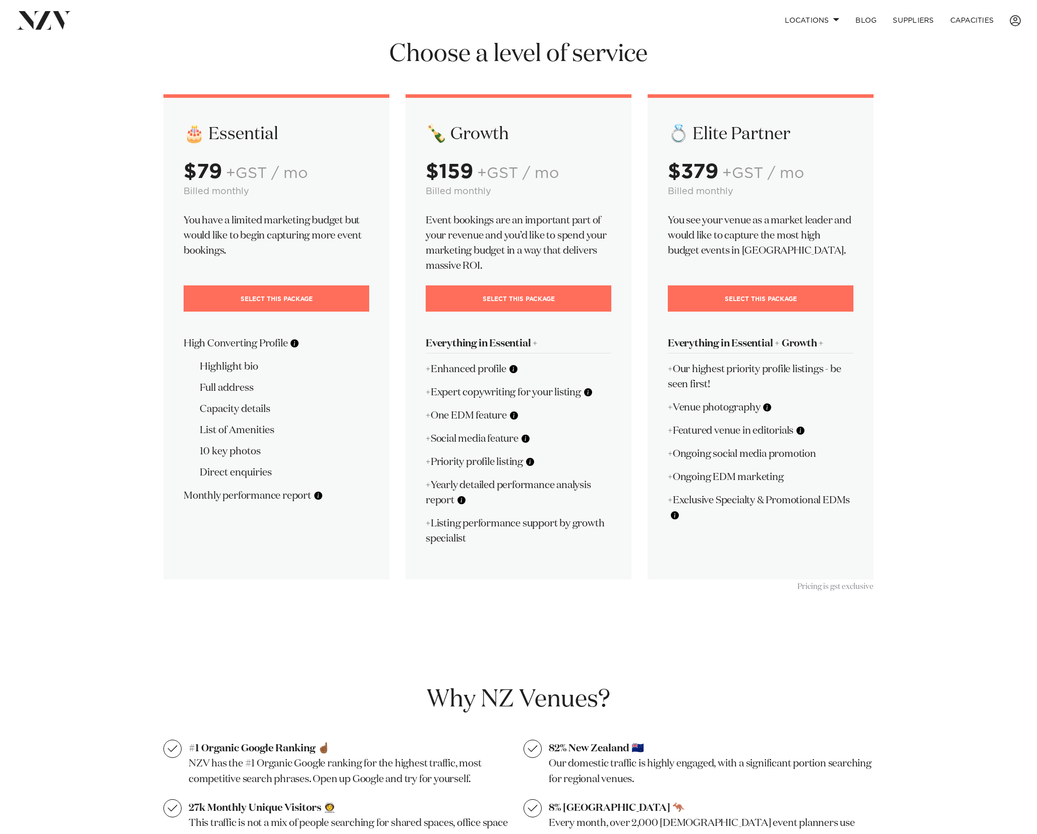
click at [734, 408] on p "+Venue photography" at bounding box center [761, 407] width 186 height 15
click at [685, 406] on p "+Venue photography" at bounding box center [761, 407] width 186 height 15
drag, startPoint x: 689, startPoint y: 404, endPoint x: 719, endPoint y: 469, distance: 71.5
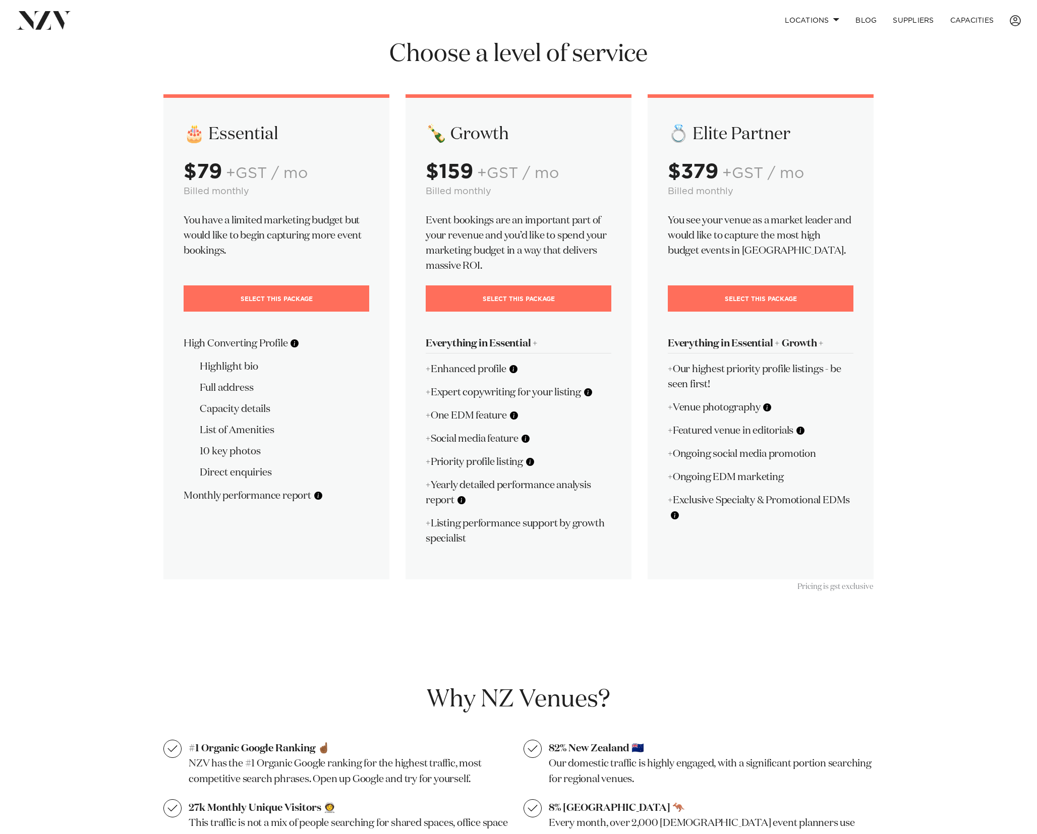
click at [719, 469] on div "💍 Elite Partner $379 +GST / mo Billed monthly You see your venue as a market le…" at bounding box center [761, 336] width 226 height 485
drag, startPoint x: 709, startPoint y: 460, endPoint x: 592, endPoint y: 272, distance: 221.2
click at [709, 459] on p "+Ongoing social media promotion" at bounding box center [761, 453] width 186 height 15
drag, startPoint x: 434, startPoint y: 127, endPoint x: 549, endPoint y: 538, distance: 427.1
click at [550, 537] on div "🍾 Growth $159 +GST / mo Billed monthly Event bookings are an important part of …" at bounding box center [519, 336] width 226 height 485
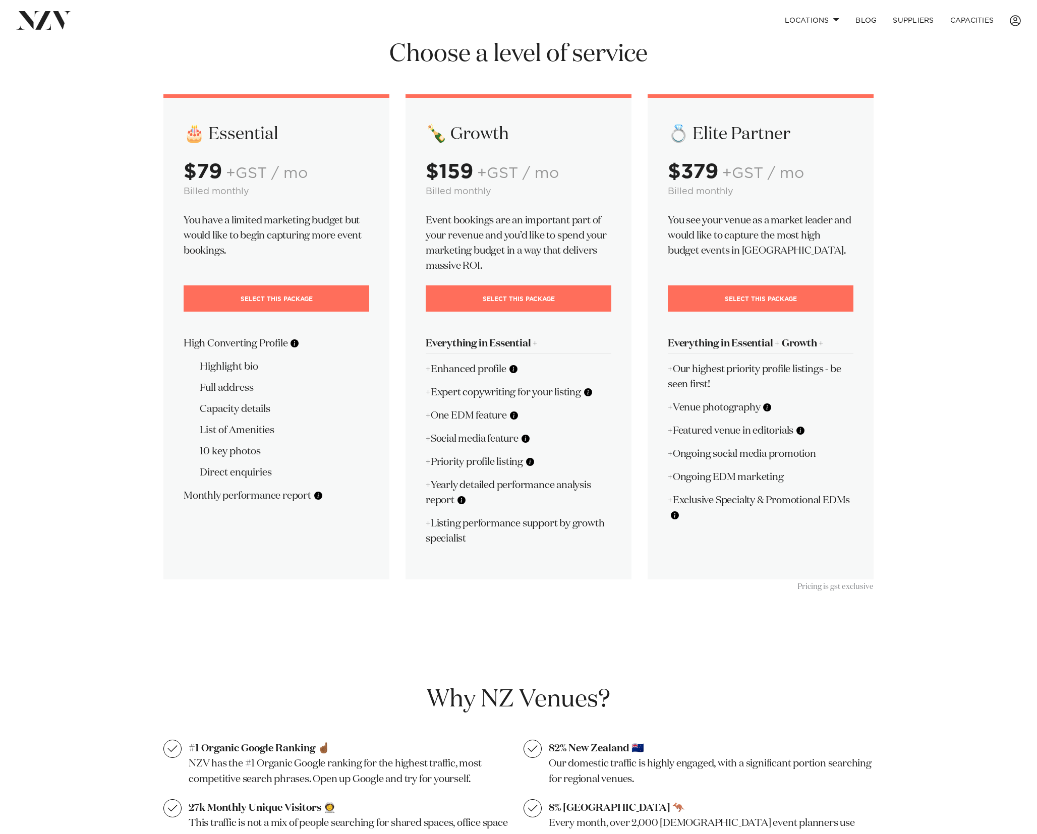
click at [552, 539] on p "+Listing performance support by growth specialist" at bounding box center [519, 531] width 186 height 30
drag, startPoint x: 557, startPoint y: 540, endPoint x: 467, endPoint y: 138, distance: 412.1
click at [467, 137] on div "🍾 Growth $159 +GST / mo Billed monthly Event bookings are an important part of …" at bounding box center [519, 336] width 226 height 485
click at [467, 138] on h2 "🍾 Growth" at bounding box center [519, 134] width 186 height 22
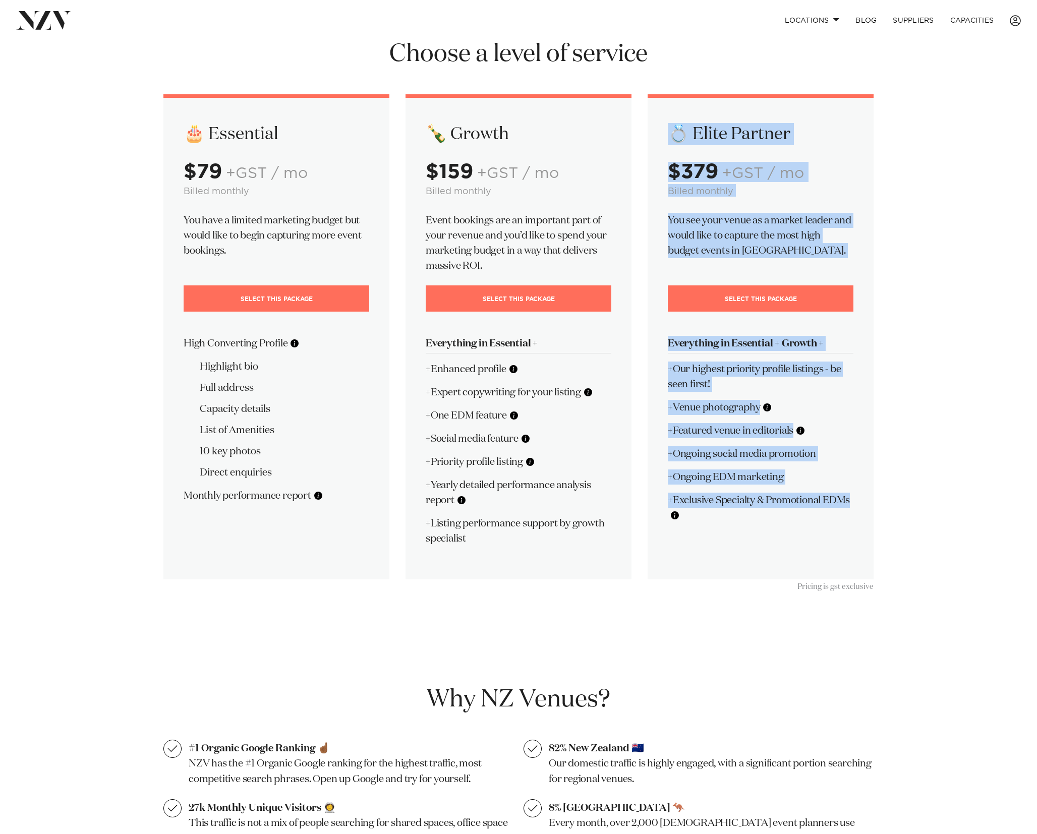
drag, startPoint x: 662, startPoint y: 129, endPoint x: 715, endPoint y: 527, distance: 401.6
click at [715, 526] on div "💍 Elite Partner $379 +GST / mo Billed monthly You see your venue as a market le…" at bounding box center [761, 336] width 226 height 485
click at [678, 224] on p "You see your venue as a market leader and would like to capture the most high b…" at bounding box center [761, 235] width 186 height 45
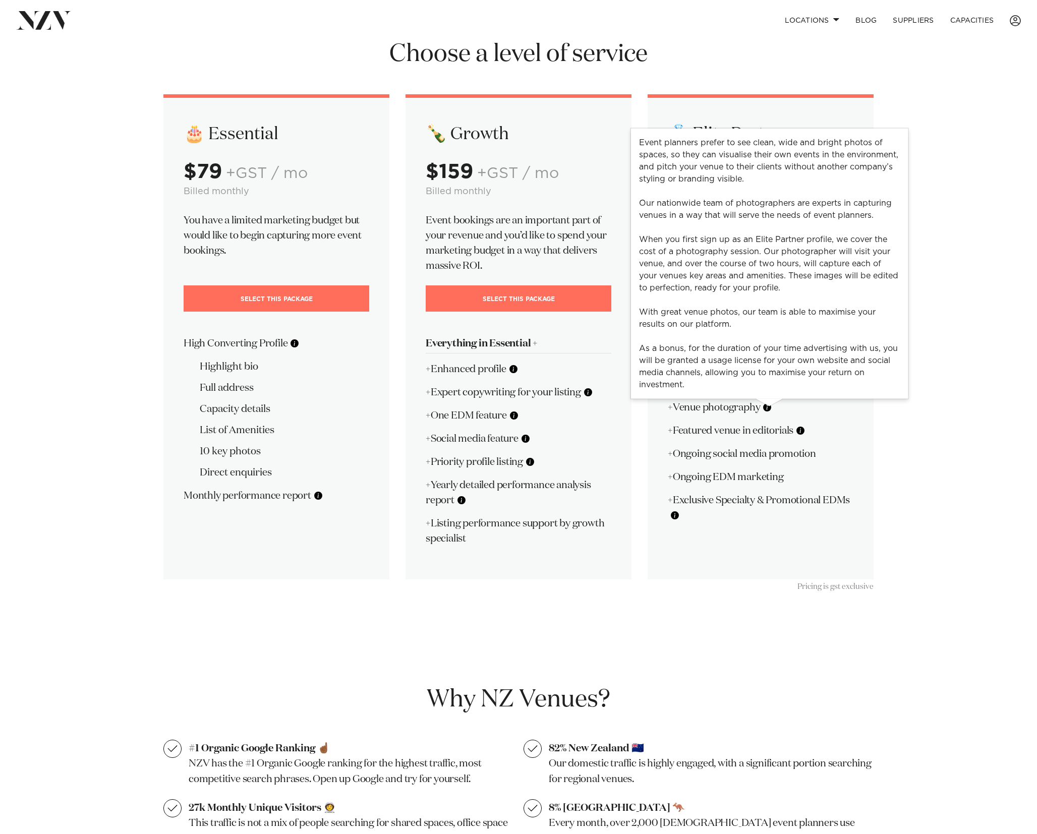
click at [771, 408] on button at bounding box center [767, 408] width 10 height 10
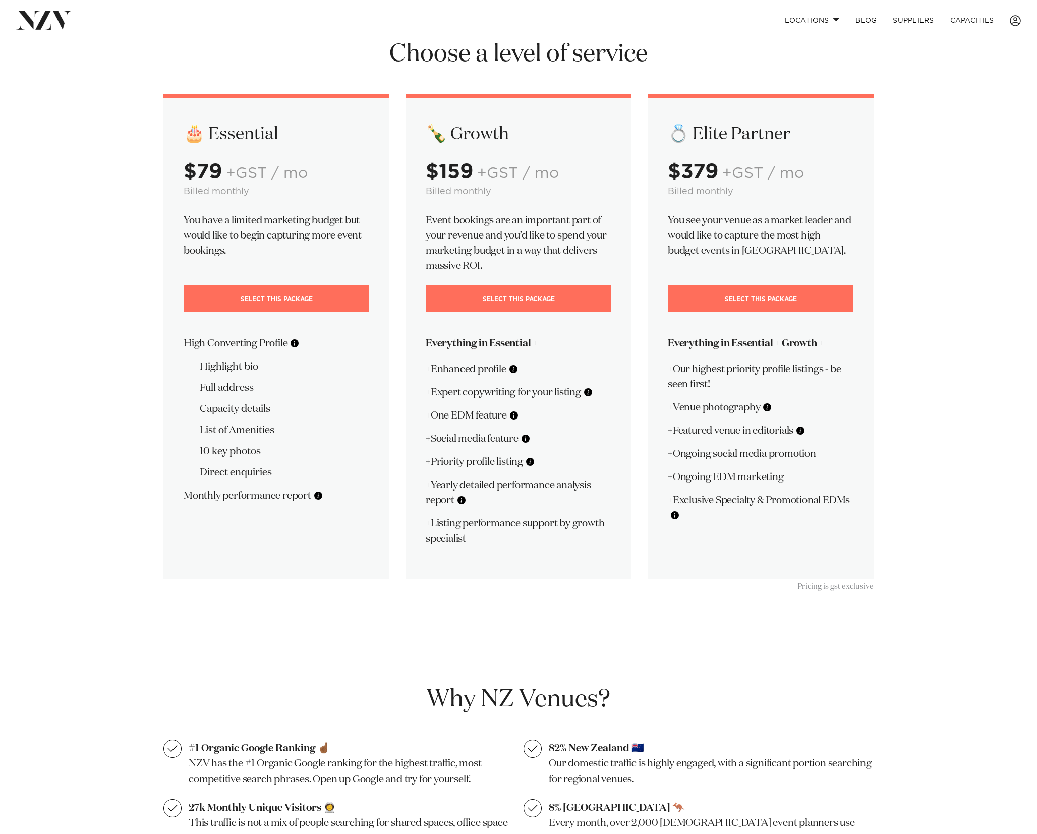
click at [709, 410] on p "+Venue photography" at bounding box center [761, 407] width 186 height 15
click at [720, 410] on p "+Venue photography" at bounding box center [761, 407] width 186 height 15
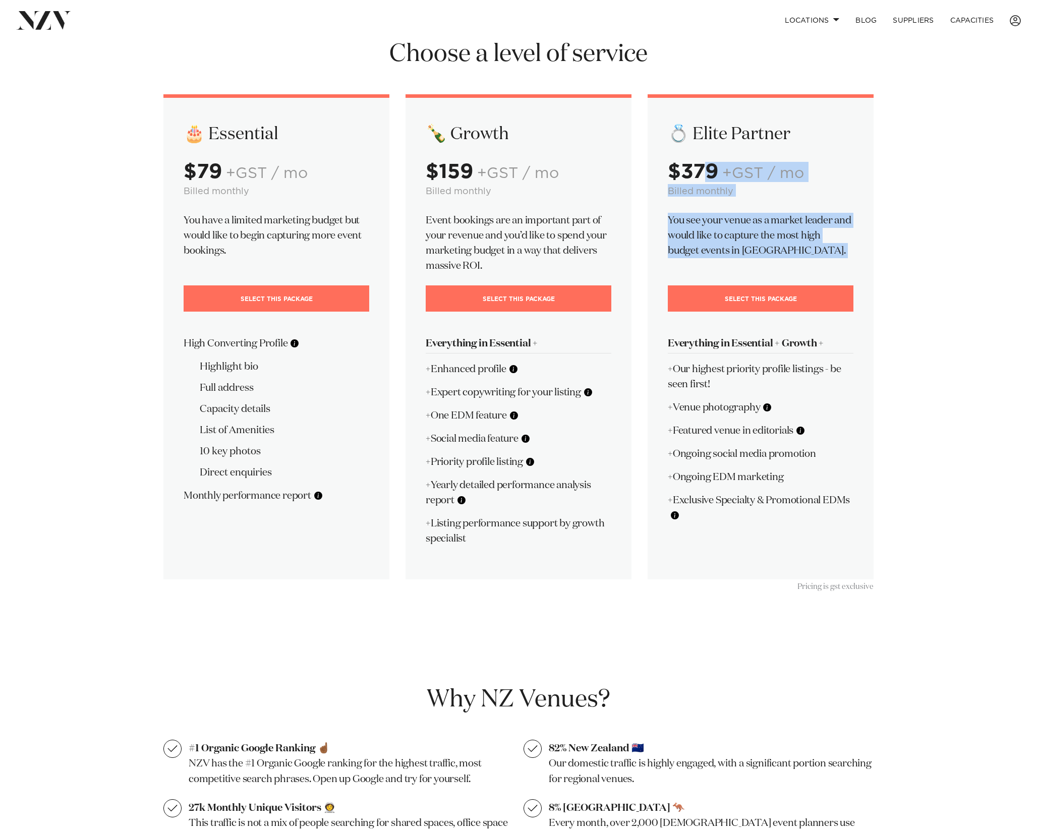
drag, startPoint x: 733, startPoint y: 210, endPoint x: 743, endPoint y: 360, distance: 149.6
click at [760, 296] on div "💍 Elite Partner $379 +GST / mo Billed monthly You see your venue as a market le…" at bounding box center [761, 336] width 226 height 485
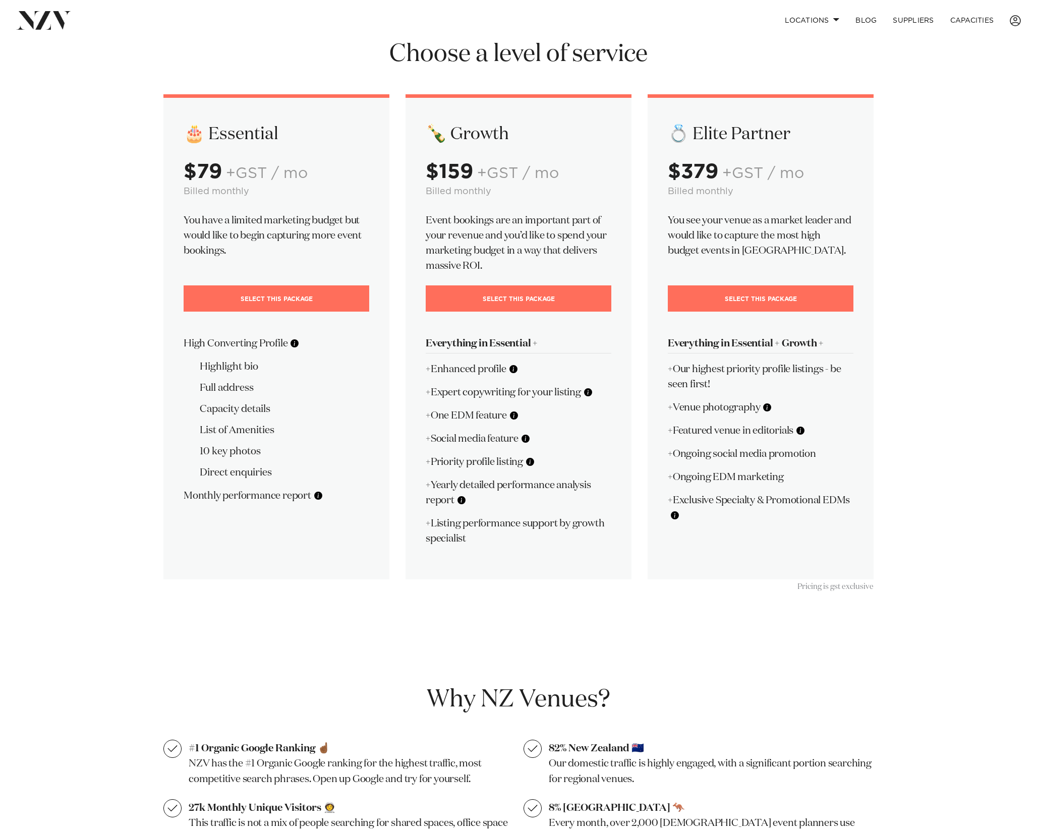
click at [728, 390] on p "+Our highest priority profile listings - be seen first!" at bounding box center [761, 377] width 186 height 30
drag, startPoint x: 700, startPoint y: 404, endPoint x: 741, endPoint y: 487, distance: 93.0
click at [741, 487] on div "💍 Elite Partner $379 +GST / mo Billed monthly You see your venue as a market le…" at bounding box center [761, 336] width 226 height 485
click at [714, 448] on p "+Ongoing social media promotion" at bounding box center [761, 453] width 186 height 15
click at [706, 432] on p "+Featured venue in editorials" at bounding box center [761, 430] width 186 height 15
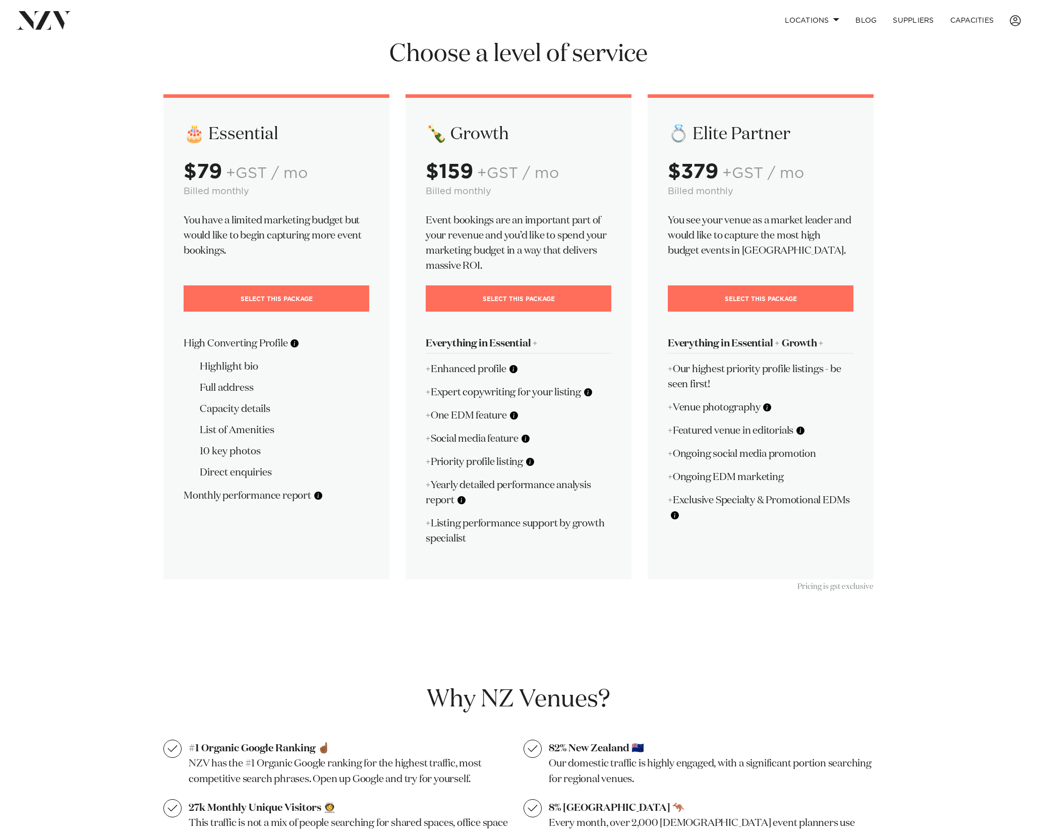
click at [706, 432] on p "+Featured venue in editorials" at bounding box center [761, 430] width 186 height 15
click at [769, 431] on p "+Featured venue in editorials" at bounding box center [761, 430] width 186 height 15
click at [772, 430] on p "+Featured venue in editorials" at bounding box center [761, 430] width 186 height 15
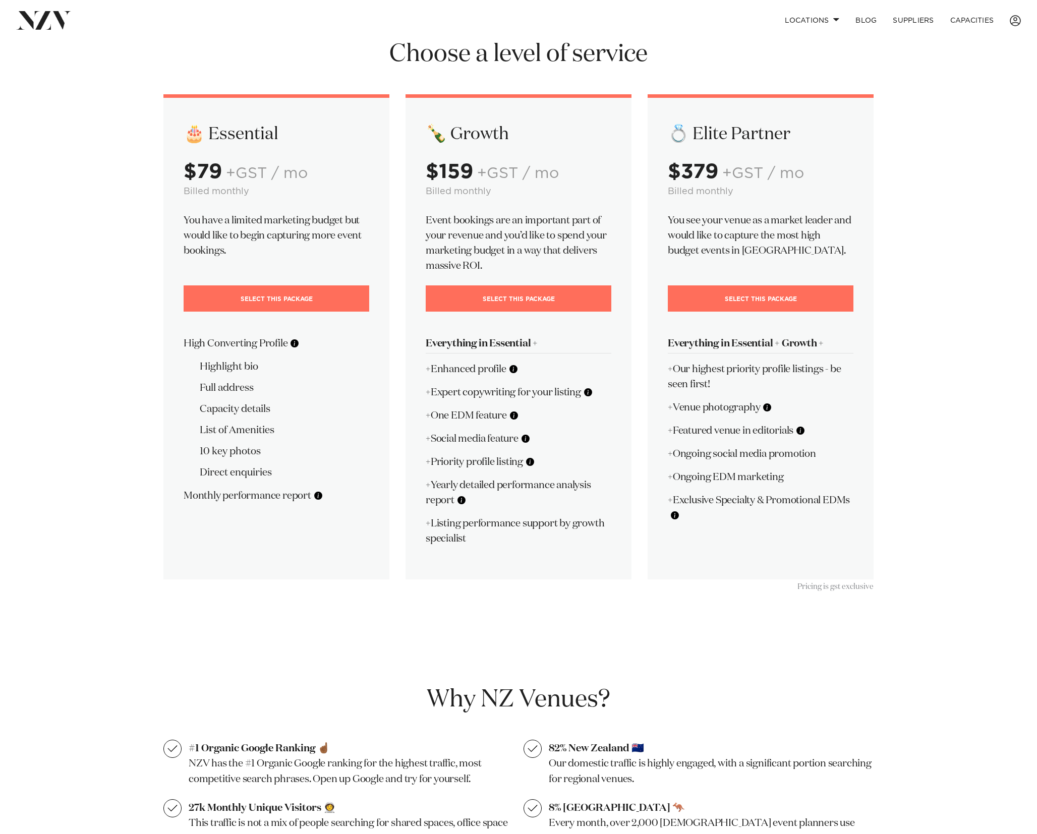
click at [772, 430] on p "+Featured venue in editorials" at bounding box center [761, 430] width 186 height 15
click at [695, 429] on p "+Featured venue in editorials" at bounding box center [761, 430] width 186 height 15
click at [754, 516] on p "+Exclusive Specialty & Promotional EDMs" at bounding box center [761, 508] width 186 height 30
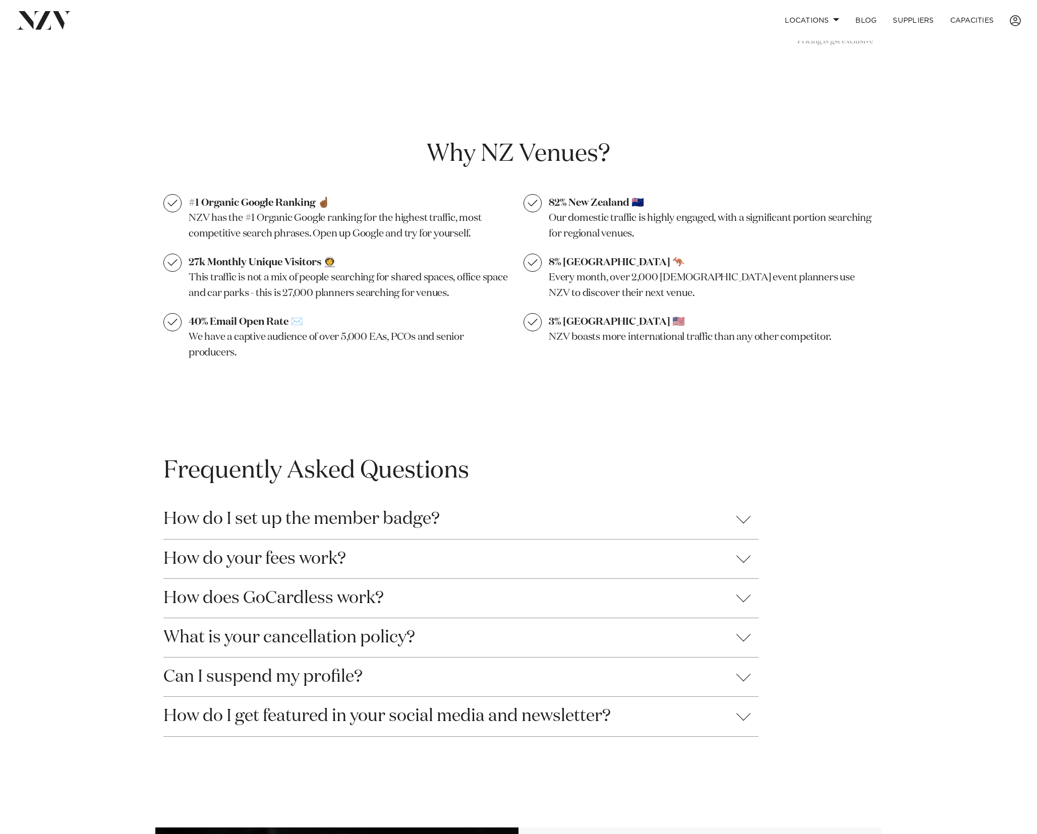
scroll to position [571, 0]
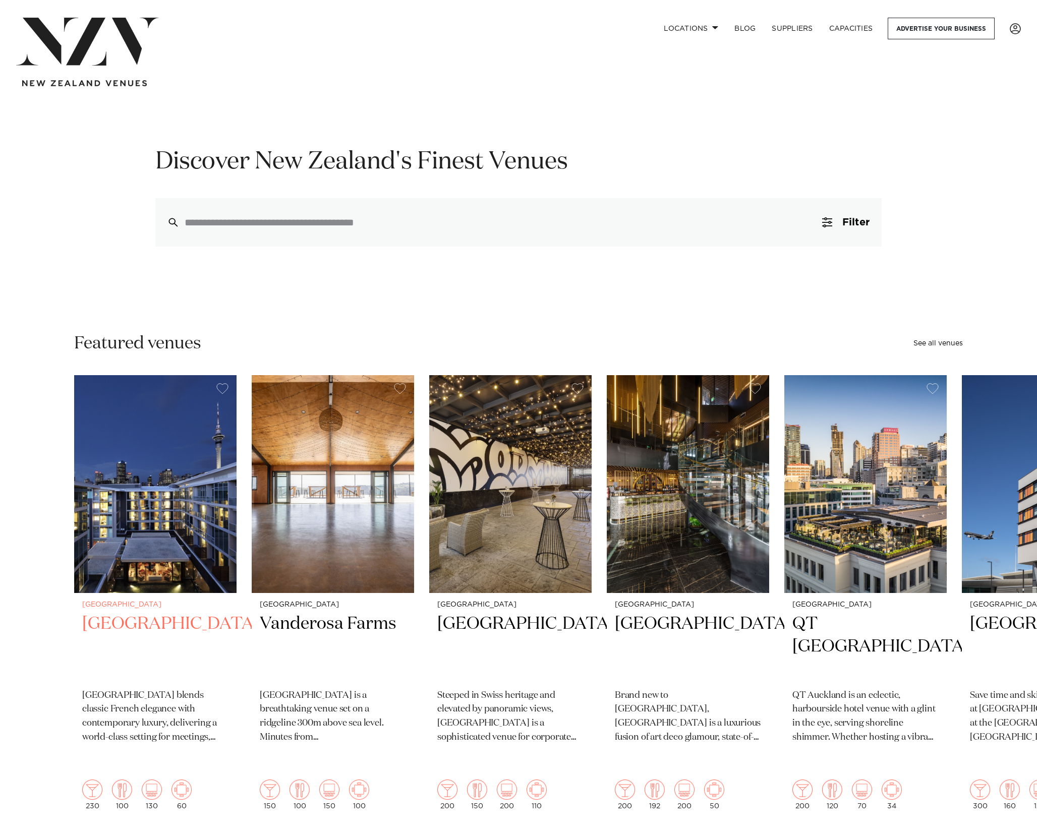
click at [126, 517] on img "1 / 48" at bounding box center [155, 484] width 162 height 218
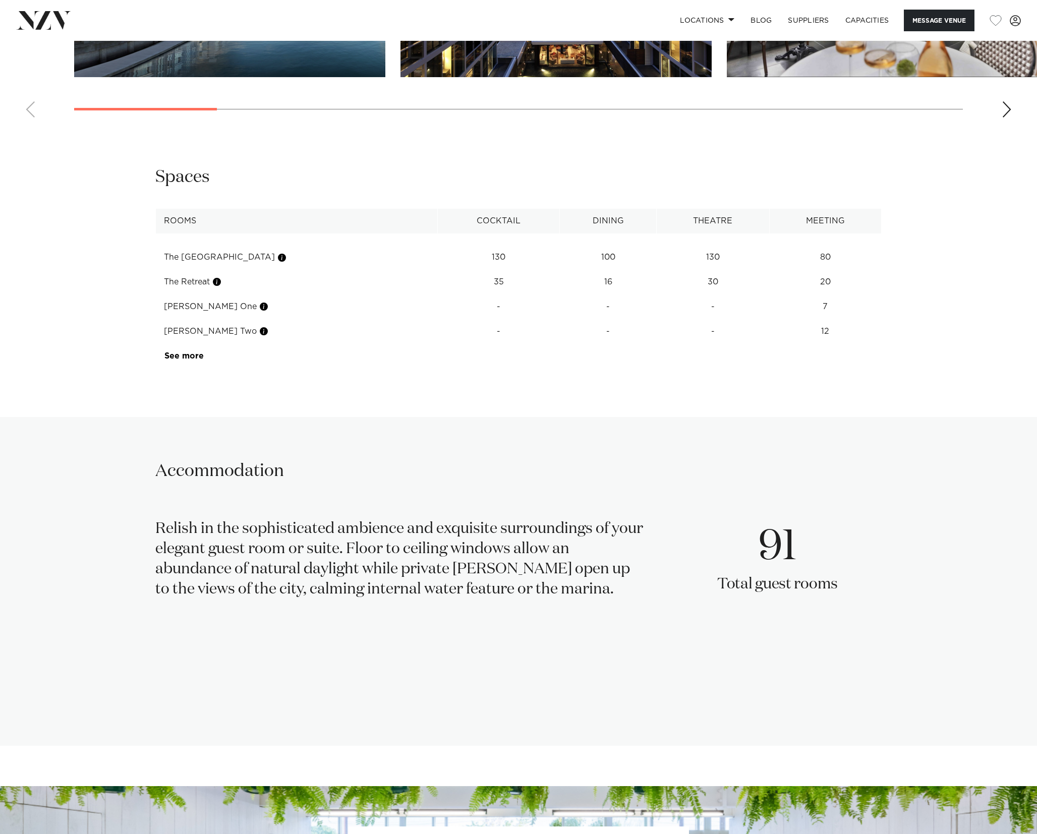
scroll to position [1271, 0]
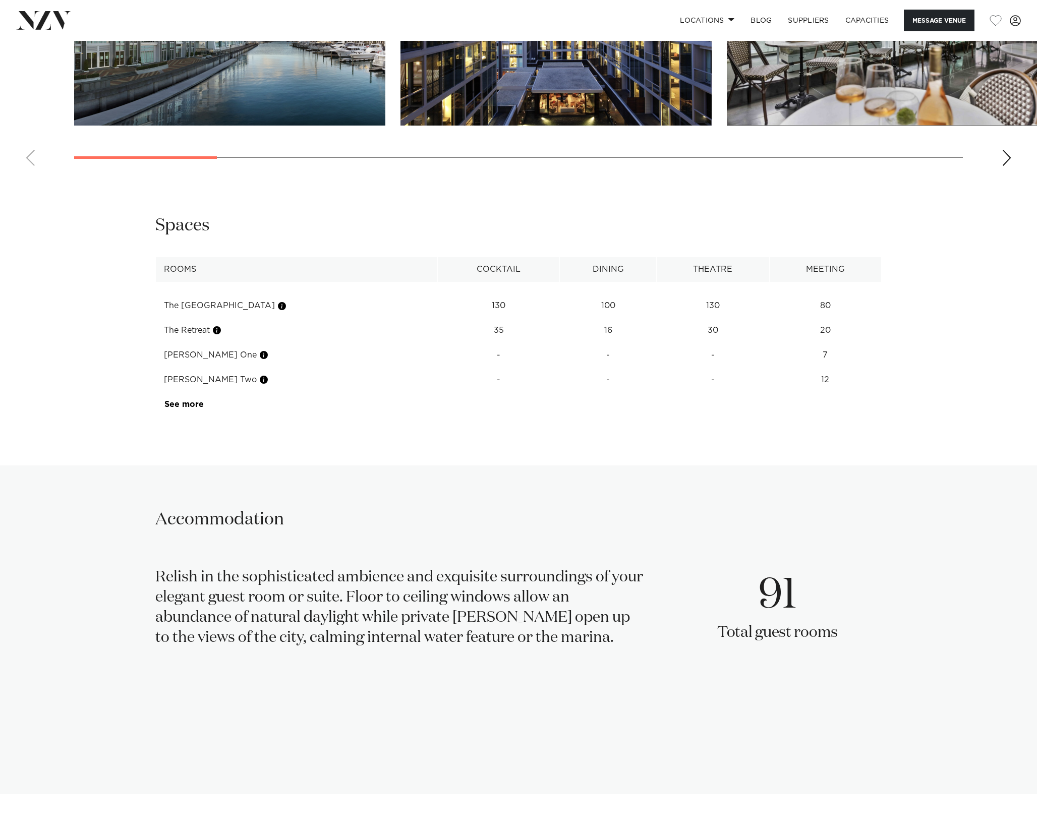
click at [472, 317] on td "130" at bounding box center [499, 306] width 122 height 25
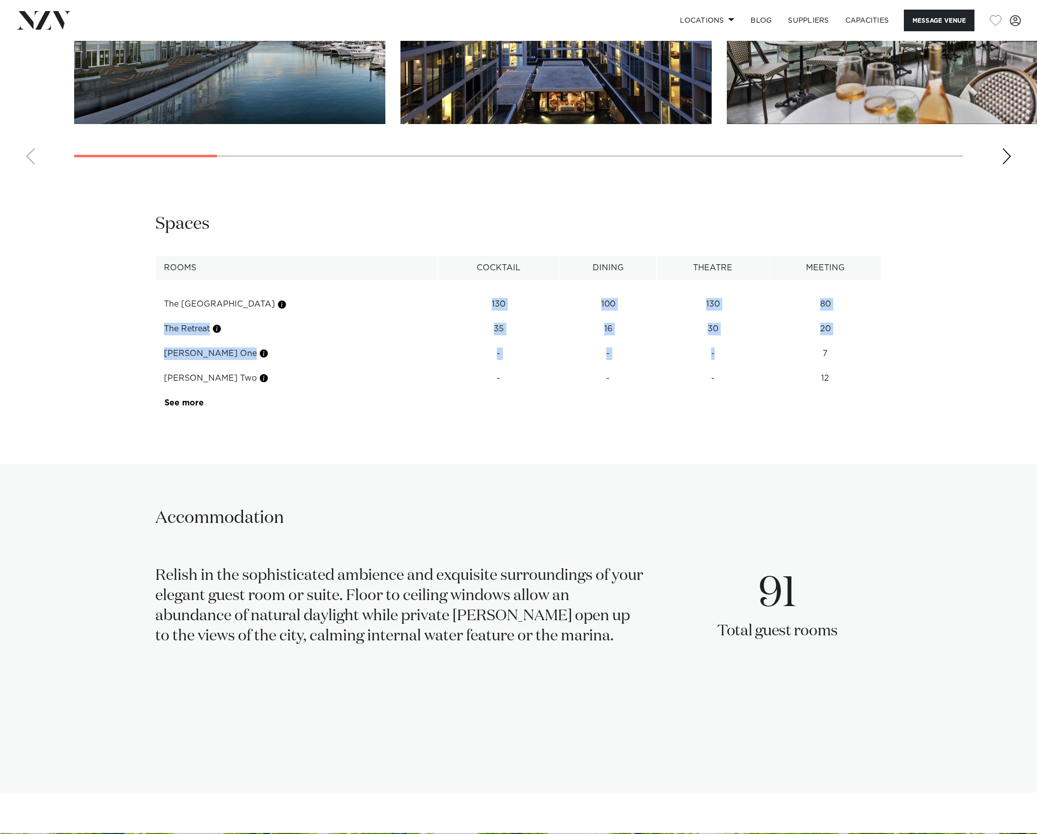
drag, startPoint x: 475, startPoint y: 324, endPoint x: 691, endPoint y: 376, distance: 222.6
click at [690, 377] on tbody "The [GEOGRAPHIC_DATA] 130 100 130 80 The Retreat 35 16 30 20 [PERSON_NAME] One …" at bounding box center [519, 347] width 726 height 135
click at [775, 317] on td "7" at bounding box center [825, 304] width 112 height 25
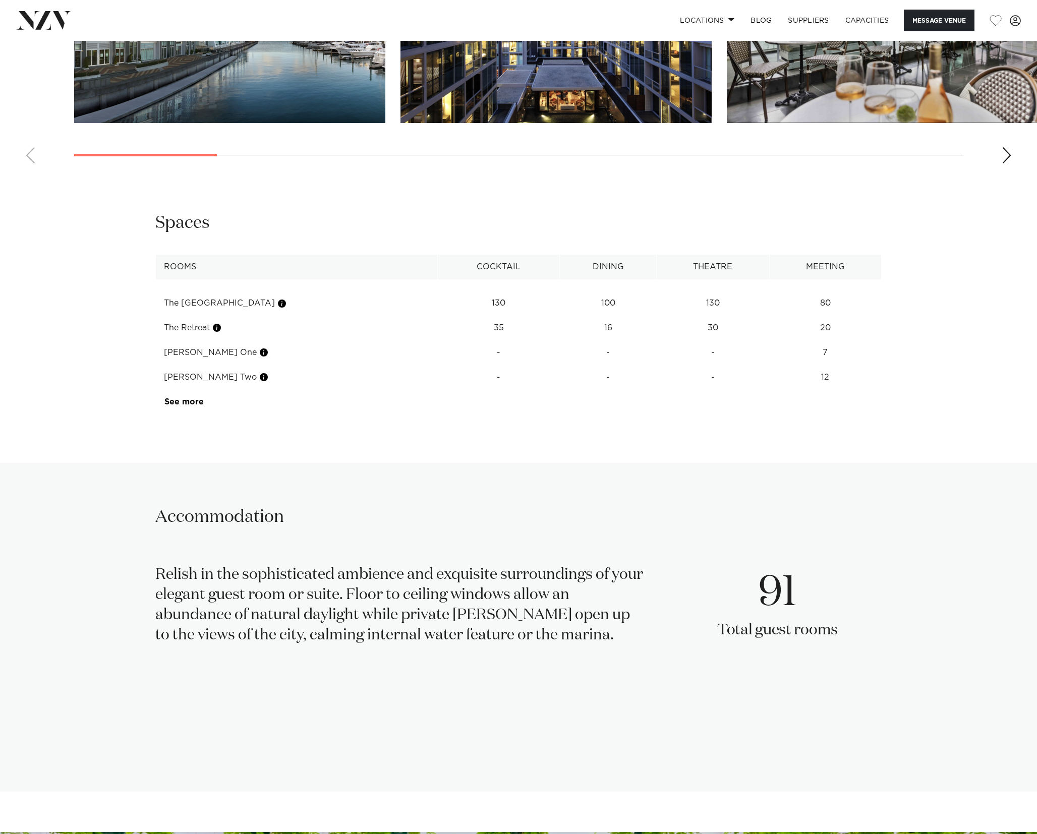
click at [472, 279] on th "Cocktail" at bounding box center [499, 267] width 122 height 25
click at [604, 279] on th "Dining" at bounding box center [608, 267] width 97 height 25
click at [591, 279] on th "Dining" at bounding box center [608, 266] width 97 height 25
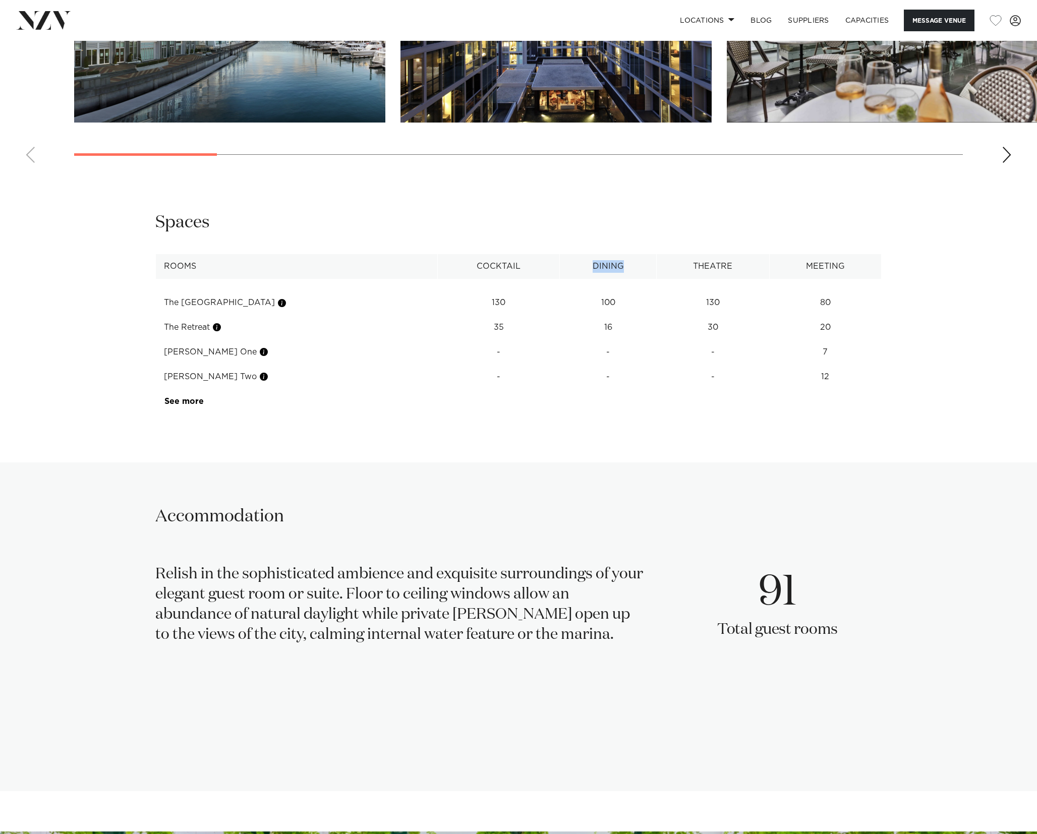
click at [591, 279] on th "Dining" at bounding box center [608, 266] width 97 height 25
click at [589, 279] on th "Dining" at bounding box center [608, 266] width 97 height 25
click at [703, 278] on th "Theatre" at bounding box center [712, 266] width 113 height 25
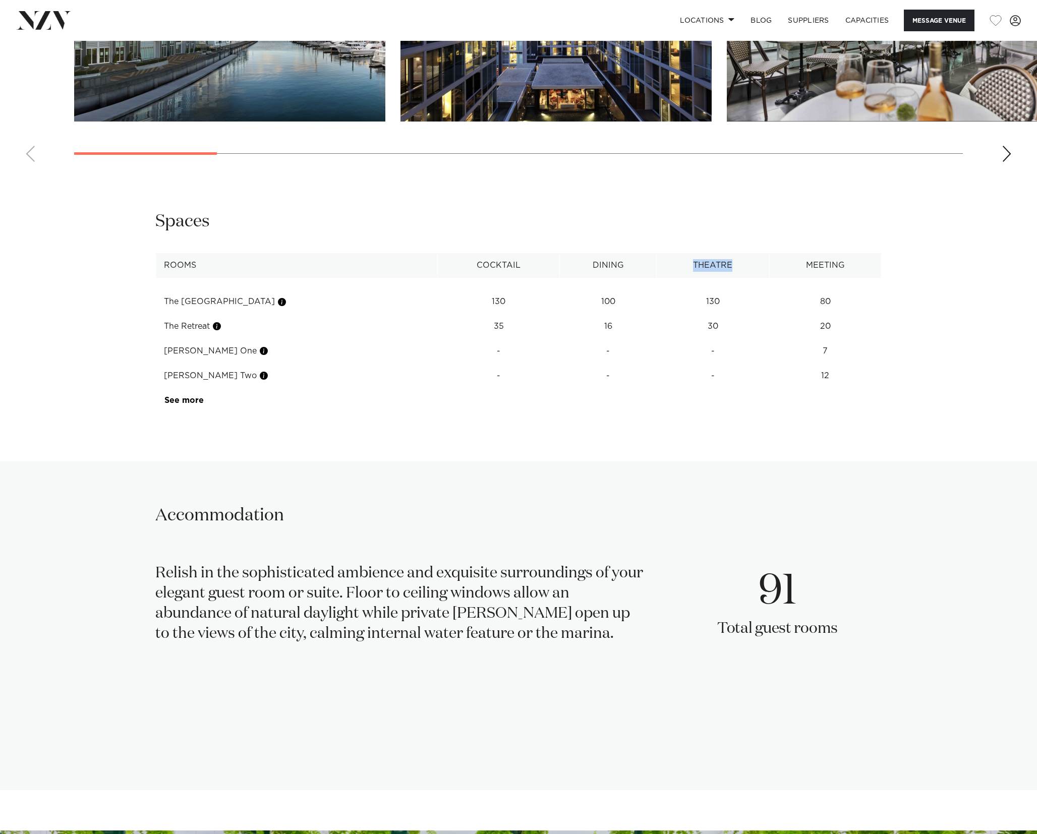
click at [703, 278] on th "Theatre" at bounding box center [712, 265] width 113 height 25
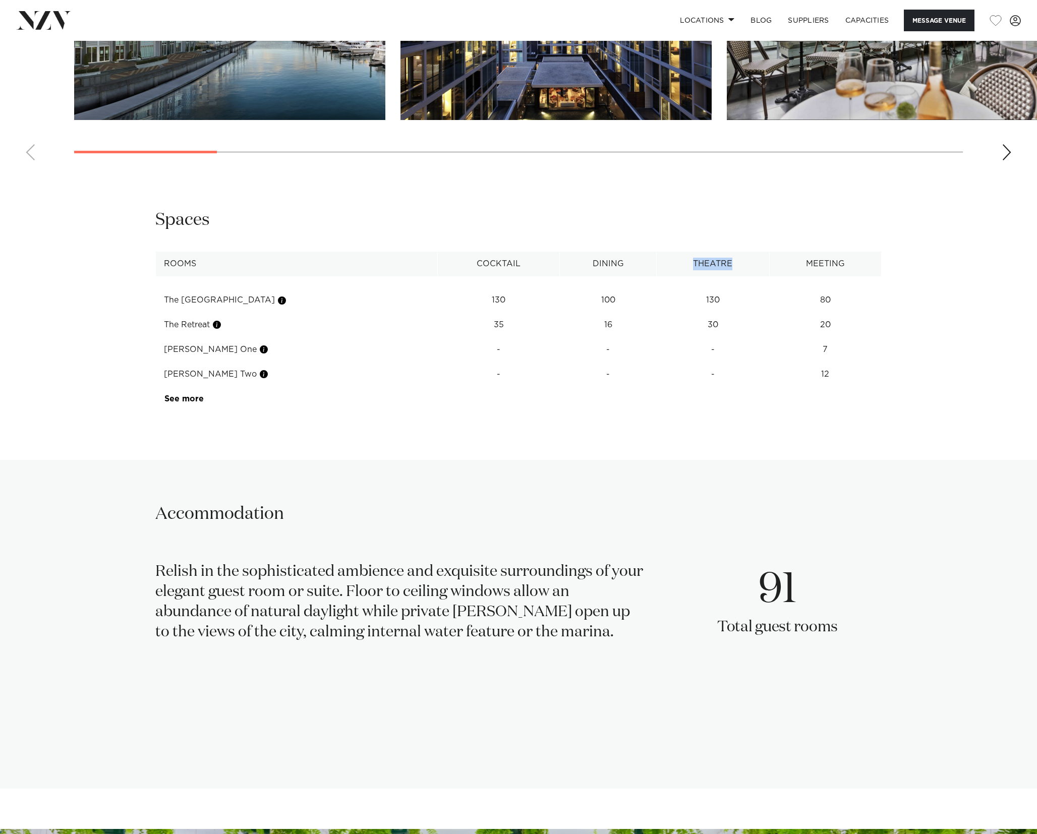
click at [695, 276] on th "Theatre" at bounding box center [712, 264] width 113 height 25
click at [809, 276] on th "Meeting" at bounding box center [825, 264] width 112 height 25
click at [809, 276] on th "Meeting" at bounding box center [825, 263] width 112 height 25
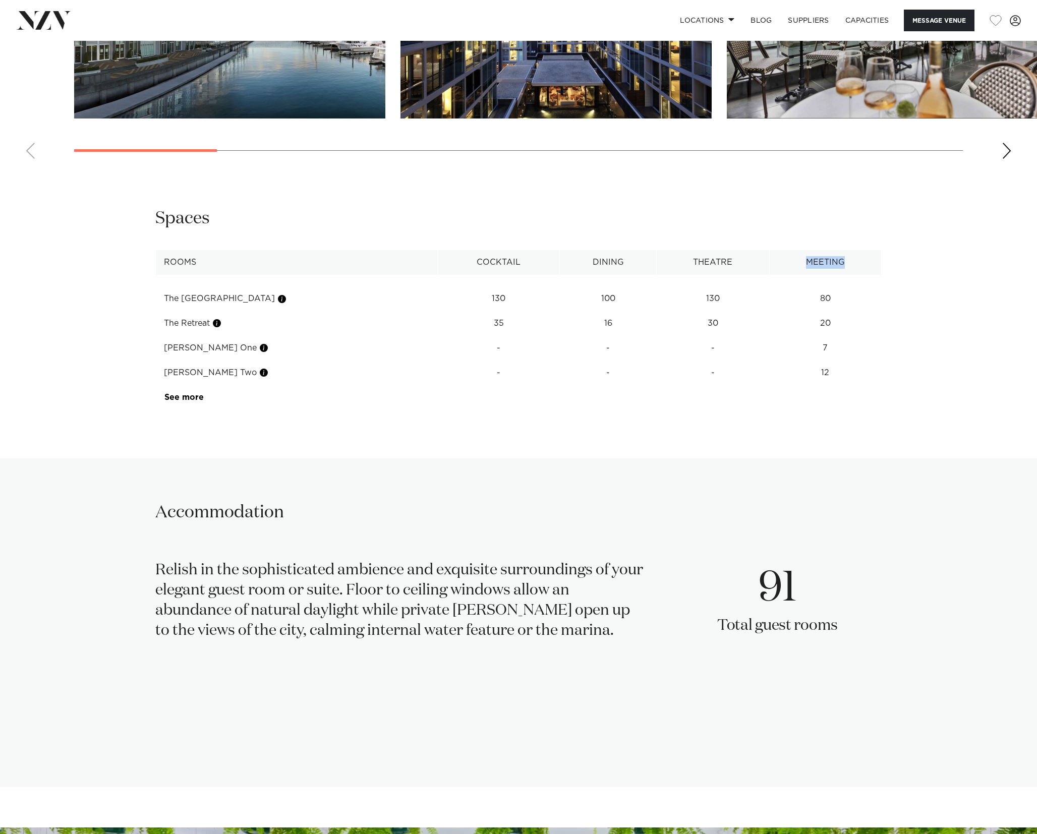
click at [814, 275] on th "Meeting" at bounding box center [825, 262] width 112 height 25
click at [807, 275] on th "Meeting" at bounding box center [825, 262] width 112 height 25
click at [693, 275] on th "Theatre" at bounding box center [712, 262] width 113 height 25
click at [830, 275] on th "Meeting" at bounding box center [825, 262] width 112 height 25
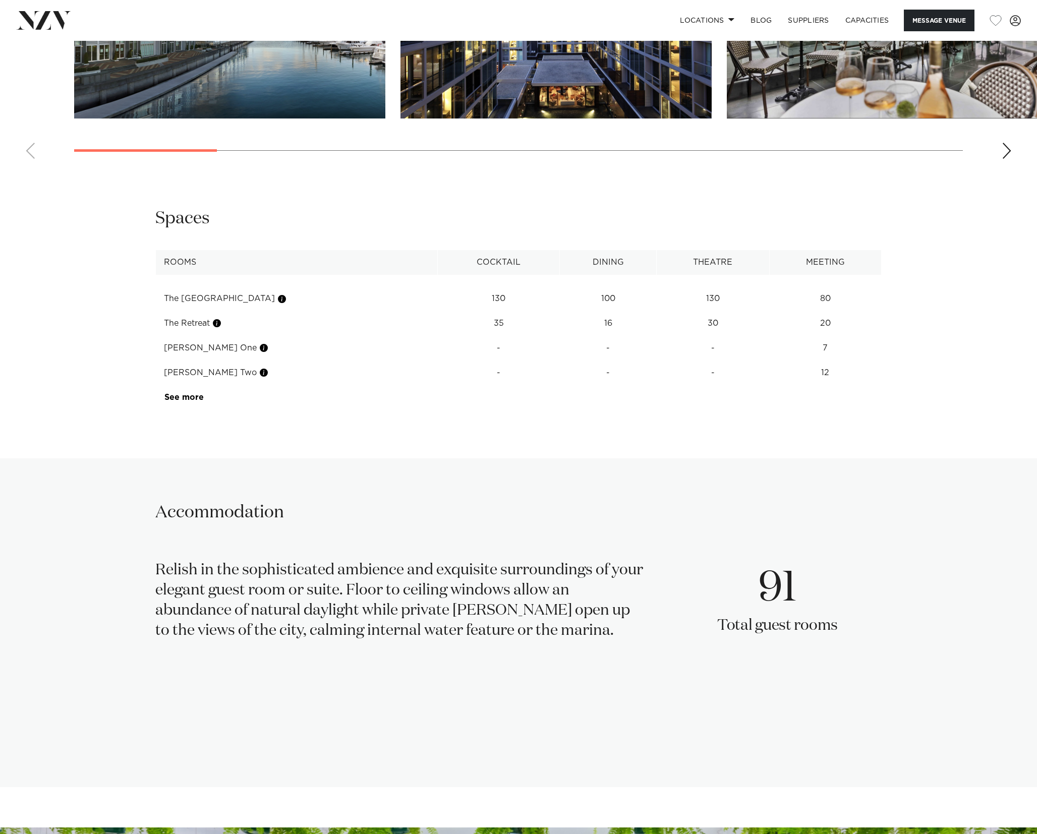
click at [694, 275] on th "Theatre" at bounding box center [712, 262] width 113 height 25
click at [590, 275] on th "Dining" at bounding box center [608, 262] width 97 height 25
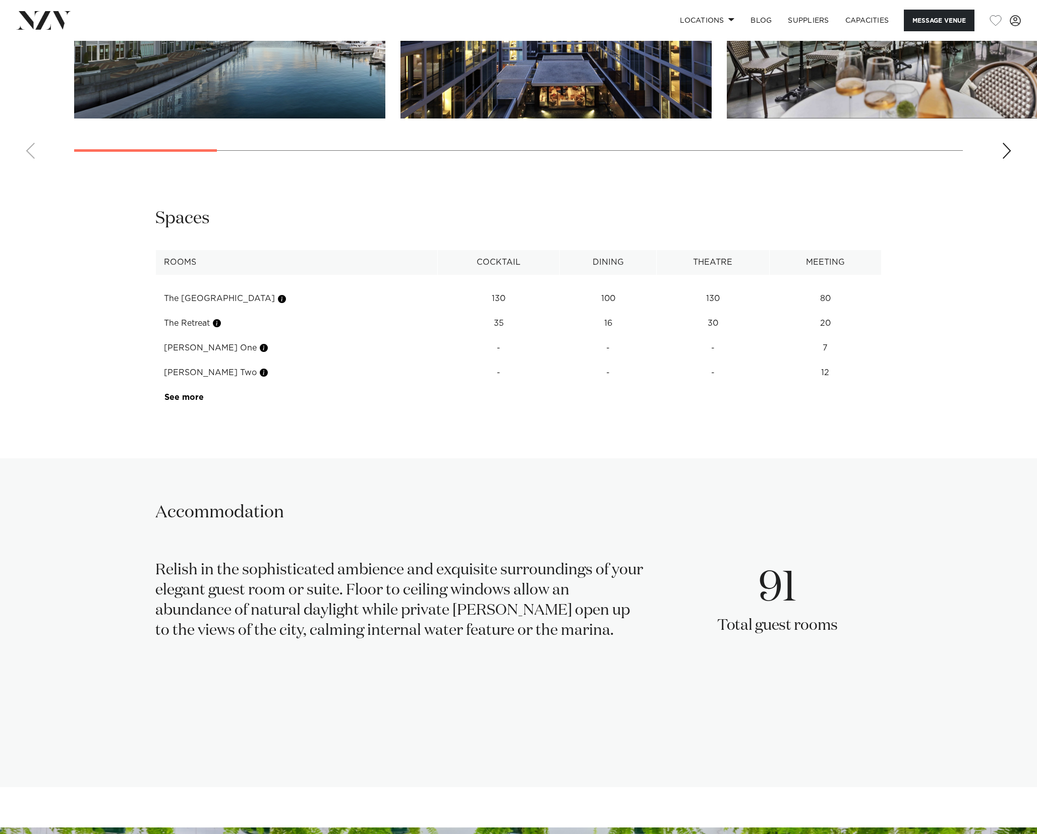
click at [818, 275] on th "Meeting" at bounding box center [825, 262] width 112 height 25
click at [811, 275] on th "Meeting" at bounding box center [825, 262] width 112 height 25
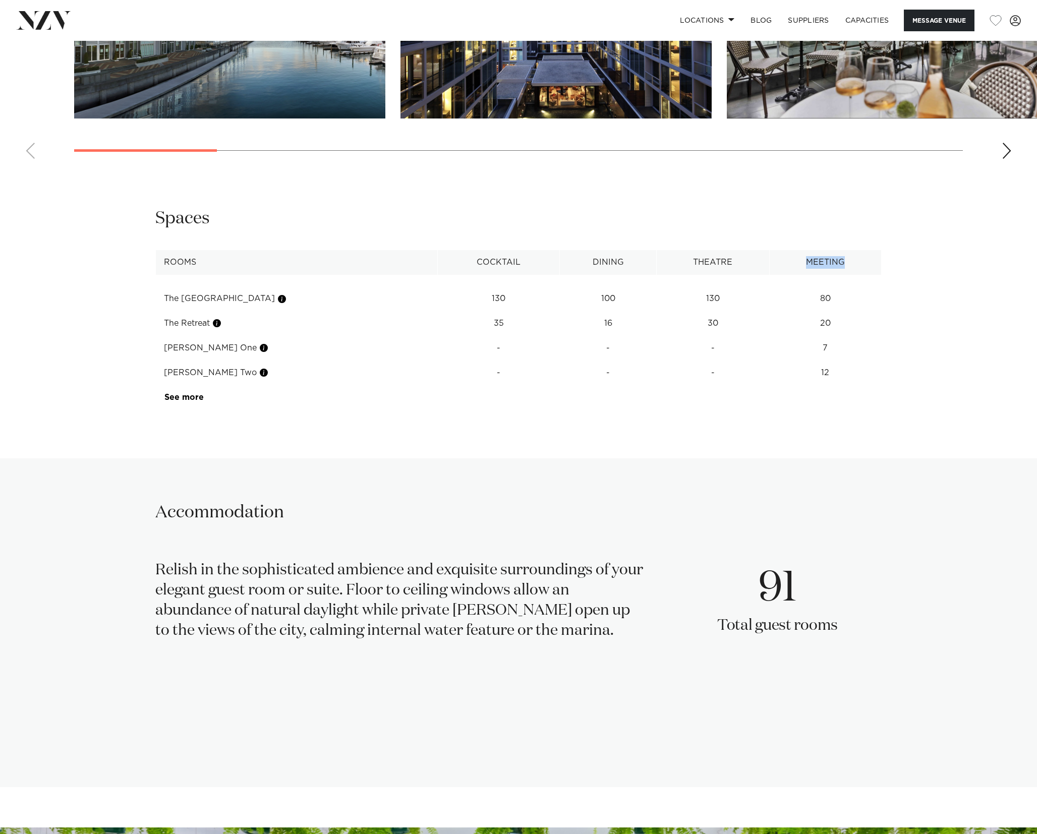
click at [811, 275] on th "Meeting" at bounding box center [825, 262] width 112 height 25
click at [846, 275] on th "Meeting" at bounding box center [825, 262] width 112 height 25
click at [822, 275] on th "Meeting" at bounding box center [825, 262] width 112 height 25
click at [773, 275] on th "Meeting" at bounding box center [825, 262] width 112 height 25
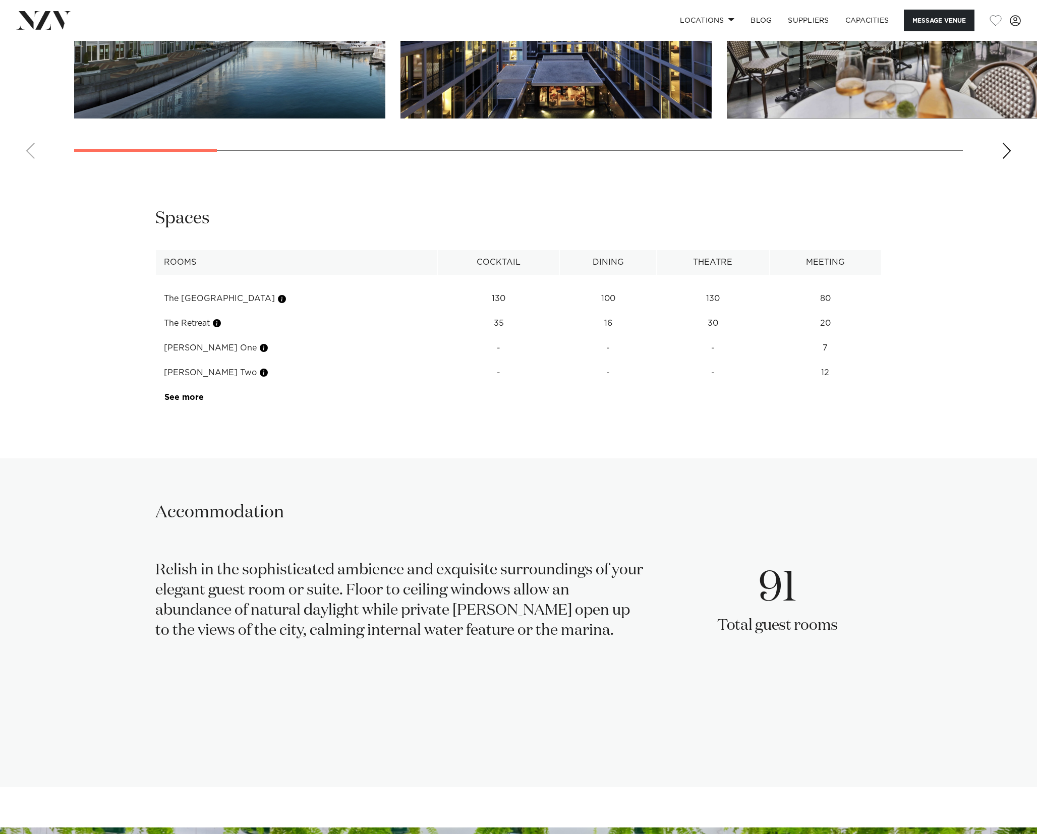
click at [579, 275] on th "Dining" at bounding box center [608, 262] width 97 height 25
click at [612, 275] on th "Dining" at bounding box center [608, 262] width 97 height 25
drag, startPoint x: 582, startPoint y: 325, endPoint x: 590, endPoint y: 326, distance: 7.6
click at [588, 311] on td "100" at bounding box center [608, 299] width 97 height 25
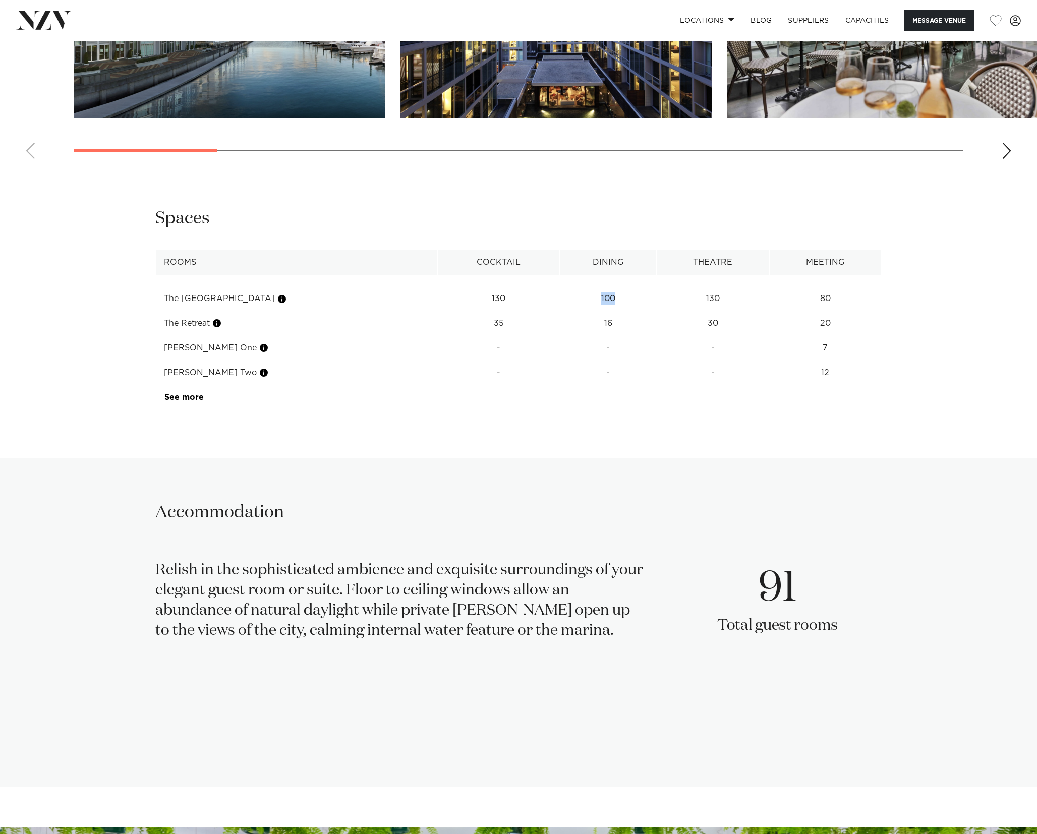
drag, startPoint x: 815, startPoint y: 316, endPoint x: 830, endPoint y: 323, distance: 16.2
click at [830, 311] on td "80" at bounding box center [825, 299] width 112 height 25
click at [571, 311] on td "16" at bounding box center [608, 299] width 97 height 25
click at [697, 311] on td "130" at bounding box center [712, 298] width 113 height 25
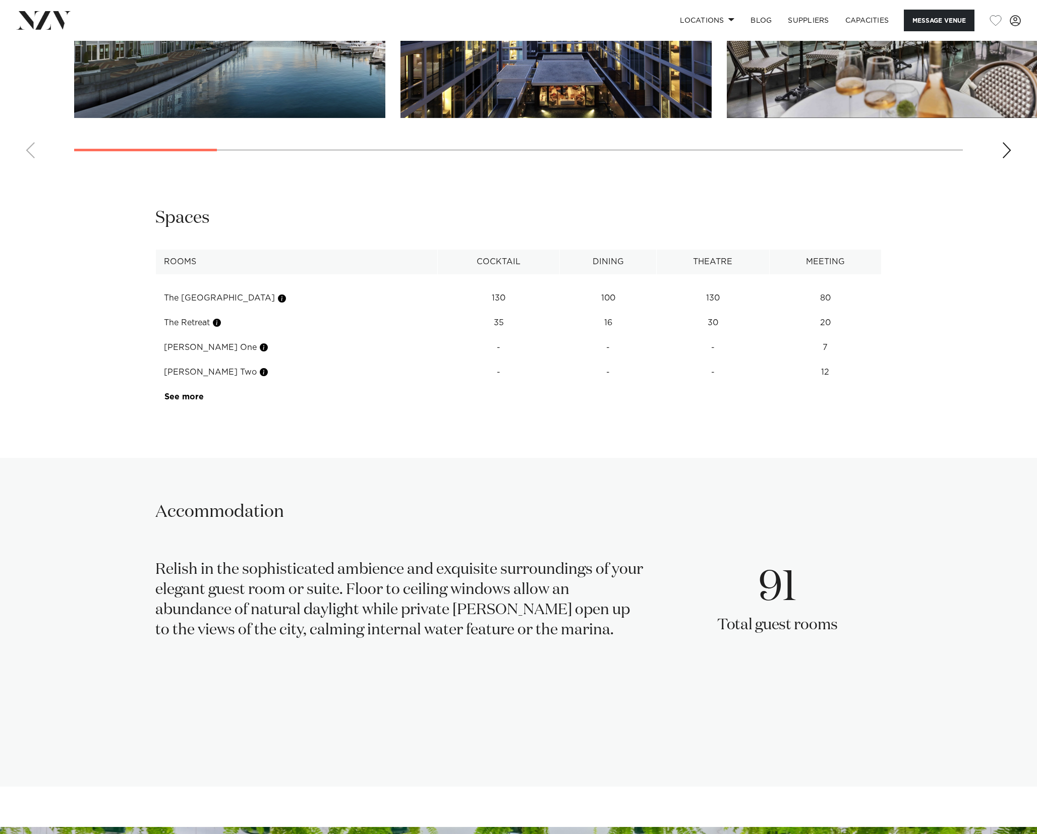
scroll to position [1281, 0]
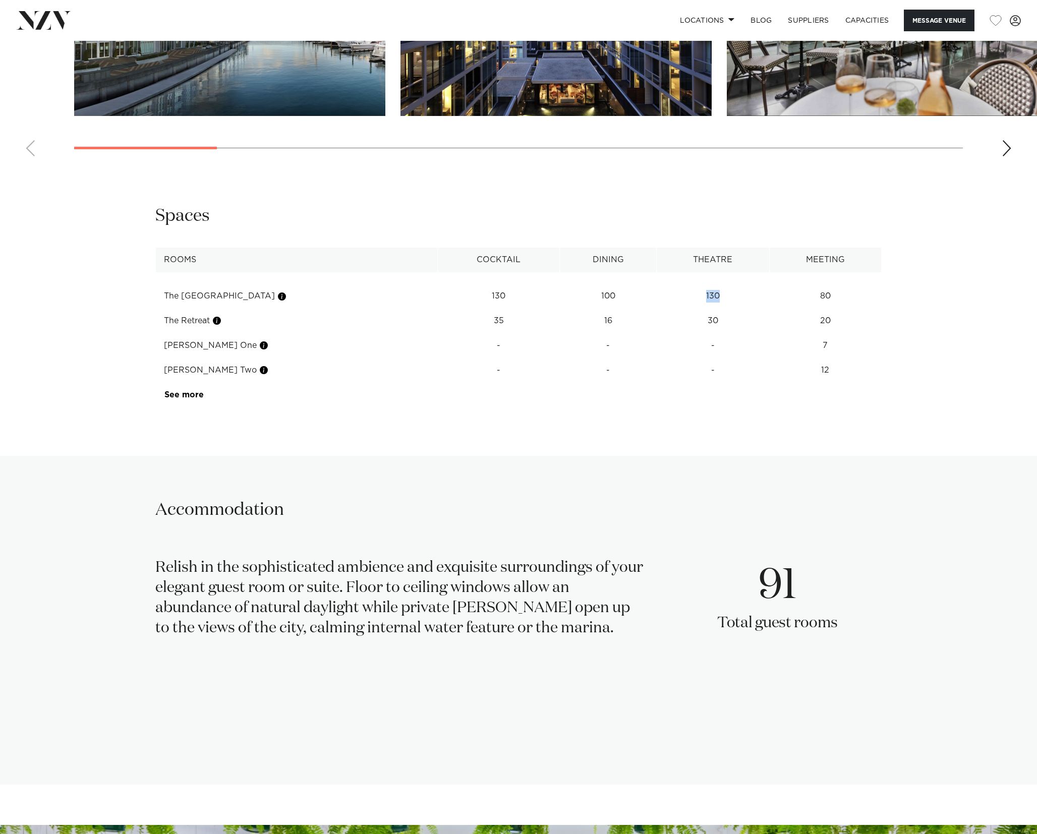
drag, startPoint x: 697, startPoint y: 314, endPoint x: 640, endPoint y: 311, distance: 57.1
click at [697, 309] on td "130" at bounding box center [712, 296] width 113 height 25
drag, startPoint x: 103, startPoint y: 324, endPoint x: 195, endPoint y: 337, distance: 92.2
click at [103, 324] on div "**********" at bounding box center [518, 306] width 859 height 202
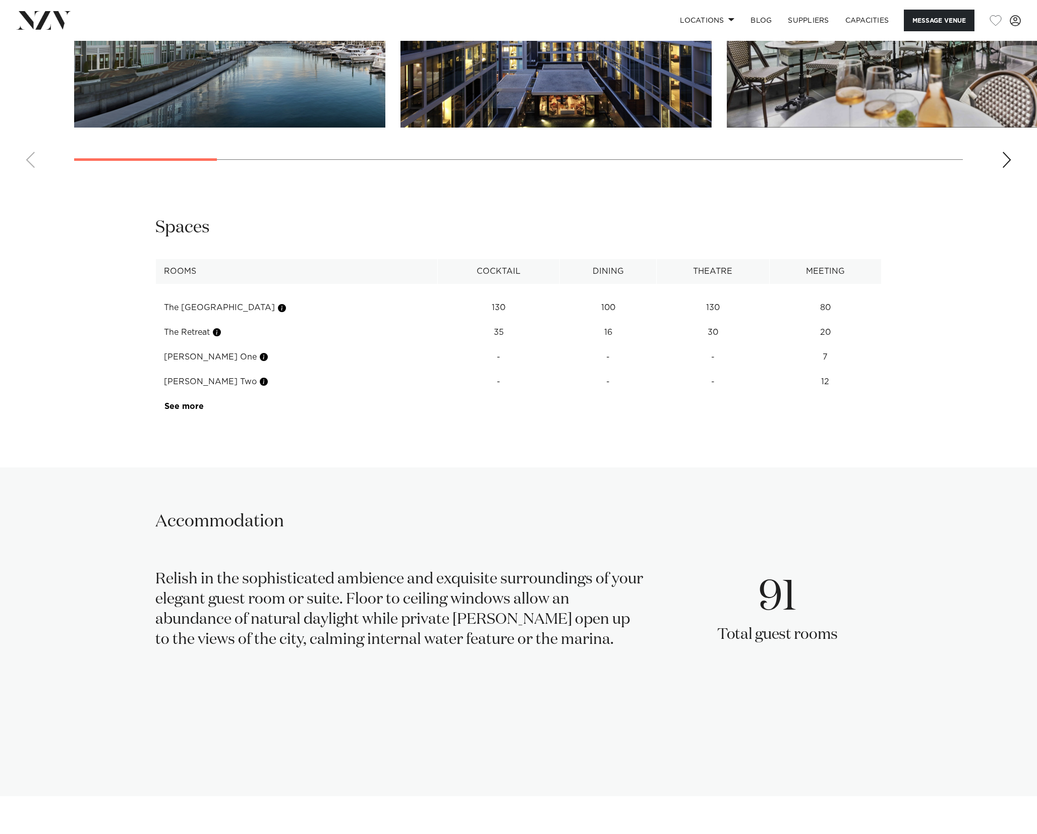
scroll to position [1269, 0]
click at [29, 23] on img at bounding box center [43, 20] width 55 height 18
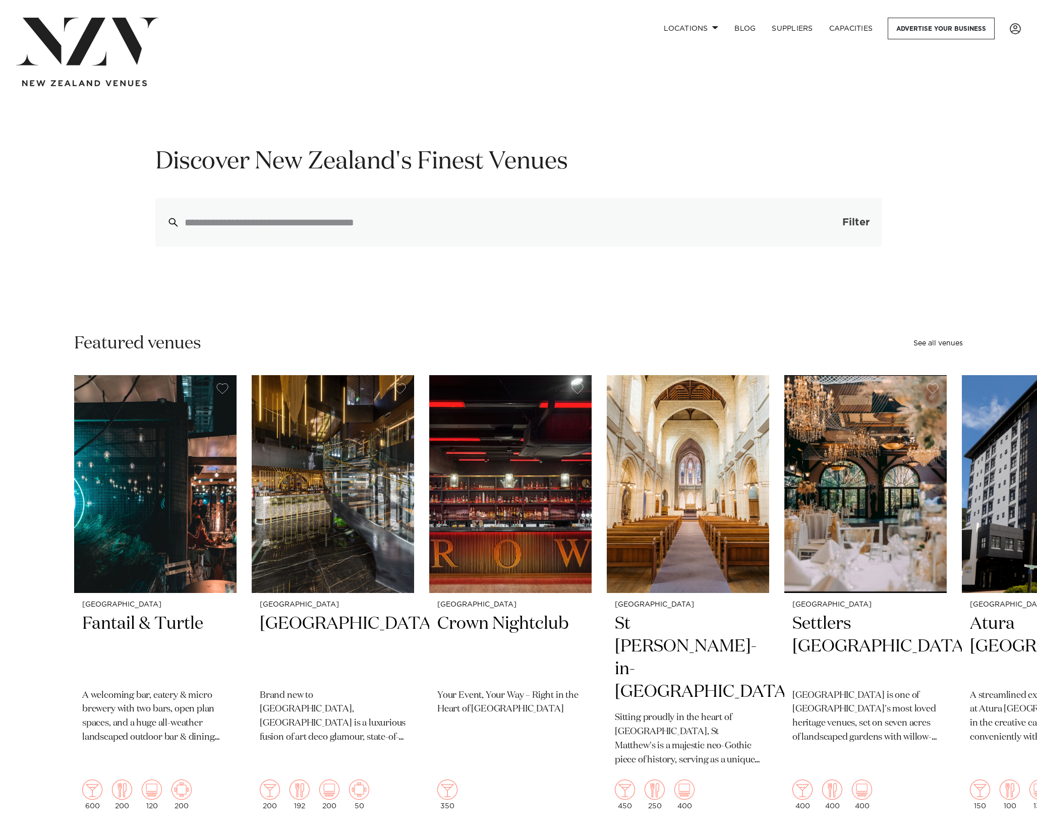
click at [847, 223] on span "Filter" at bounding box center [855, 222] width 27 height 10
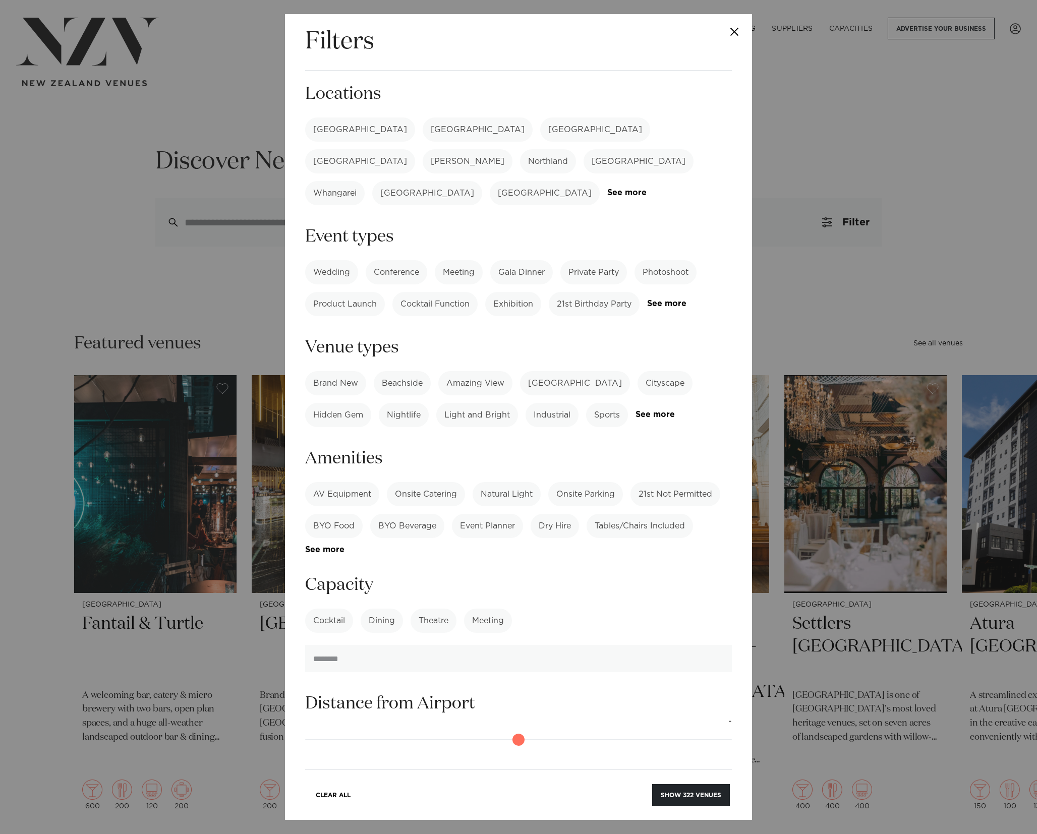
drag, startPoint x: 199, startPoint y: 140, endPoint x: 641, endPoint y: 204, distance: 446.0
click at [206, 142] on div "Filters Search Type Venue Supplier See more Locations Auckland Wellington Chris…" at bounding box center [518, 417] width 1037 height 834
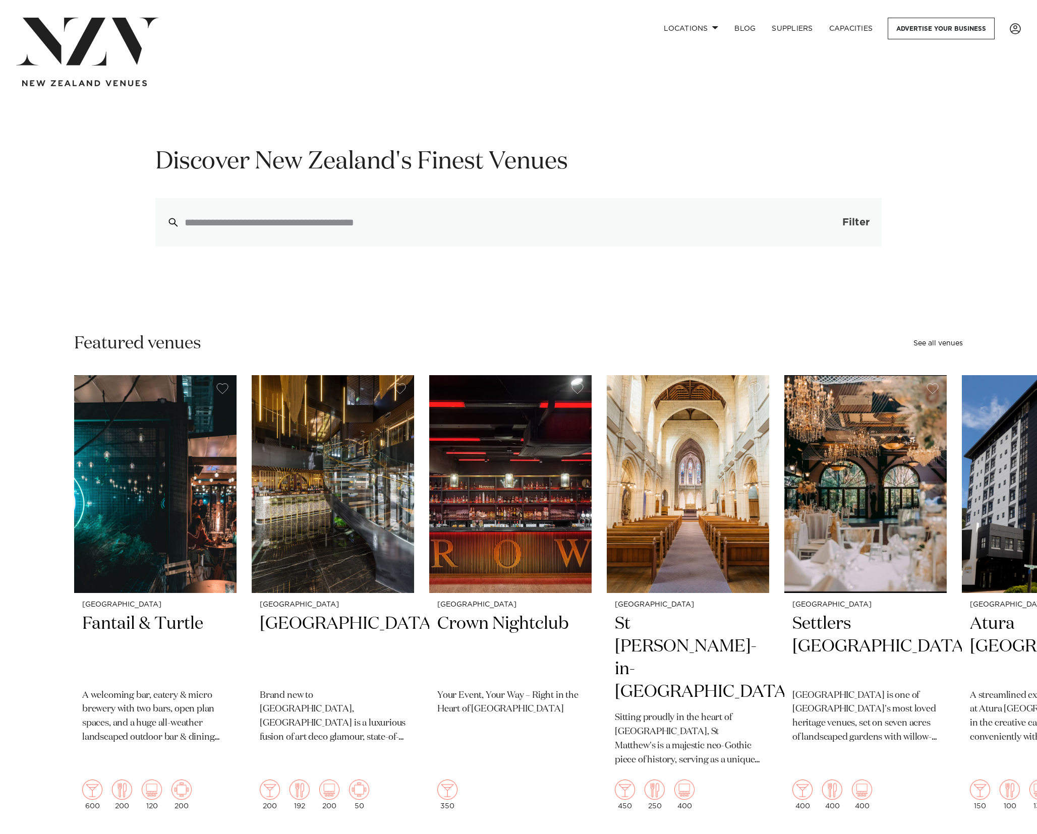
click at [836, 221] on button "Filter 0" at bounding box center [846, 222] width 72 height 48
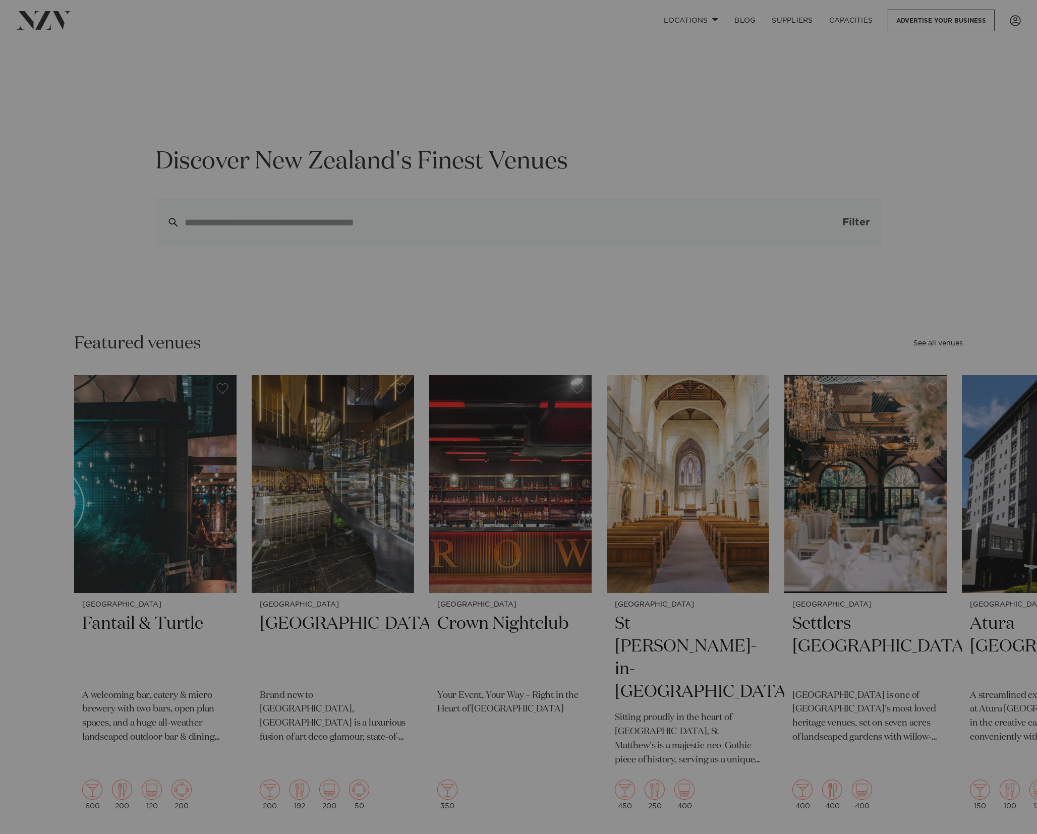
scroll to position [3, 0]
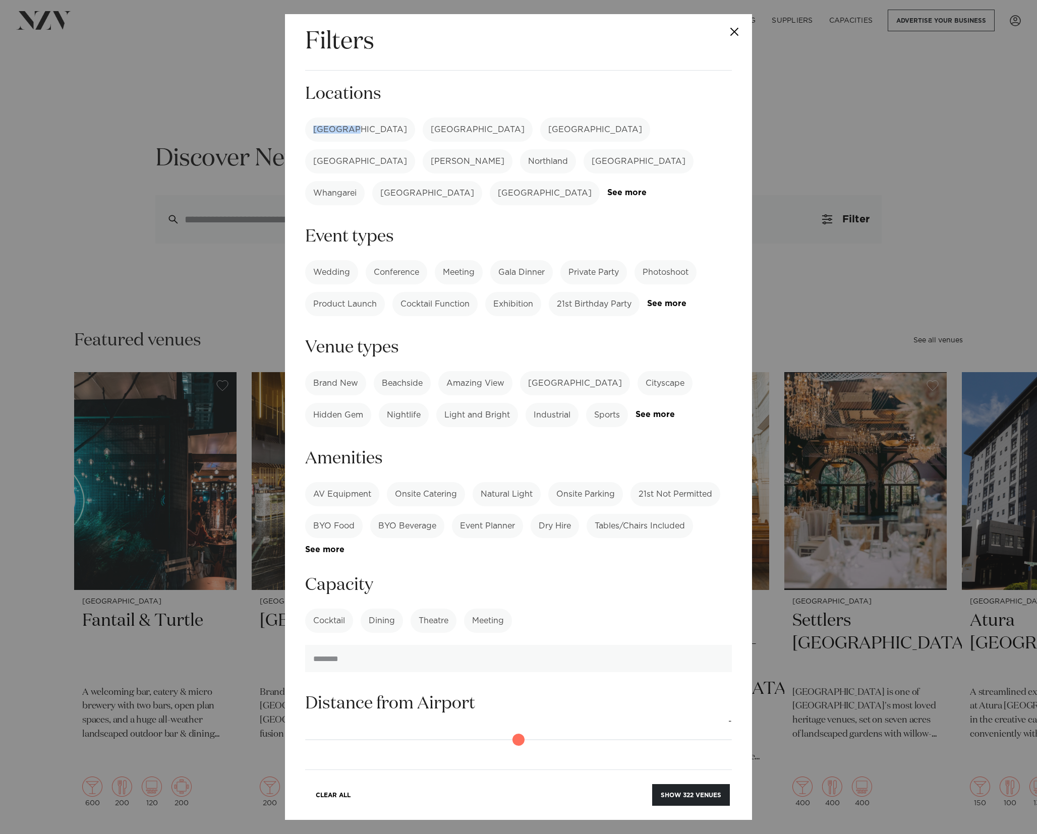
click at [331, 130] on label "[GEOGRAPHIC_DATA]" at bounding box center [360, 130] width 110 height 24
click at [677, 300] on link "See more" at bounding box center [686, 304] width 79 height 9
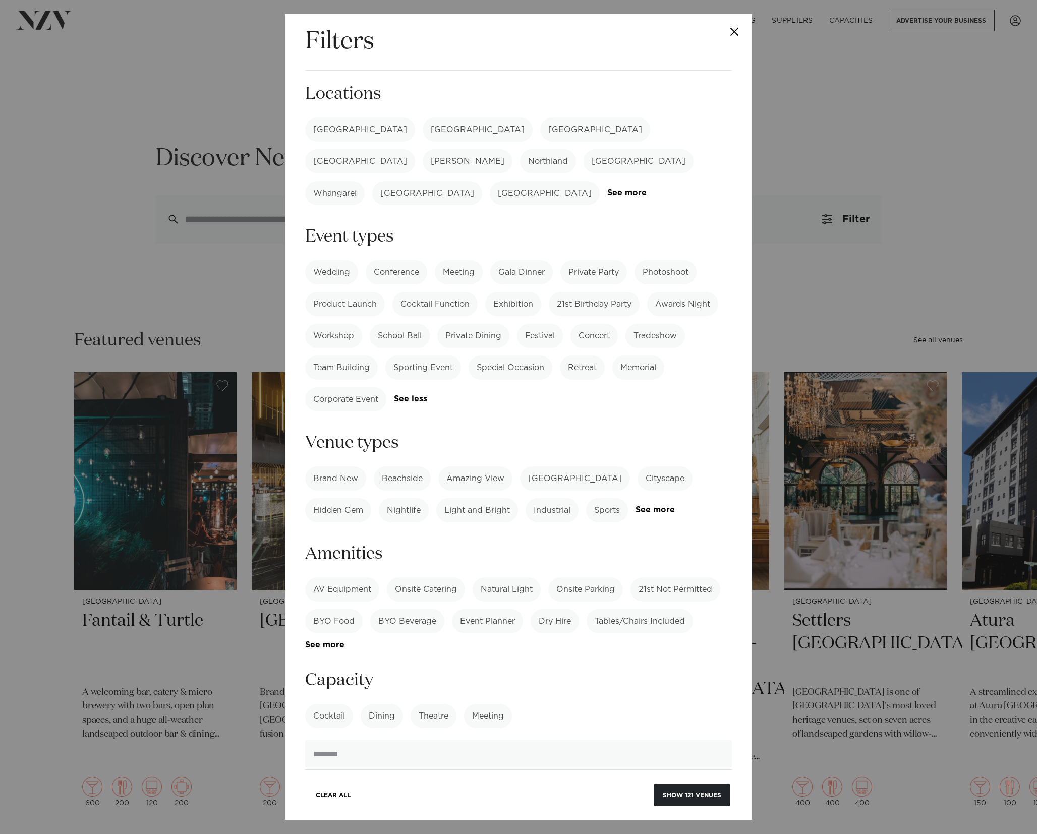
click at [453, 260] on label "Meeting" at bounding box center [459, 272] width 48 height 24
click at [517, 260] on label "Gala Dinner" at bounding box center [521, 272] width 63 height 24
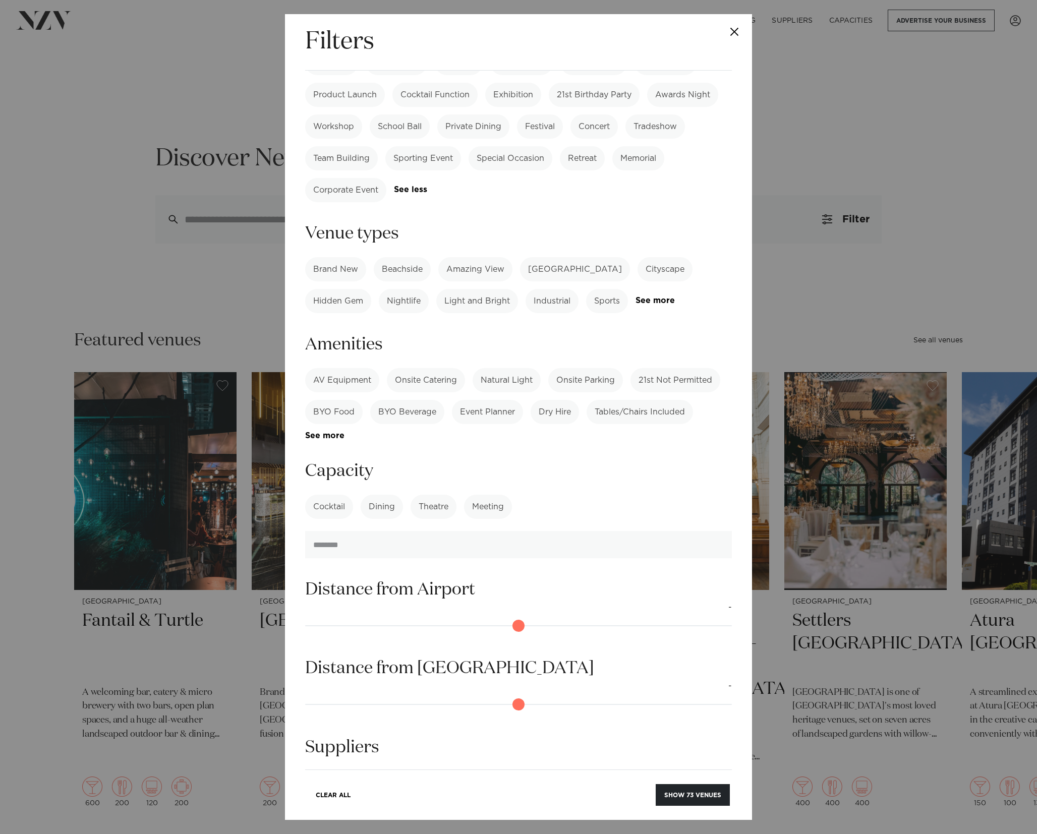
scroll to position [212, 0]
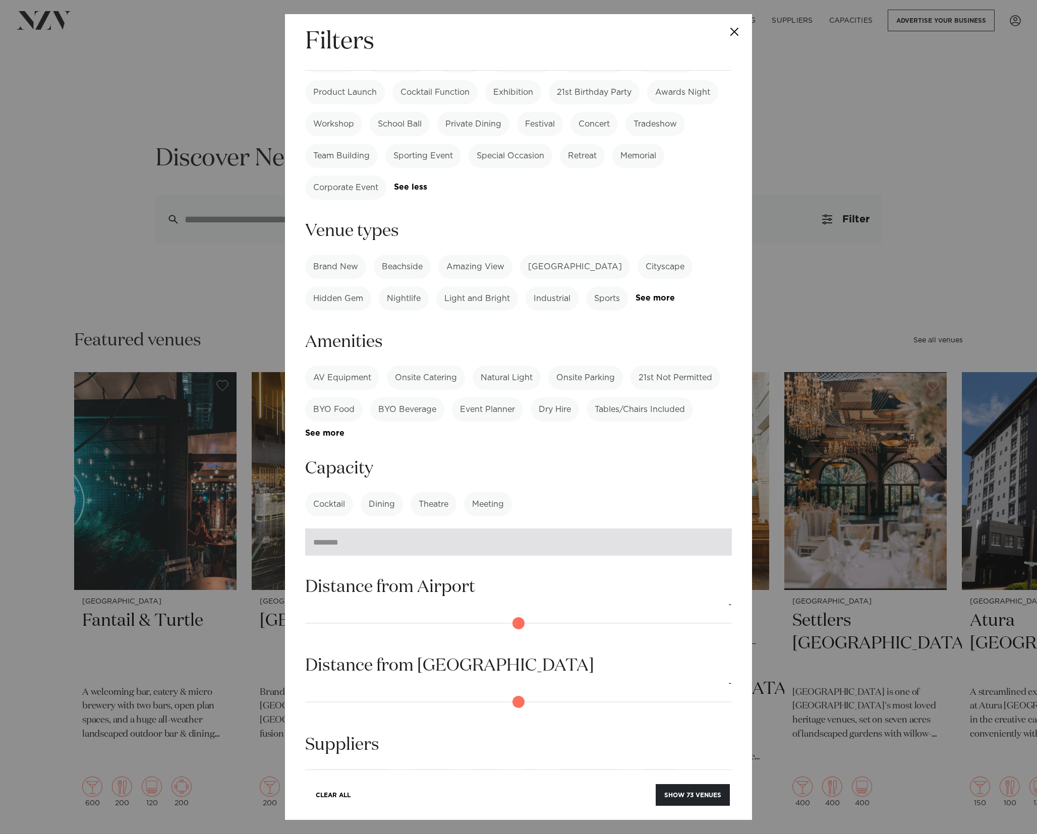
click at [316, 529] on input "number" at bounding box center [518, 542] width 427 height 27
type input "***"
drag, startPoint x: 415, startPoint y: 444, endPoint x: 396, endPoint y: 447, distance: 19.3
click at [413, 458] on h3 "Capacity" at bounding box center [518, 469] width 427 height 23
click at [380, 492] on label "Dining" at bounding box center [382, 504] width 42 height 24
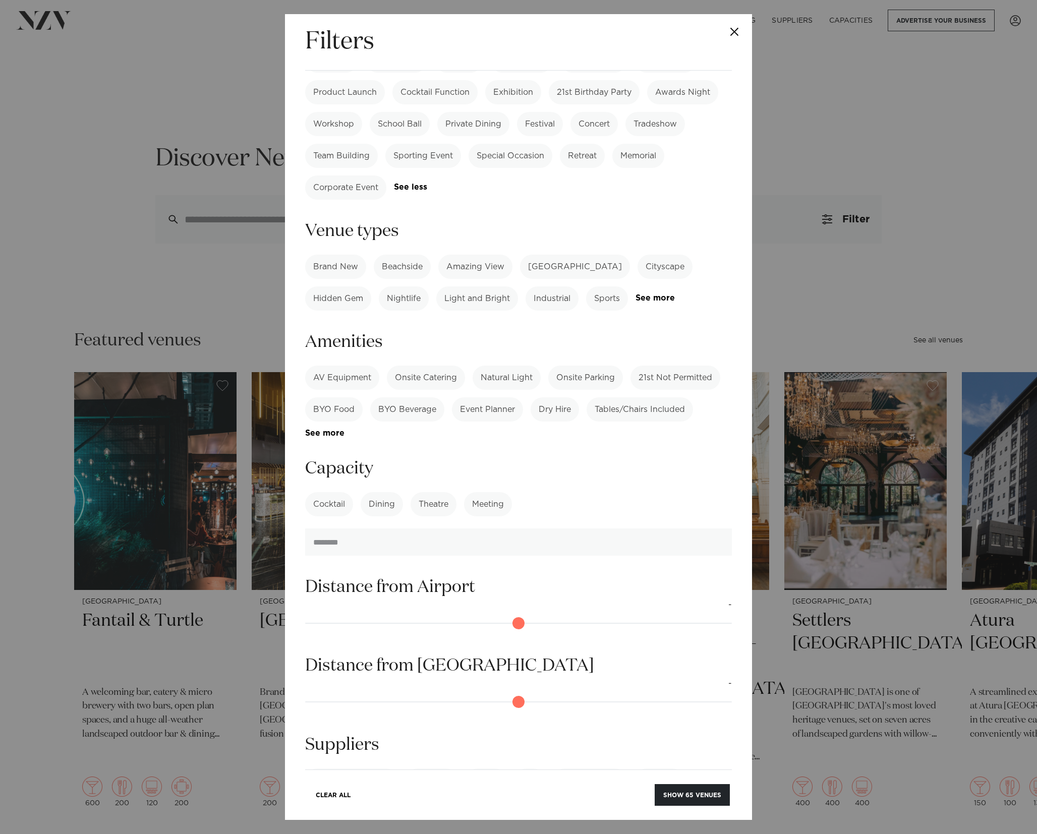
click at [411, 458] on h3 "Capacity" at bounding box center [518, 469] width 427 height 23
click at [695, 797] on button "Show 65 venues" at bounding box center [692, 795] width 75 height 22
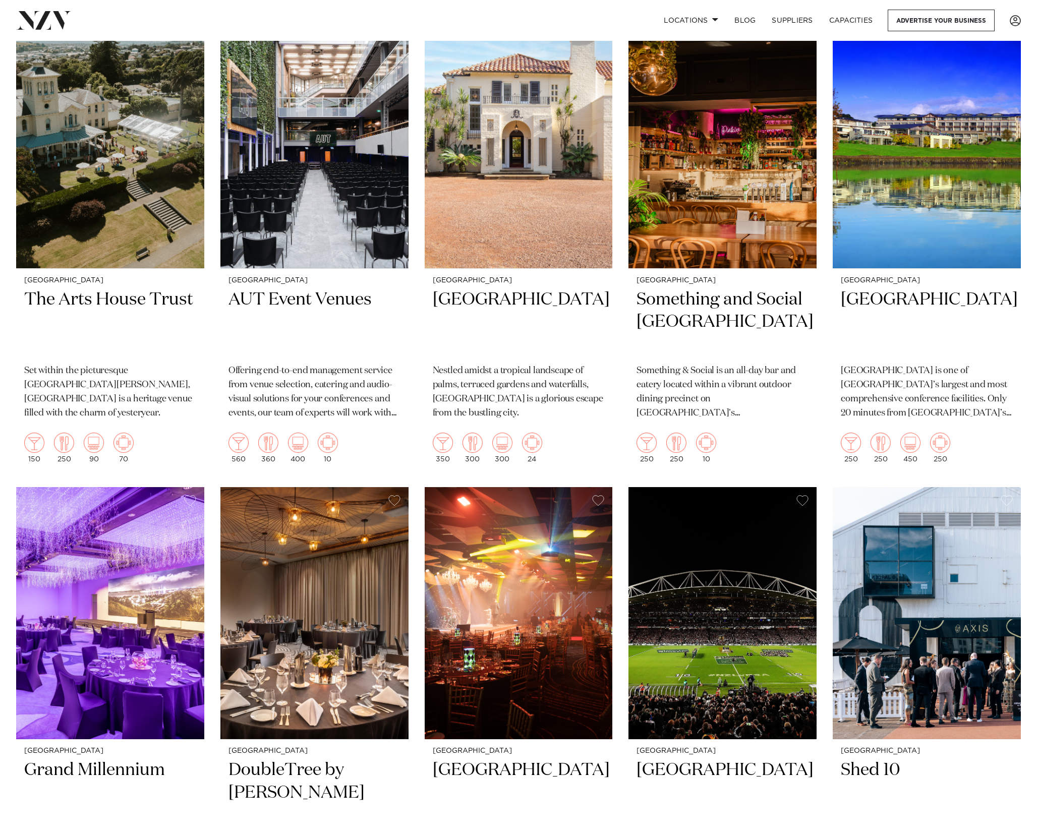
scroll to position [3210, 0]
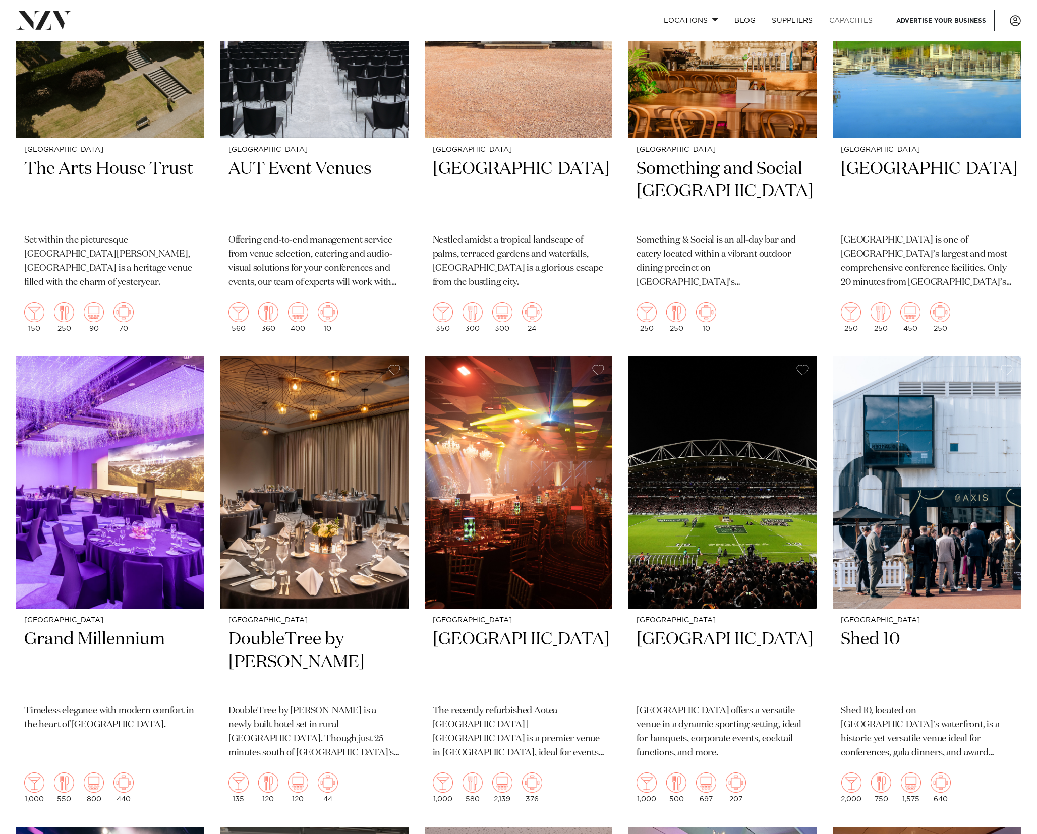
click at [852, 21] on link "Capacities" at bounding box center [851, 21] width 60 height 22
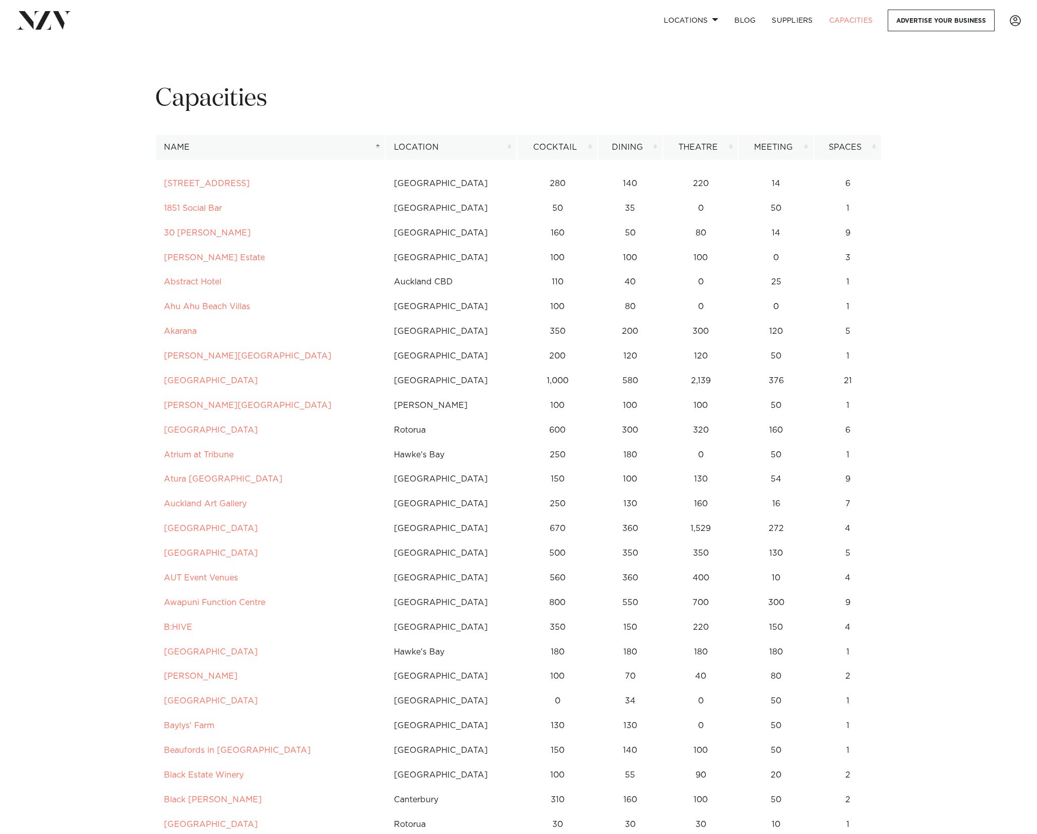
click at [552, 141] on th "Cocktail" at bounding box center [557, 147] width 81 height 25
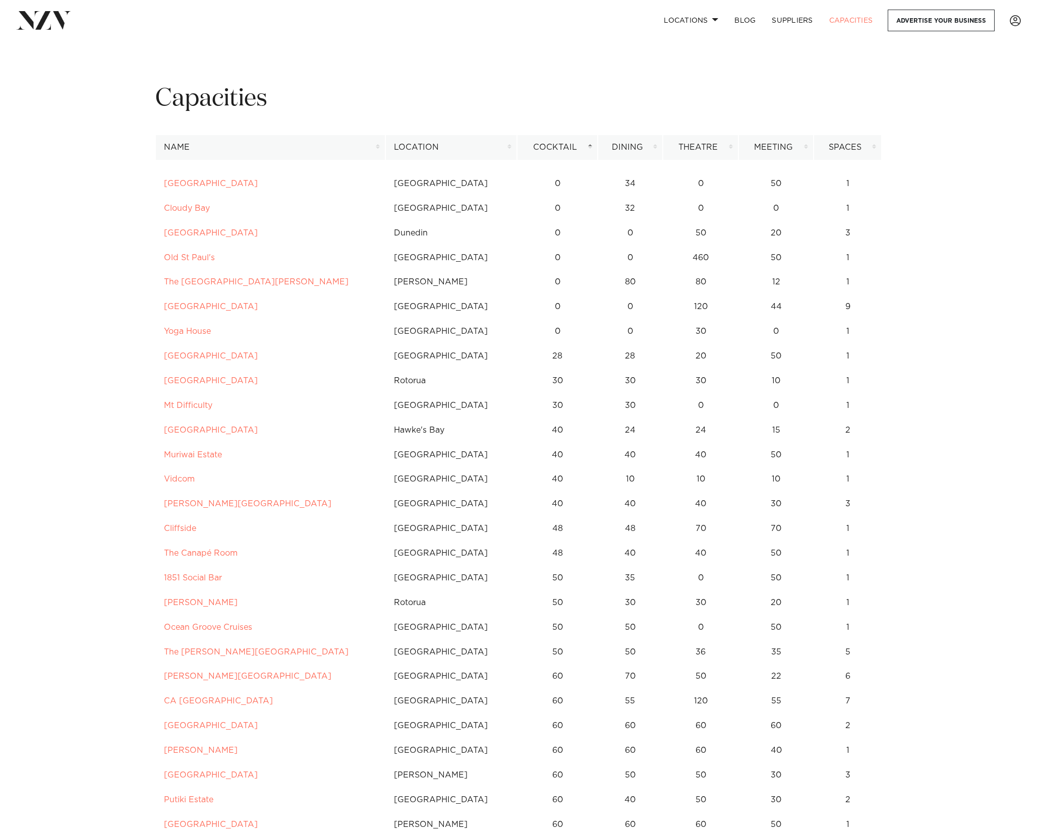
click at [556, 152] on th "Cocktail" at bounding box center [557, 147] width 81 height 25
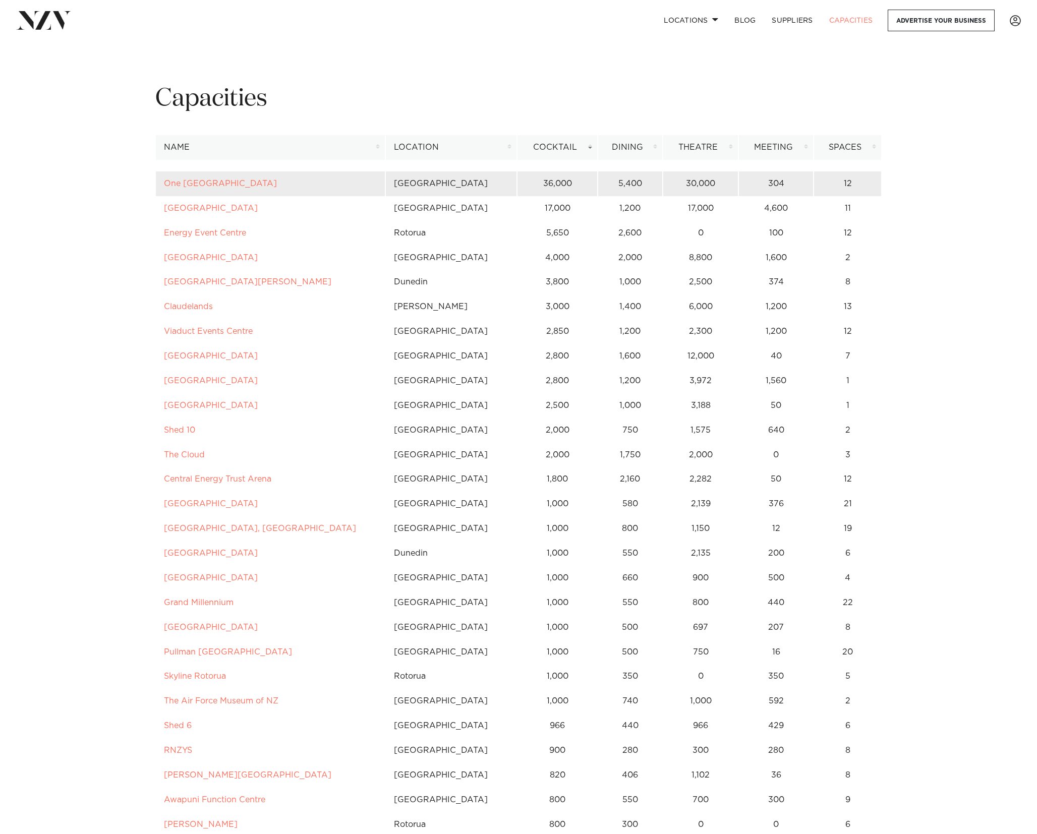
click at [558, 182] on td "36,000" at bounding box center [557, 184] width 81 height 25
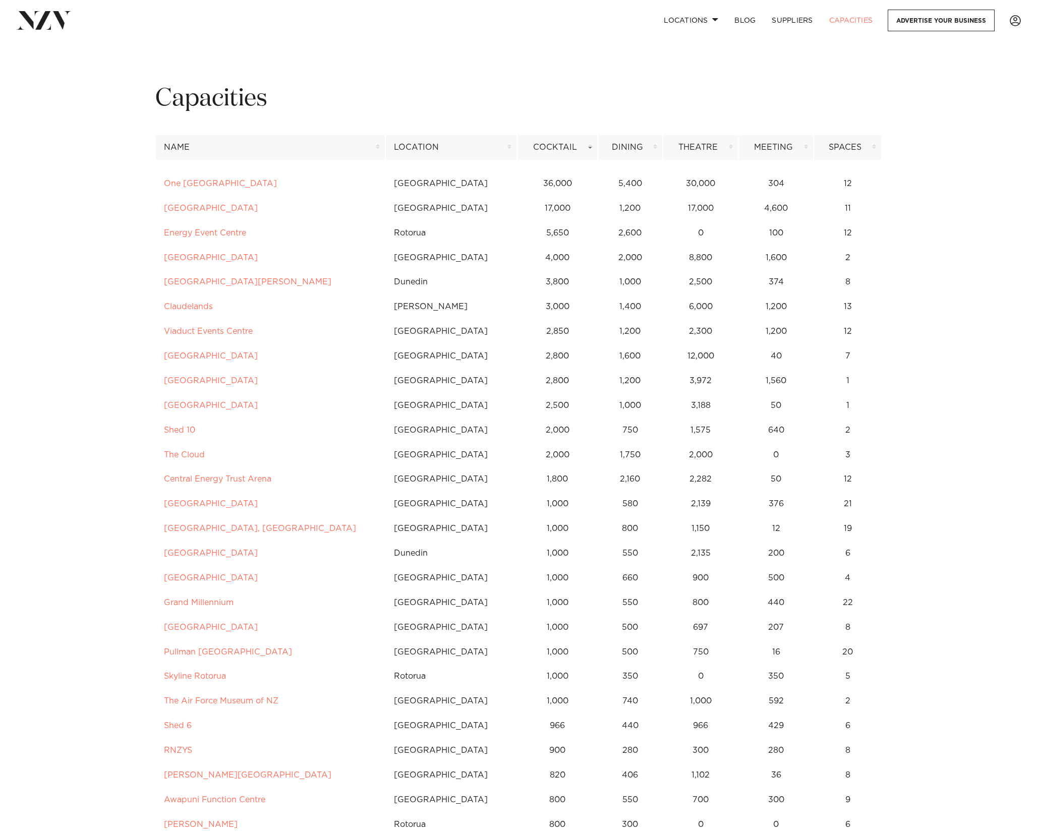
click at [849, 143] on th "Spaces" at bounding box center [848, 147] width 68 height 25
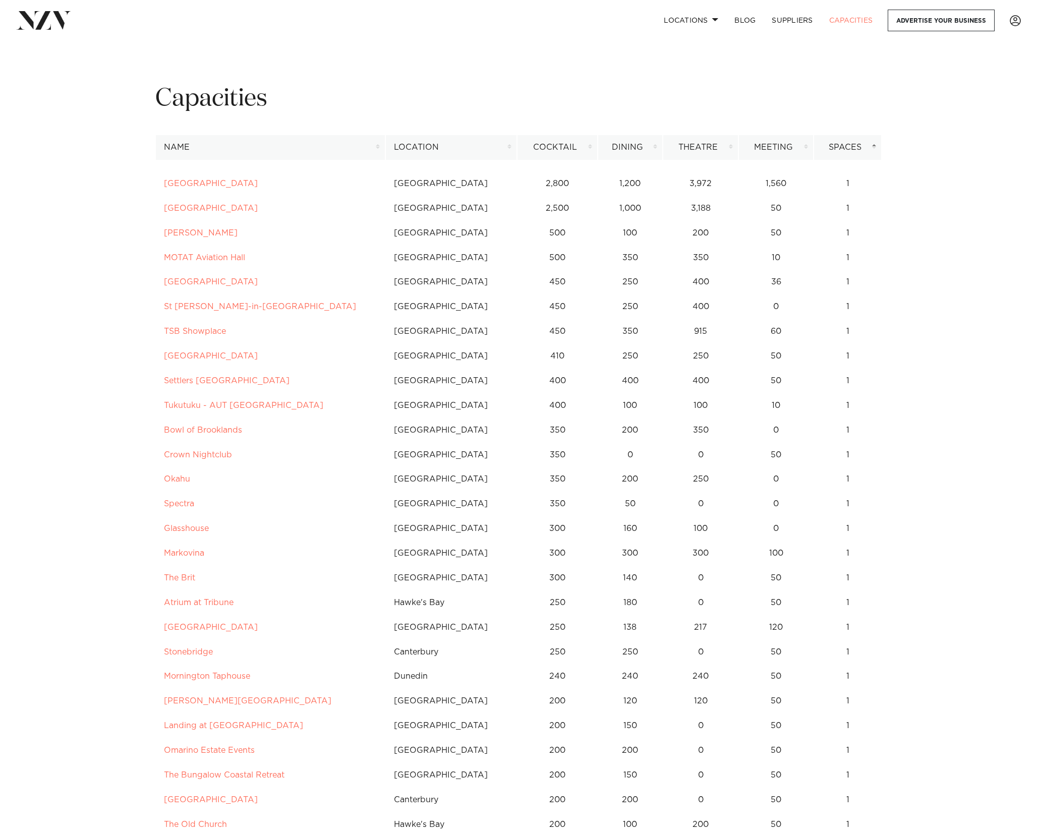
click at [582, 112] on h1 "Capacities" at bounding box center [518, 99] width 726 height 32
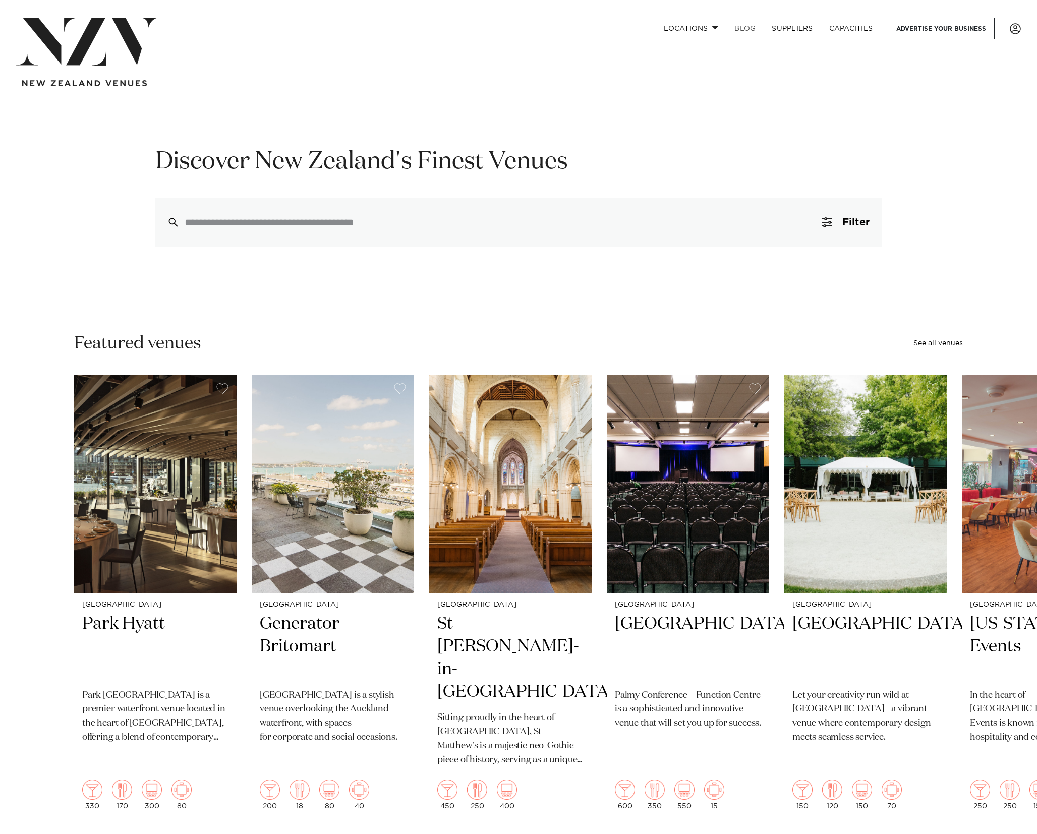
click at [751, 26] on link "BLOG" at bounding box center [744, 29] width 37 height 22
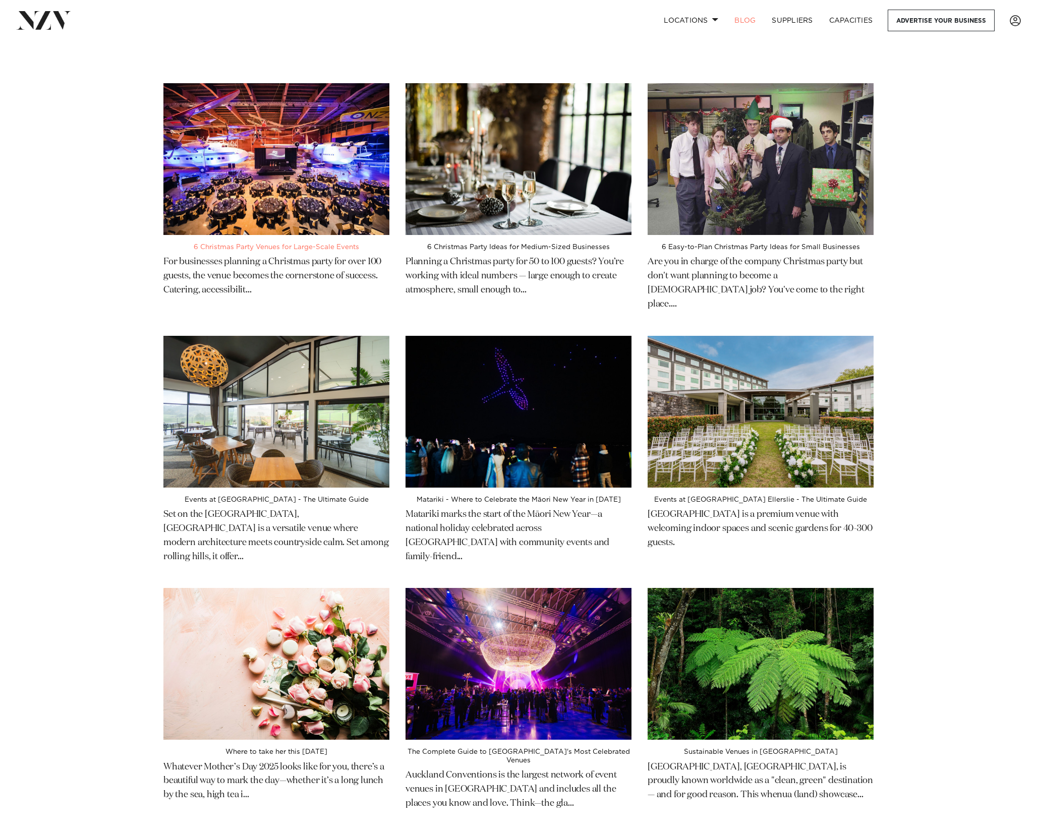
click at [258, 172] on img at bounding box center [276, 159] width 226 height 152
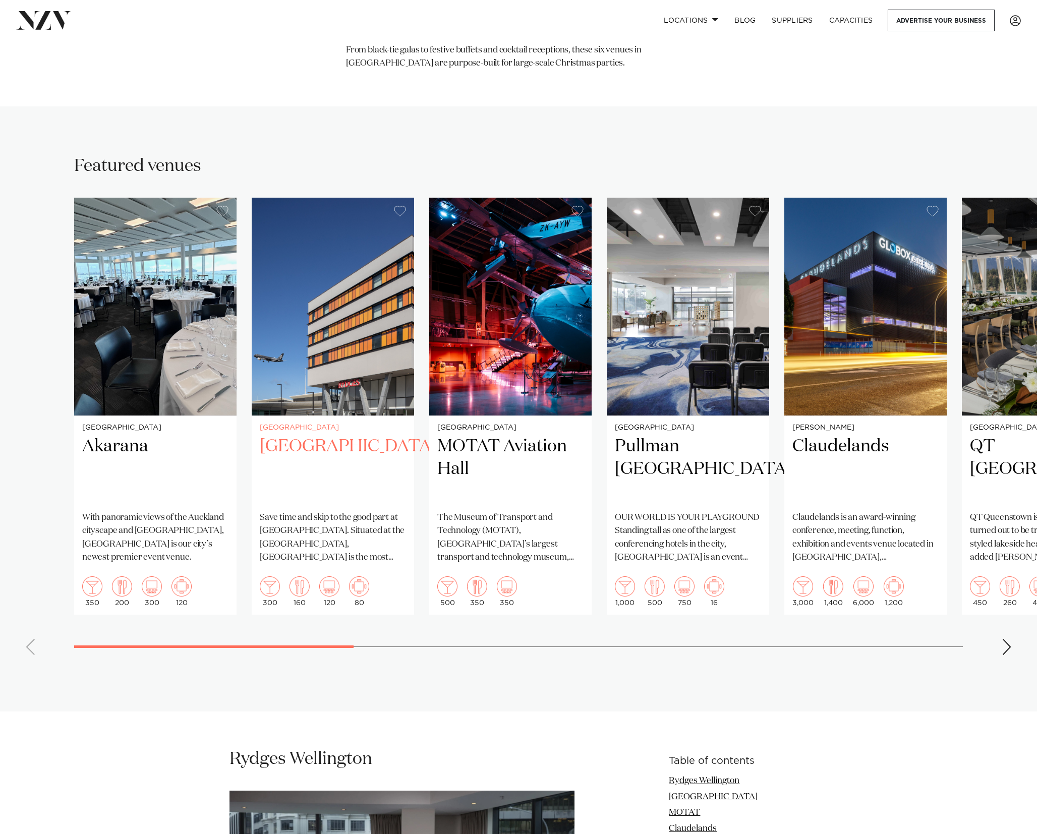
scroll to position [535, 0]
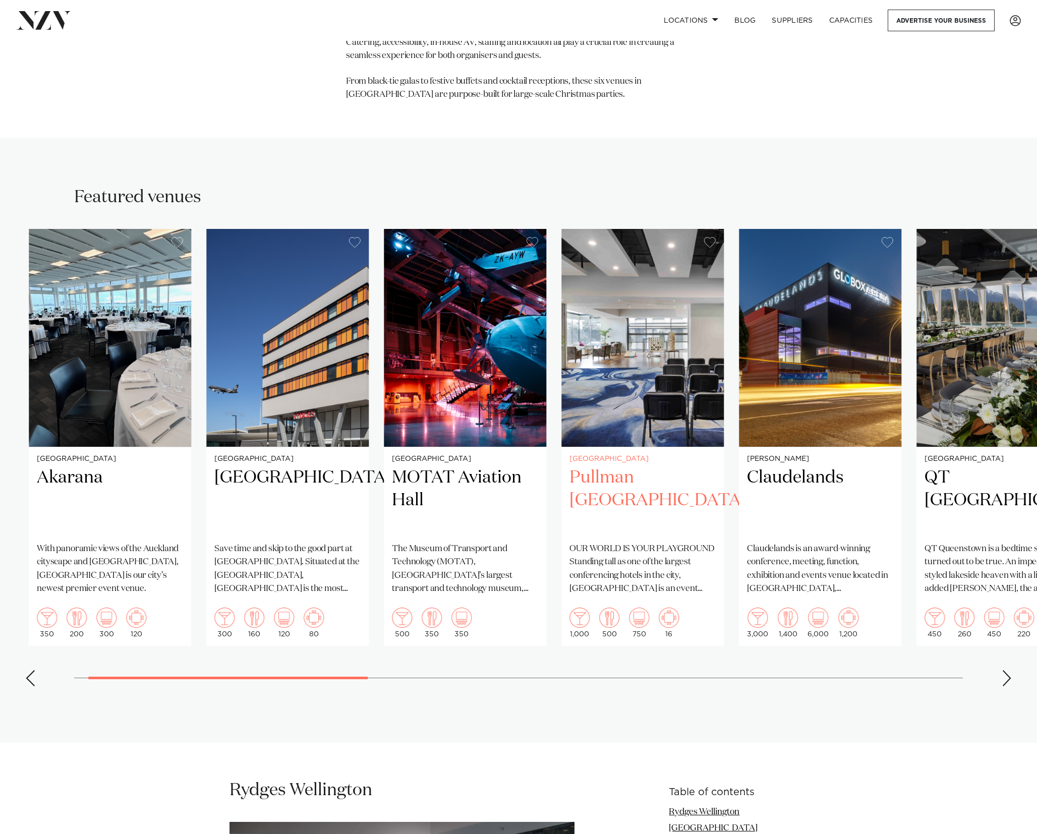
click at [561, 356] on img "4 / 16" at bounding box center [642, 338] width 162 height 218
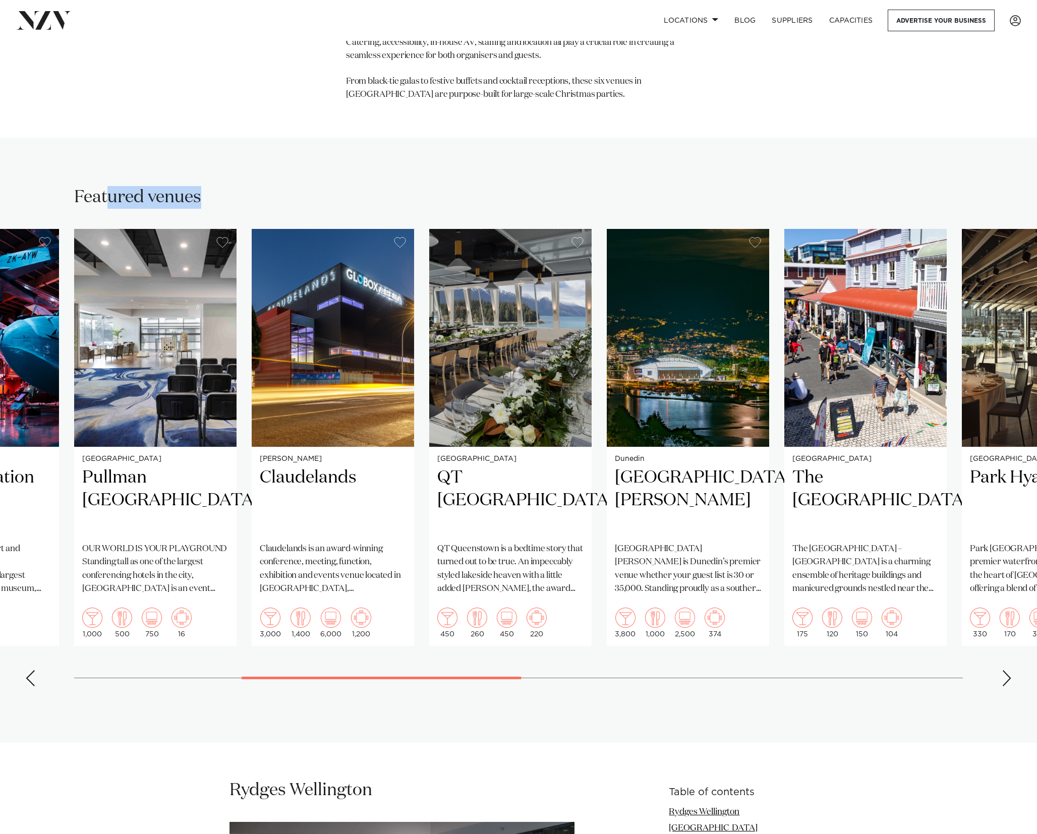
drag, startPoint x: 200, startPoint y: 197, endPoint x: 293, endPoint y: 191, distance: 93.0
click at [289, 192] on div "Featured venues" at bounding box center [518, 197] width 889 height 23
click at [296, 191] on div "Featured venues" at bounding box center [518, 197] width 889 height 23
click at [429, 336] on img "6 / 16" at bounding box center [510, 338] width 162 height 218
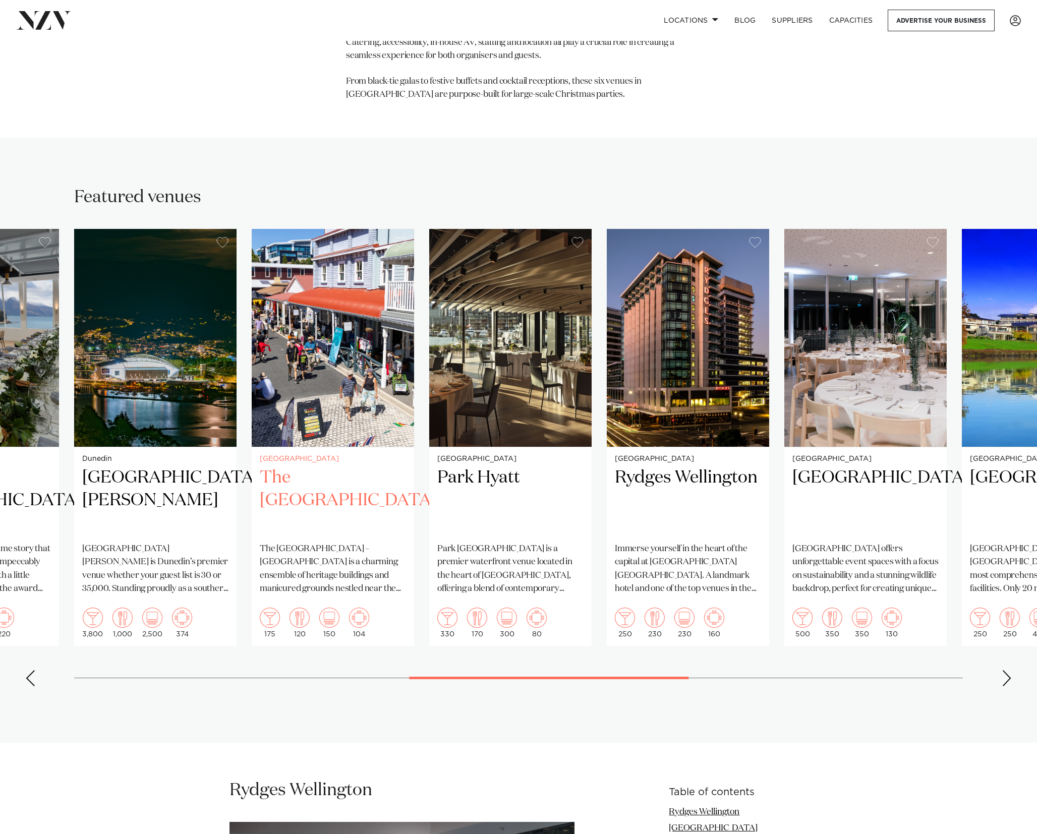
click at [252, 303] on img "8 / 16" at bounding box center [333, 338] width 162 height 218
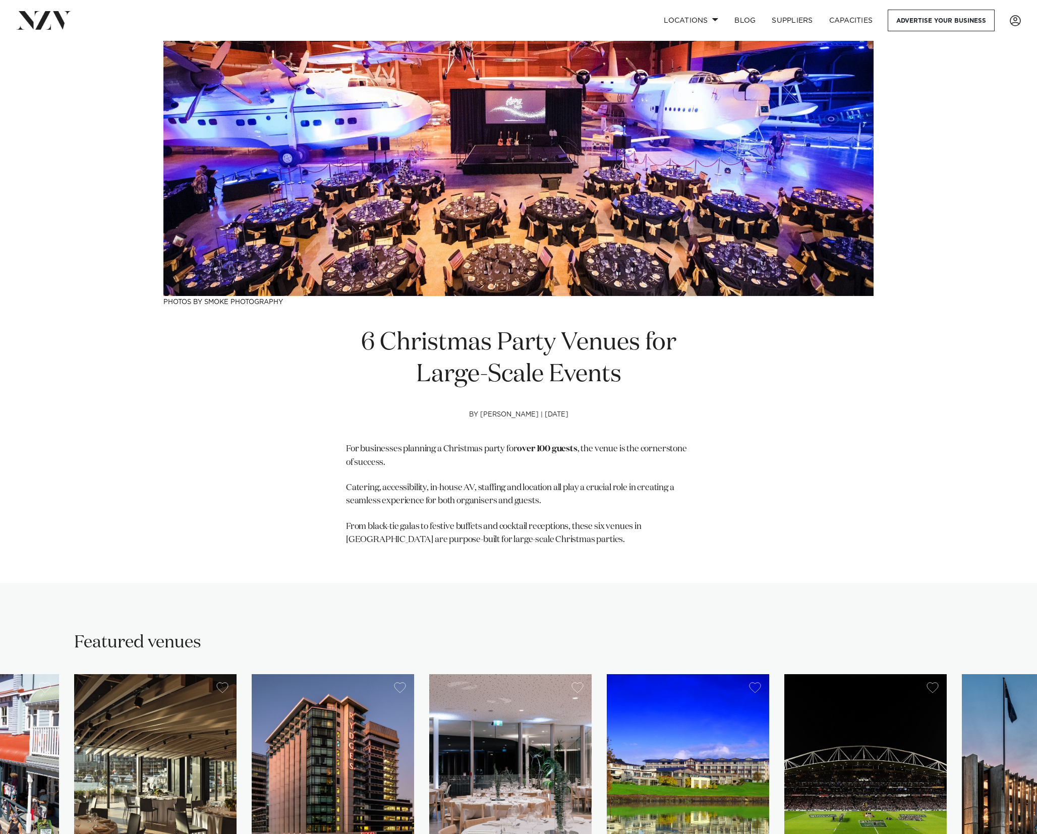
scroll to position [0, 0]
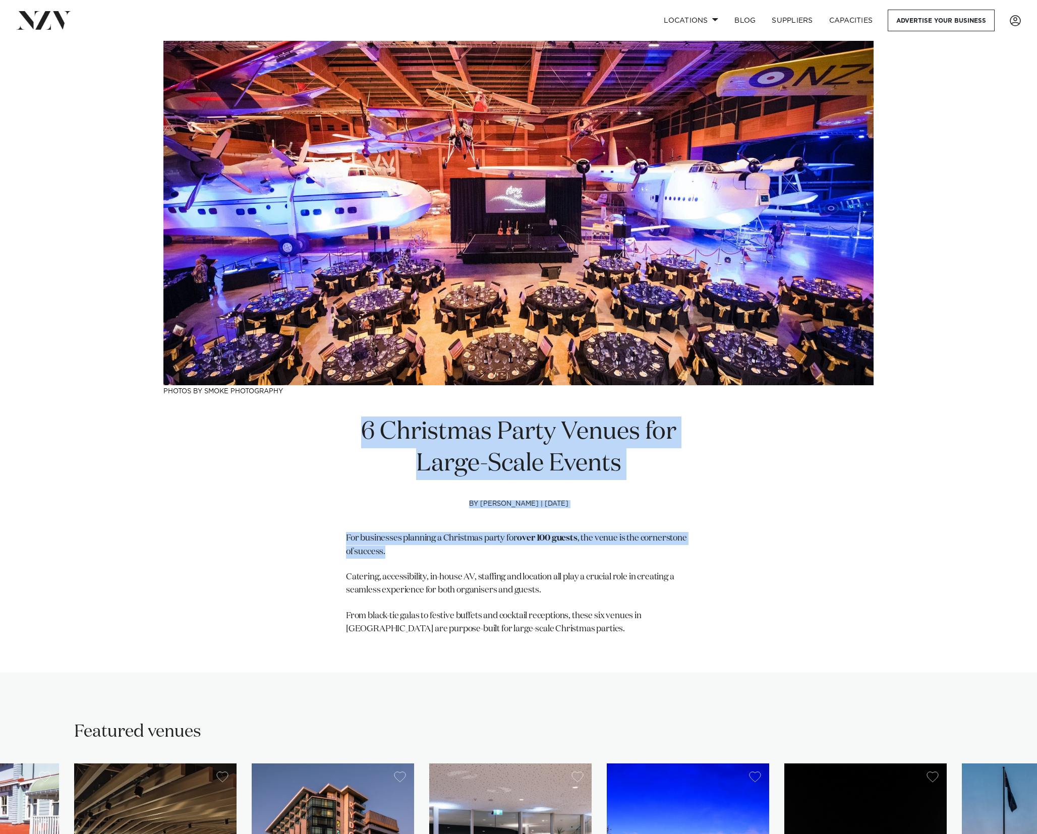
drag, startPoint x: 356, startPoint y: 445, endPoint x: 679, endPoint y: 557, distance: 341.6
click at [670, 555] on div "6 Christmas Party Venues for Large-Scale Events by Avya Hlavac | 24 Aug 2025 Fo…" at bounding box center [518, 537] width 710 height 240
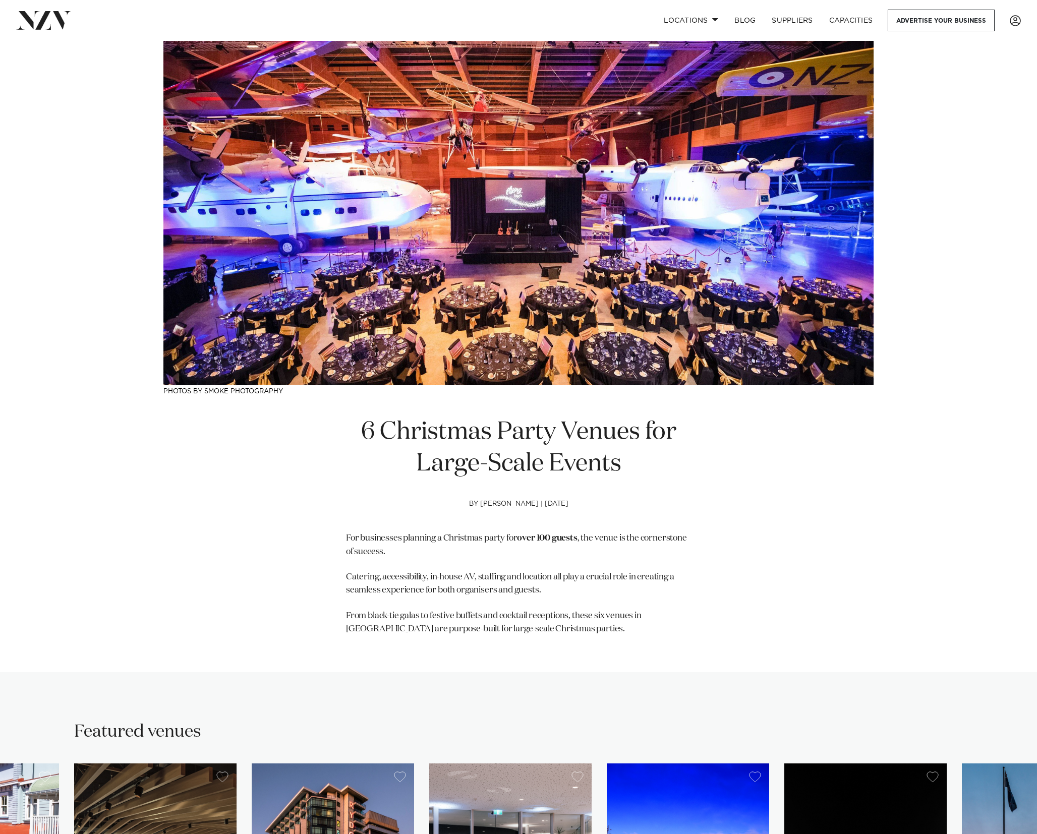
click at [696, 567] on div "6 Christmas Party Venues for Large-Scale Events by Avya Hlavac | 24 Aug 2025 Fo…" at bounding box center [518, 537] width 710 height 240
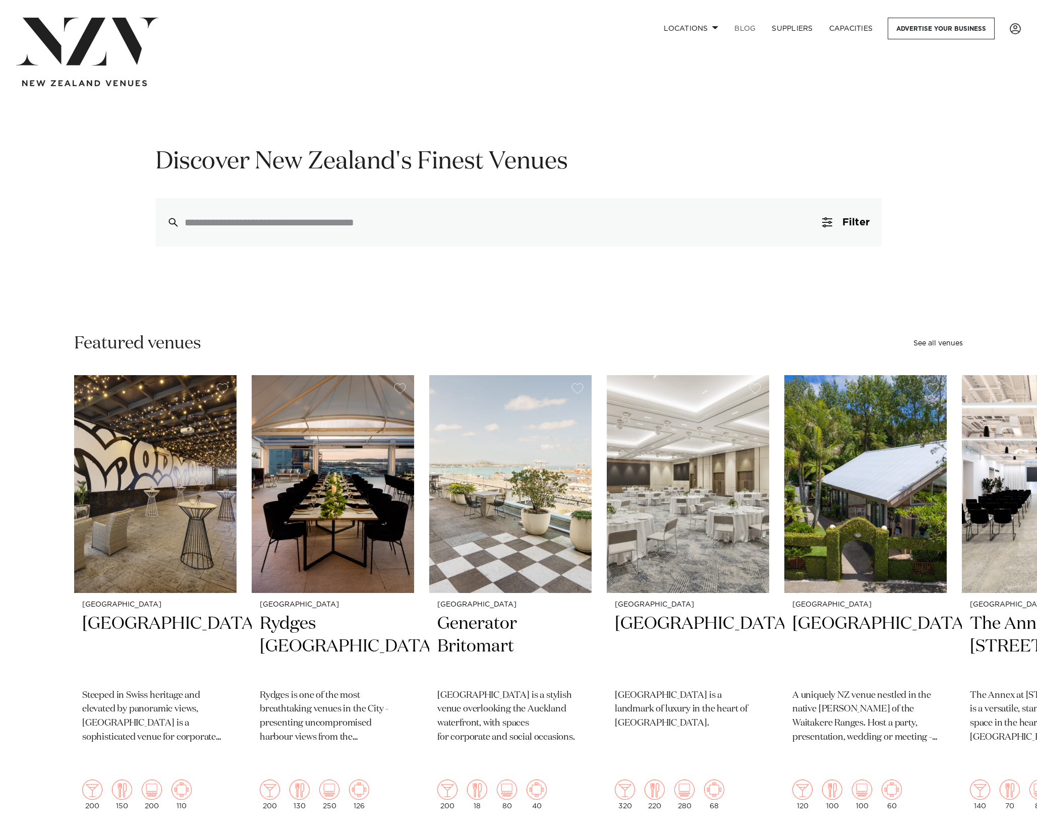
click at [750, 30] on link "BLOG" at bounding box center [744, 29] width 37 height 22
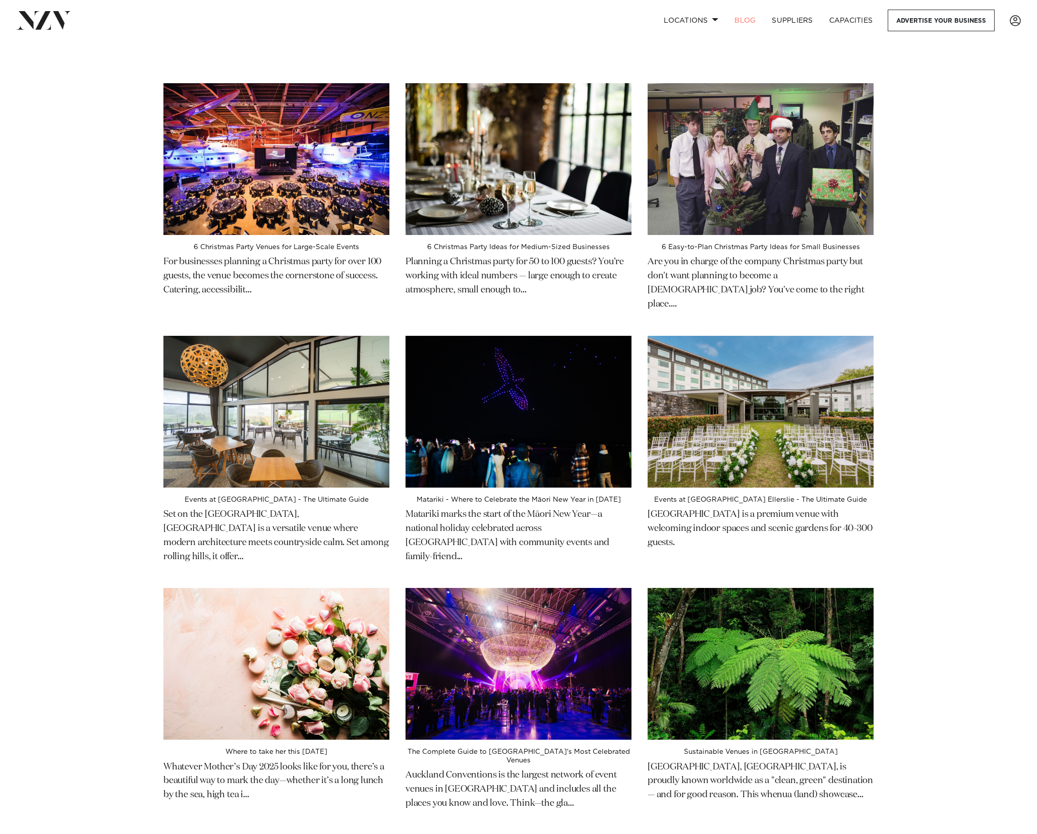
click at [57, 240] on div "6 Christmas Party Venues for Large-Scale Events For businesses planning a Chris…" at bounding box center [518, 589] width 1037 height 1013
click at [771, 436] on img at bounding box center [761, 412] width 226 height 152
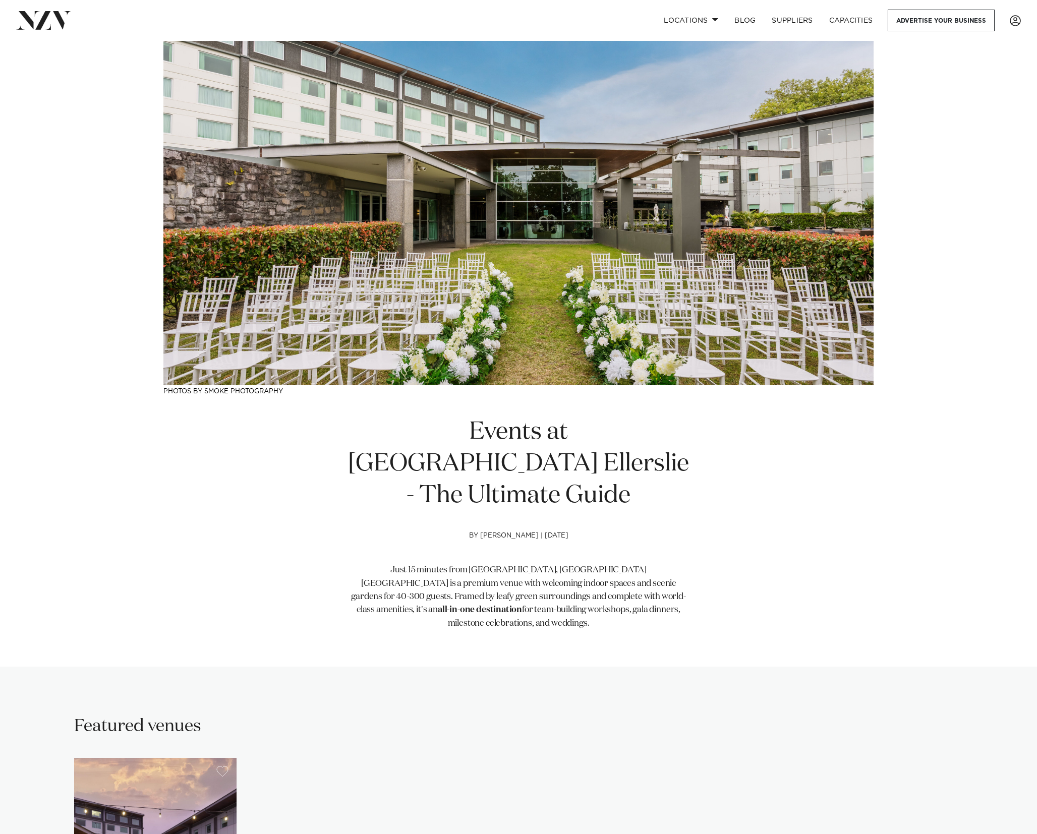
drag, startPoint x: 311, startPoint y: 429, endPoint x: 730, endPoint y: 512, distance: 427.4
click at [724, 514] on div "Events at [GEOGRAPHIC_DATA] Ellerslie - The Ultimate Guide by [PERSON_NAME] | […" at bounding box center [518, 534] width 710 height 234
click at [644, 467] on h1 "Events at [GEOGRAPHIC_DATA] Ellerslie - The Ultimate Guide" at bounding box center [518, 464] width 345 height 95
click at [339, 436] on div "Events at [GEOGRAPHIC_DATA] Ellerslie - The Ultimate Guide by [PERSON_NAME] | […" at bounding box center [518, 534] width 710 height 234
click at [242, 437] on div "Events at [GEOGRAPHIC_DATA] Ellerslie - The Ultimate Guide by [PERSON_NAME] | […" at bounding box center [518, 534] width 710 height 234
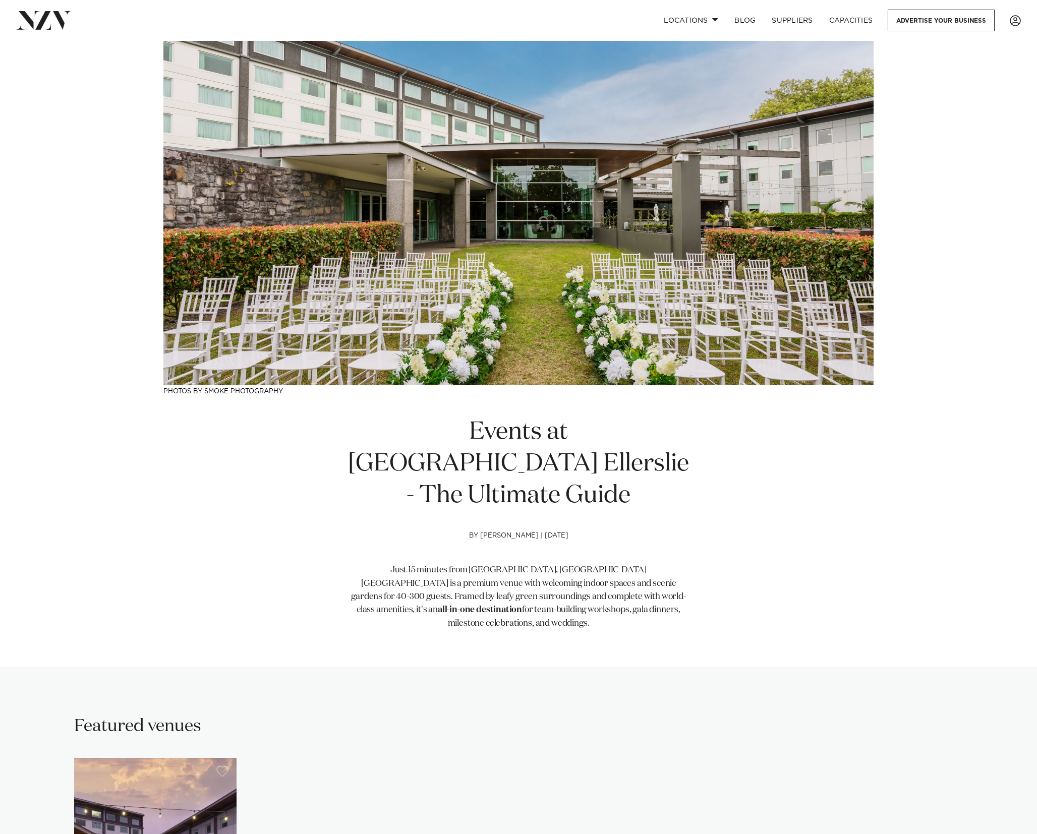
click at [280, 449] on div "Events at [GEOGRAPHIC_DATA] Ellerslie - The Ultimate Guide by [PERSON_NAME] | […" at bounding box center [518, 534] width 710 height 234
click at [263, 438] on div "Events at [GEOGRAPHIC_DATA] Ellerslie - The Ultimate Guide by [PERSON_NAME] | […" at bounding box center [518, 534] width 710 height 234
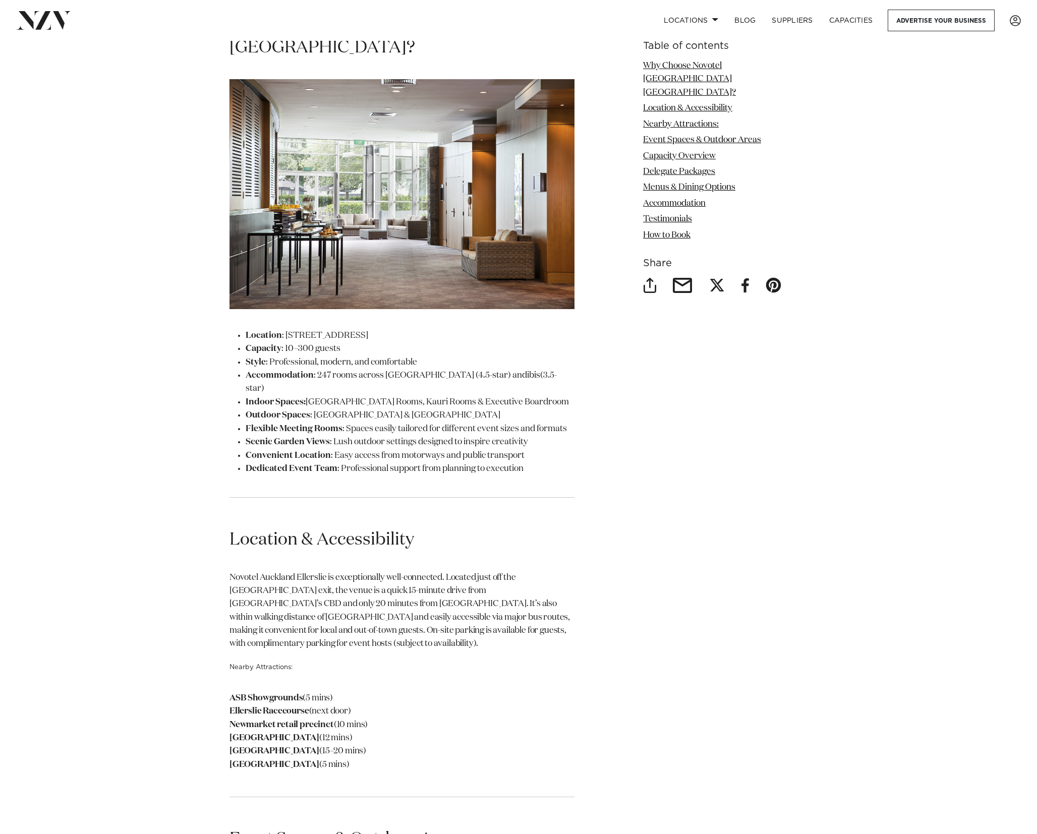
scroll to position [1322, 0]
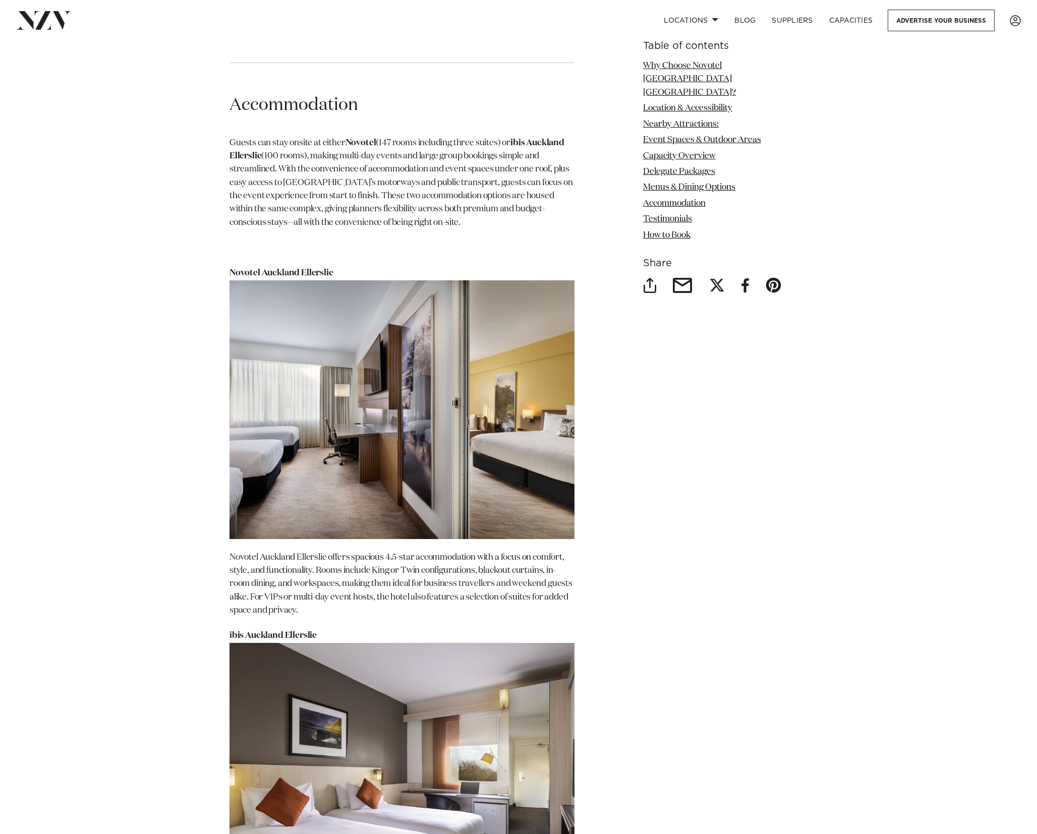
scroll to position [4155, 0]
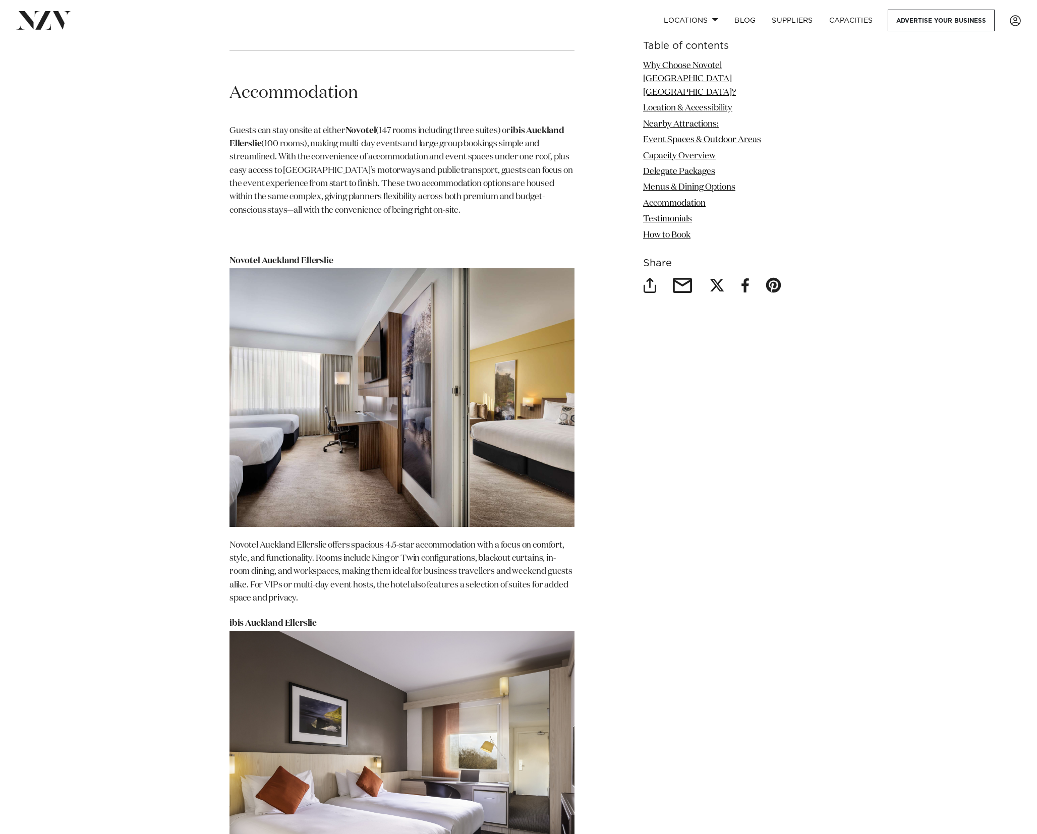
click at [414, 268] on img at bounding box center [402, 397] width 345 height 259
